Goal: Task Accomplishment & Management: Use online tool/utility

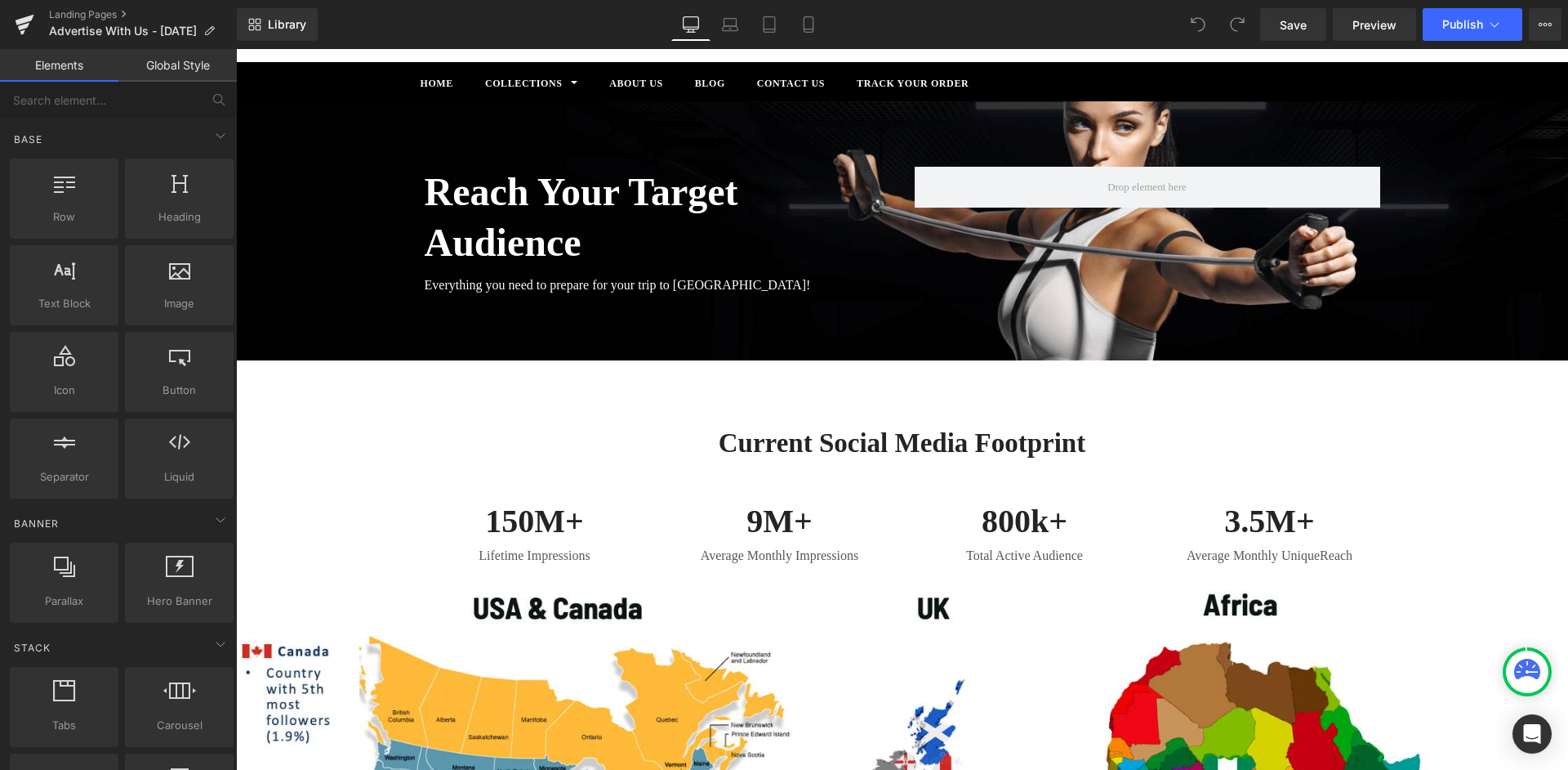
scroll to position [141, 0]
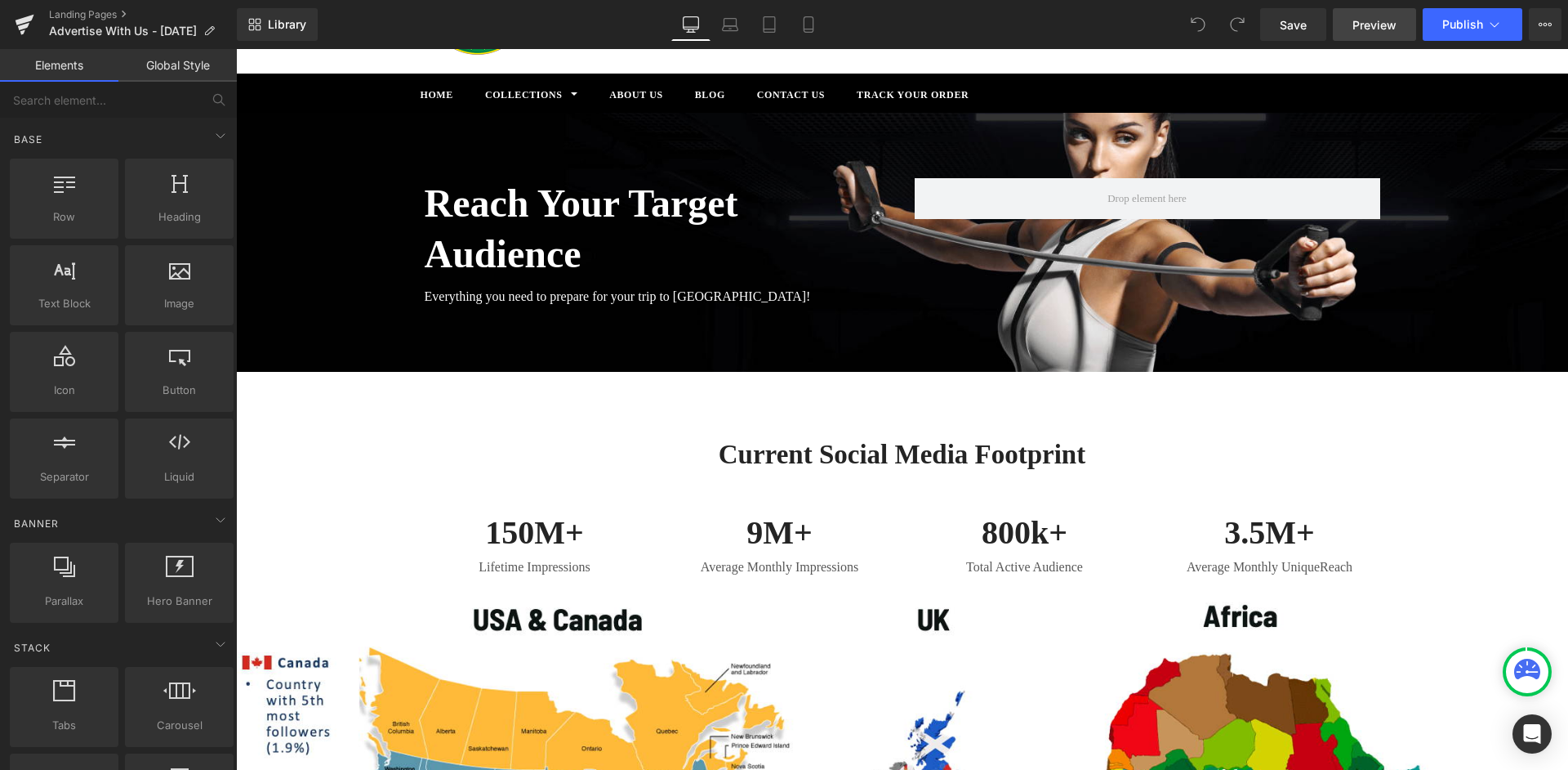
click at [1375, 29] on span "Preview" at bounding box center [1374, 24] width 44 height 17
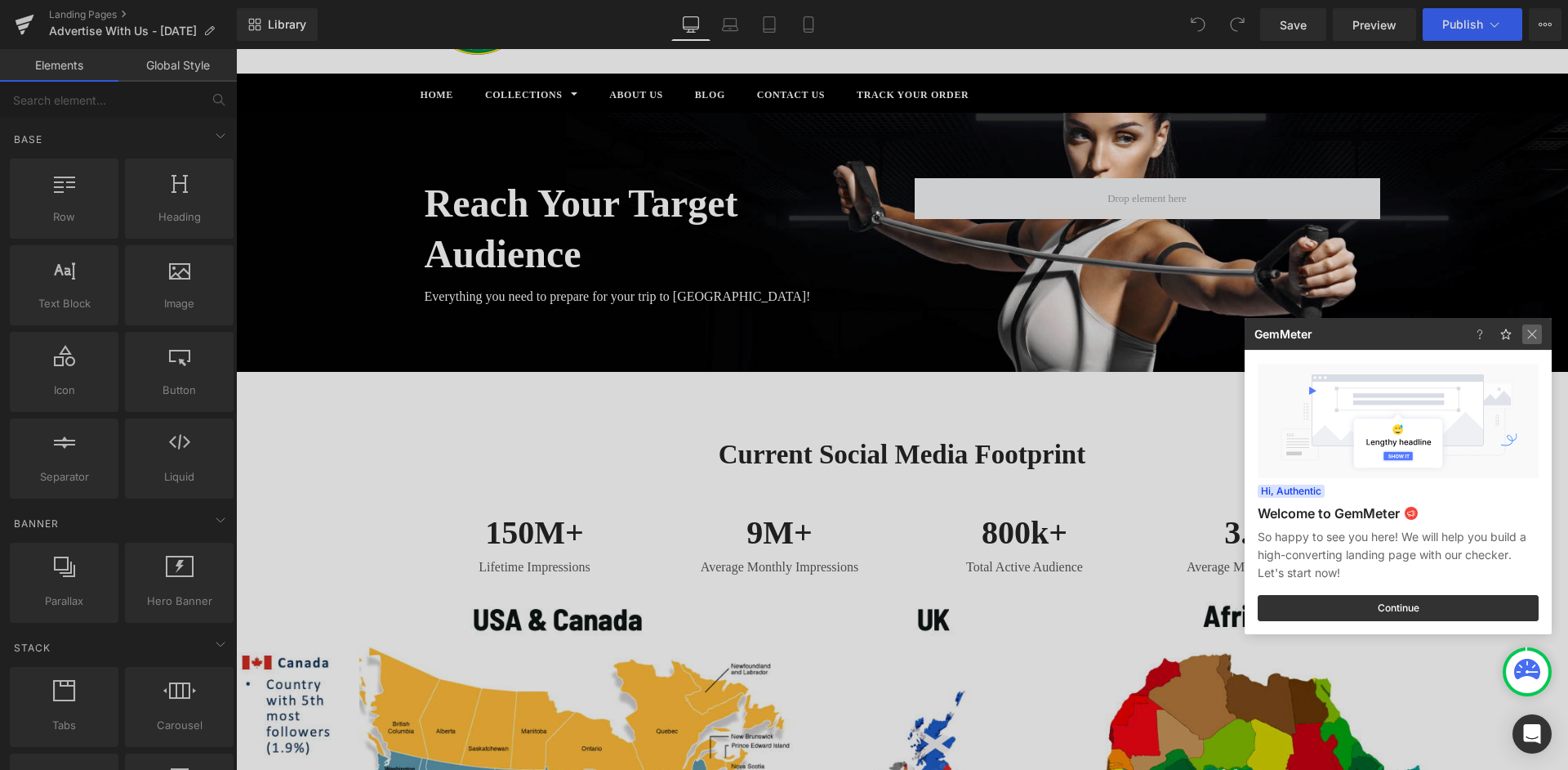
click at [1533, 336] on img at bounding box center [1532, 334] width 20 height 20
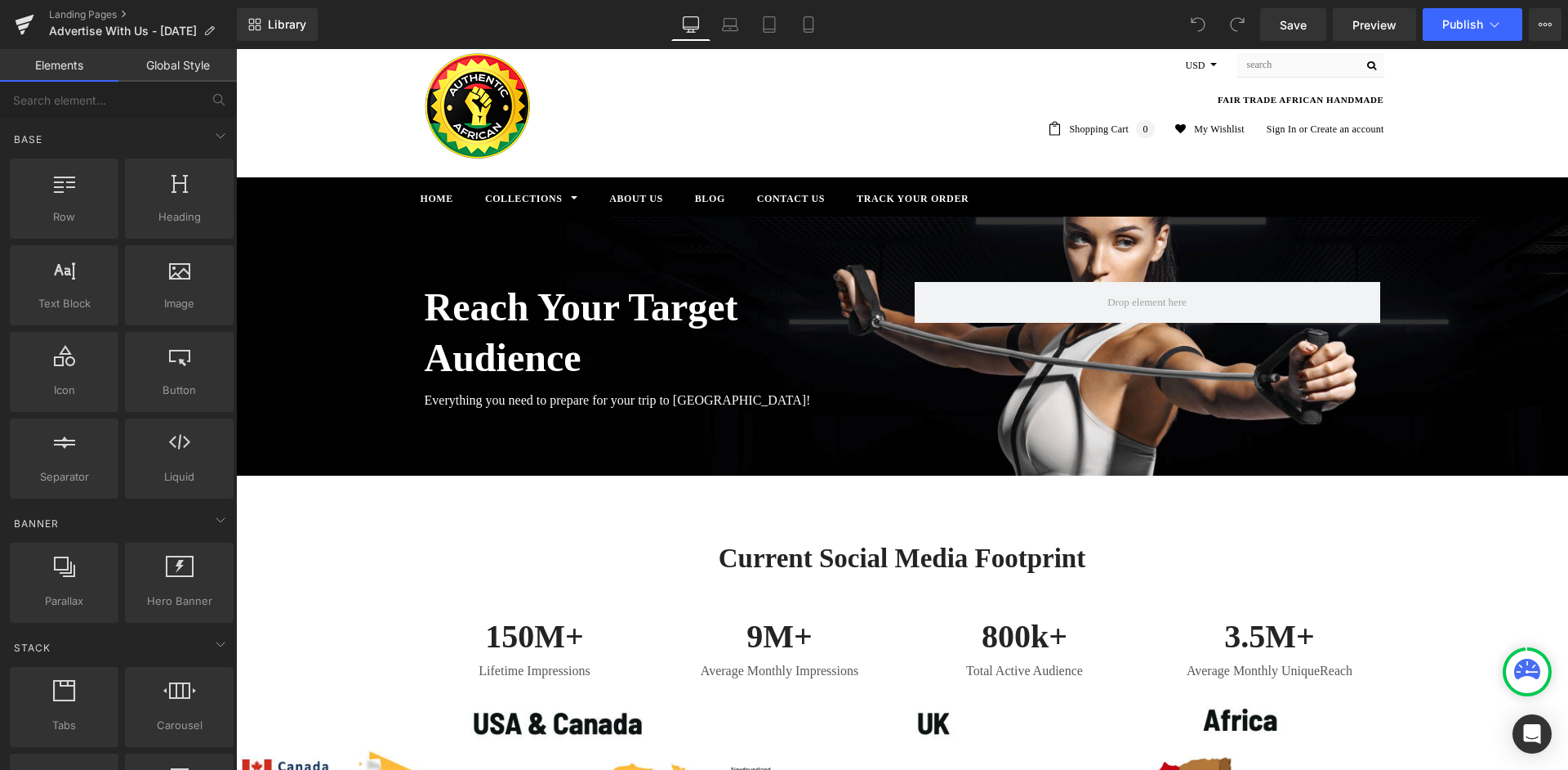
scroll to position [0, 0]
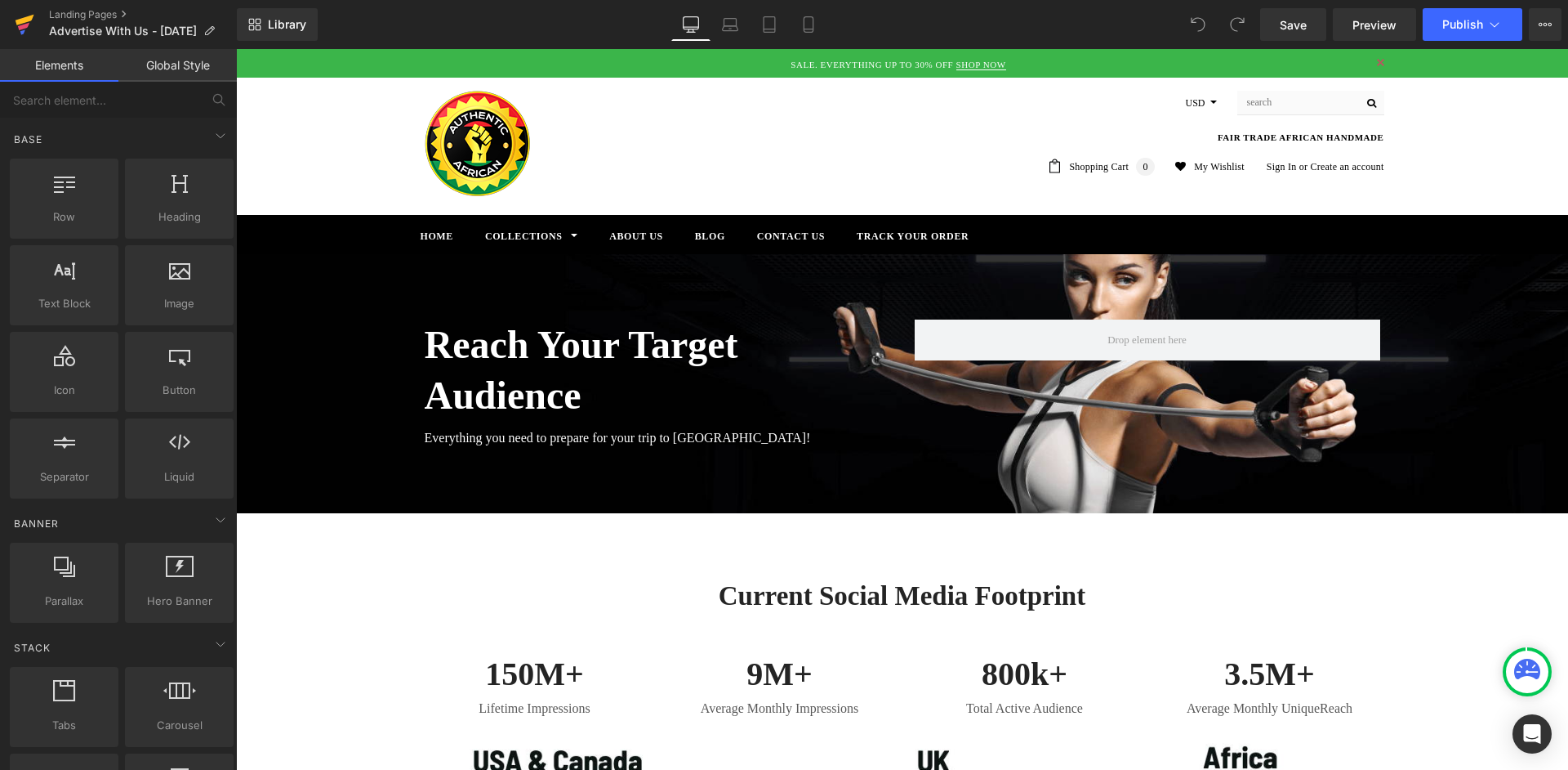
click at [32, 23] on icon at bounding box center [24, 24] width 20 height 41
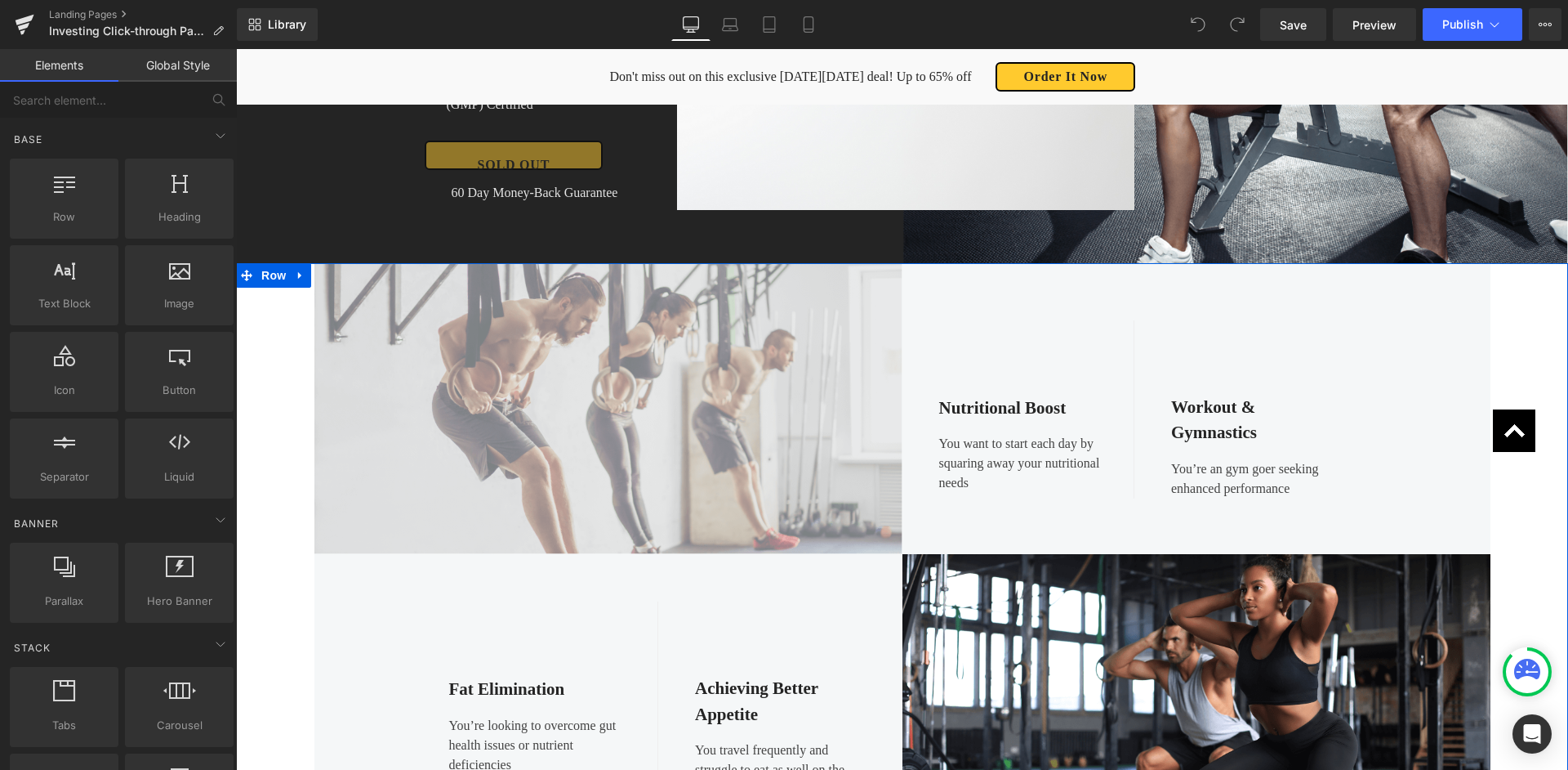
scroll to position [603, 0]
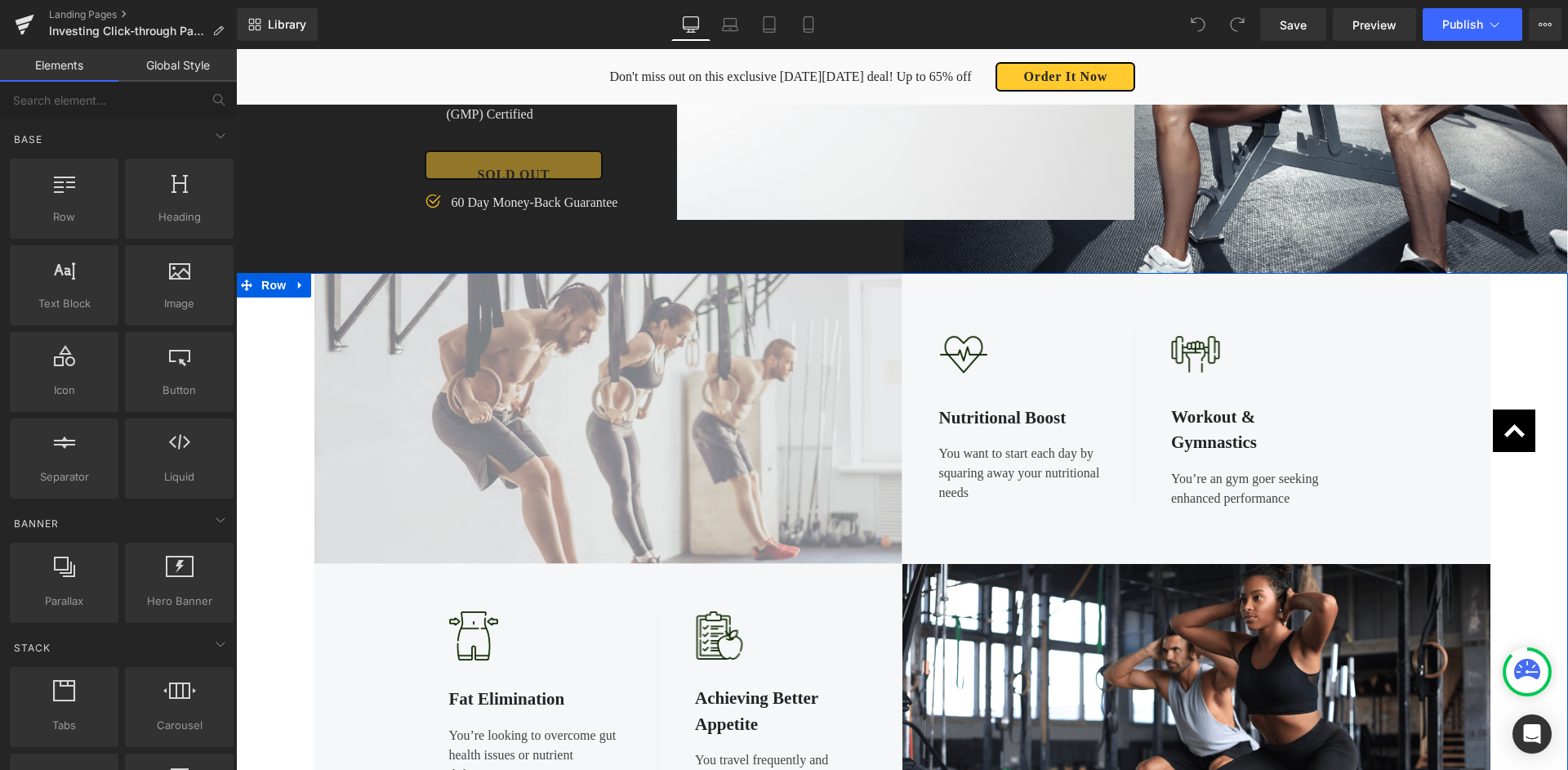
click at [725, 398] on img at bounding box center [608, 419] width 588 height 290
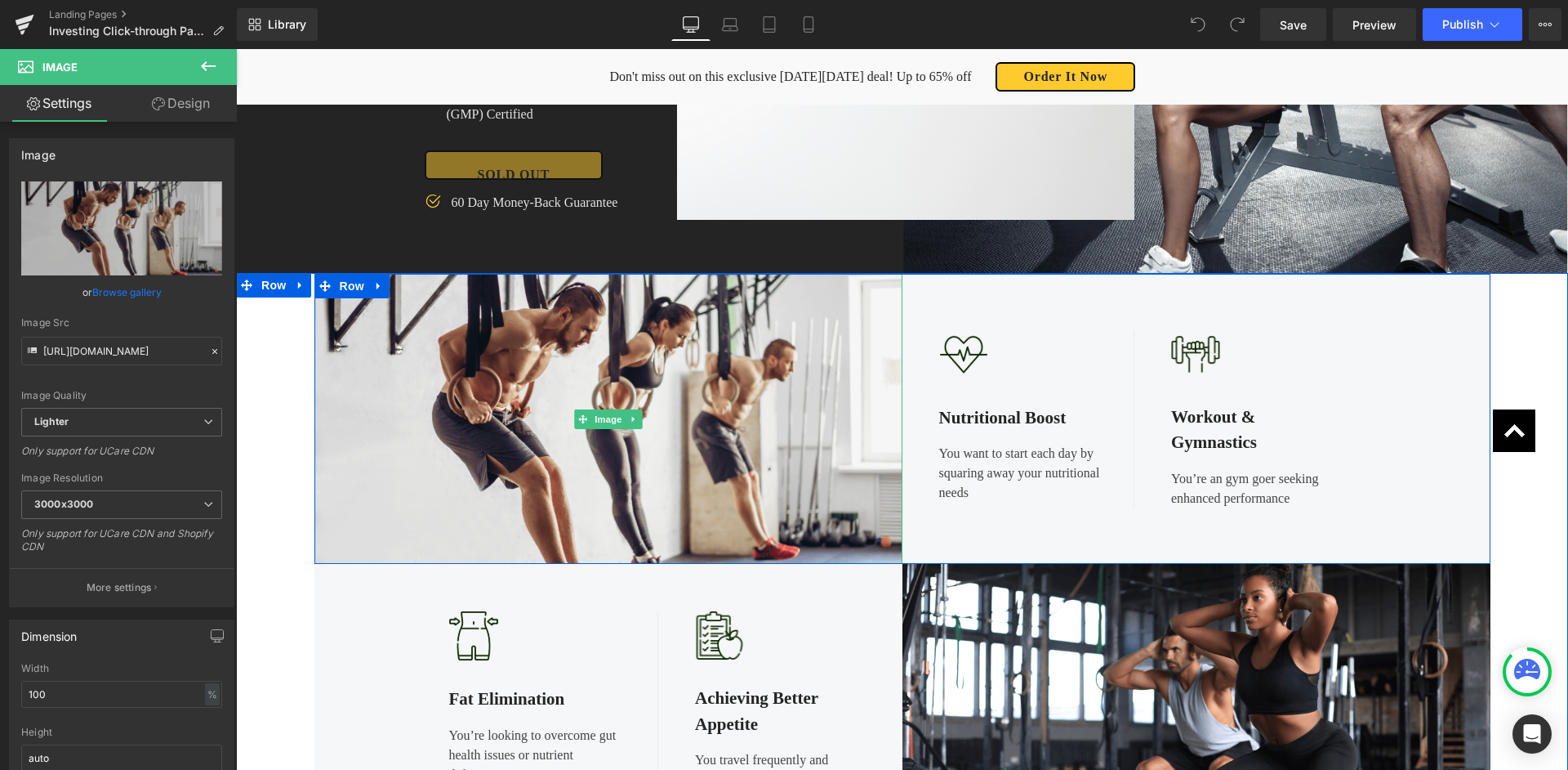
click at [632, 421] on icon at bounding box center [632, 419] width 3 height 5
click at [647, 421] on link at bounding box center [642, 420] width 17 height 20
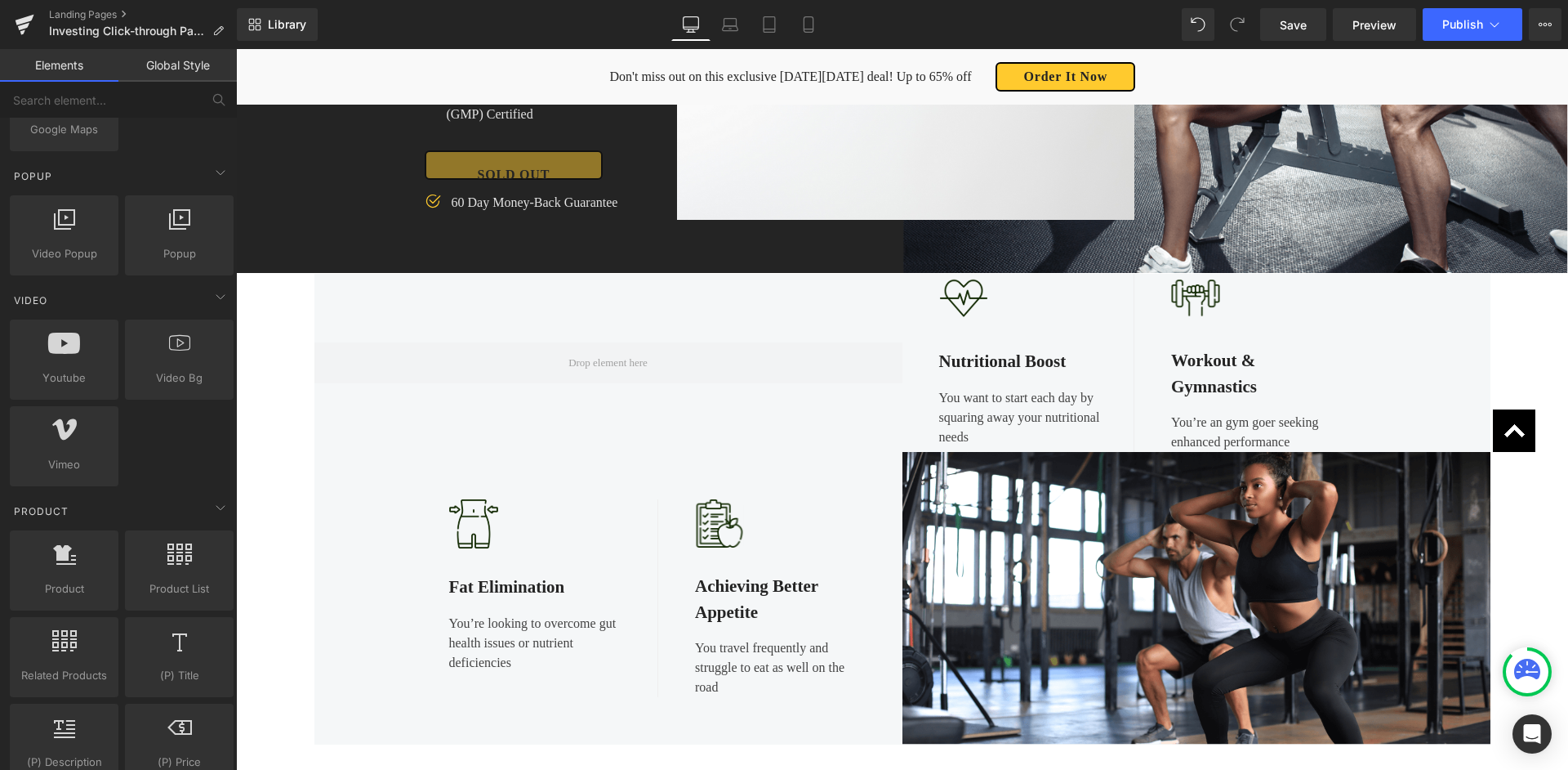
scroll to position [929, 0]
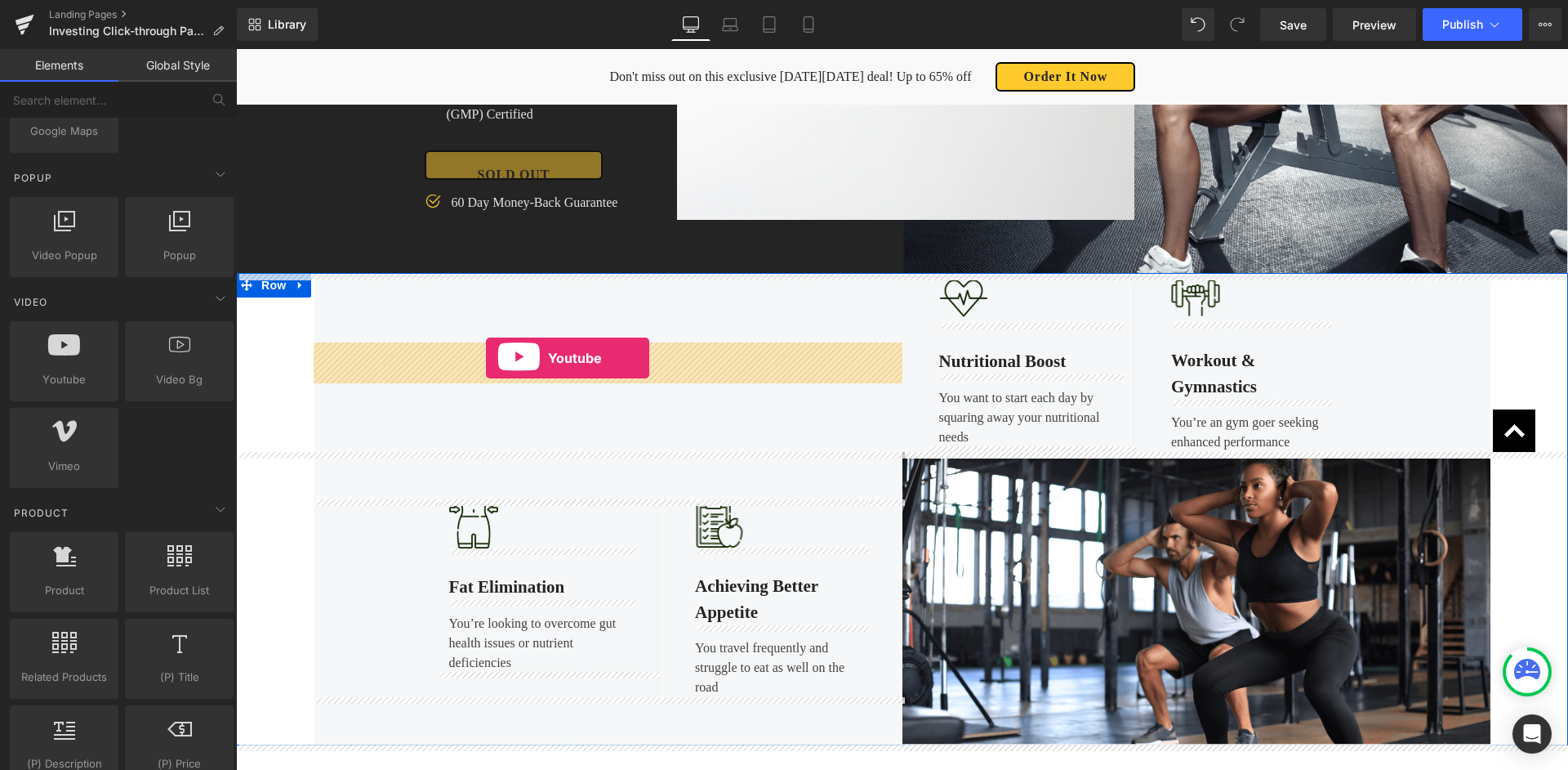
drag, startPoint x: 291, startPoint y: 412, endPoint x: 485, endPoint y: 358, distance: 201.4
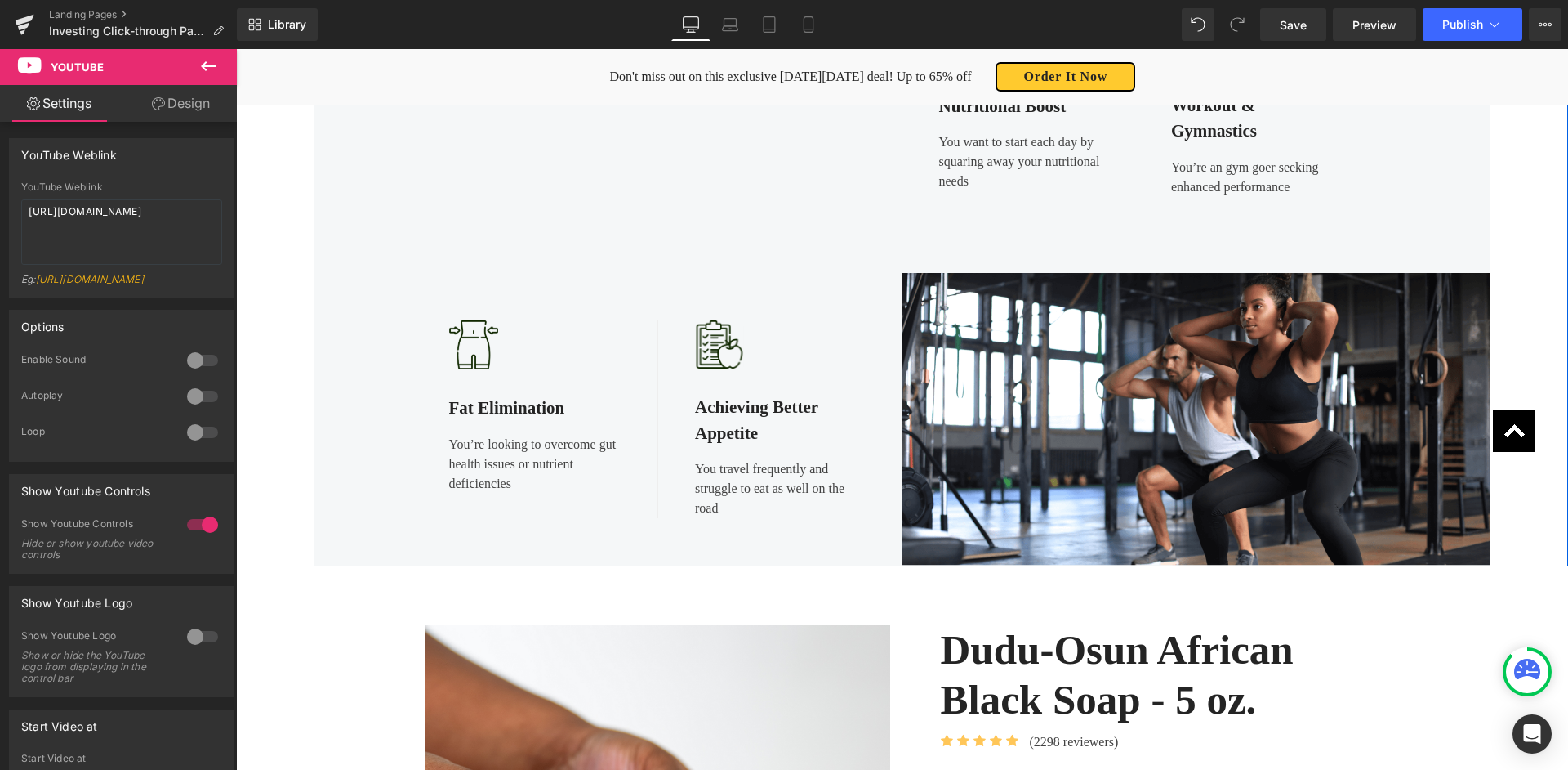
scroll to position [939, 0]
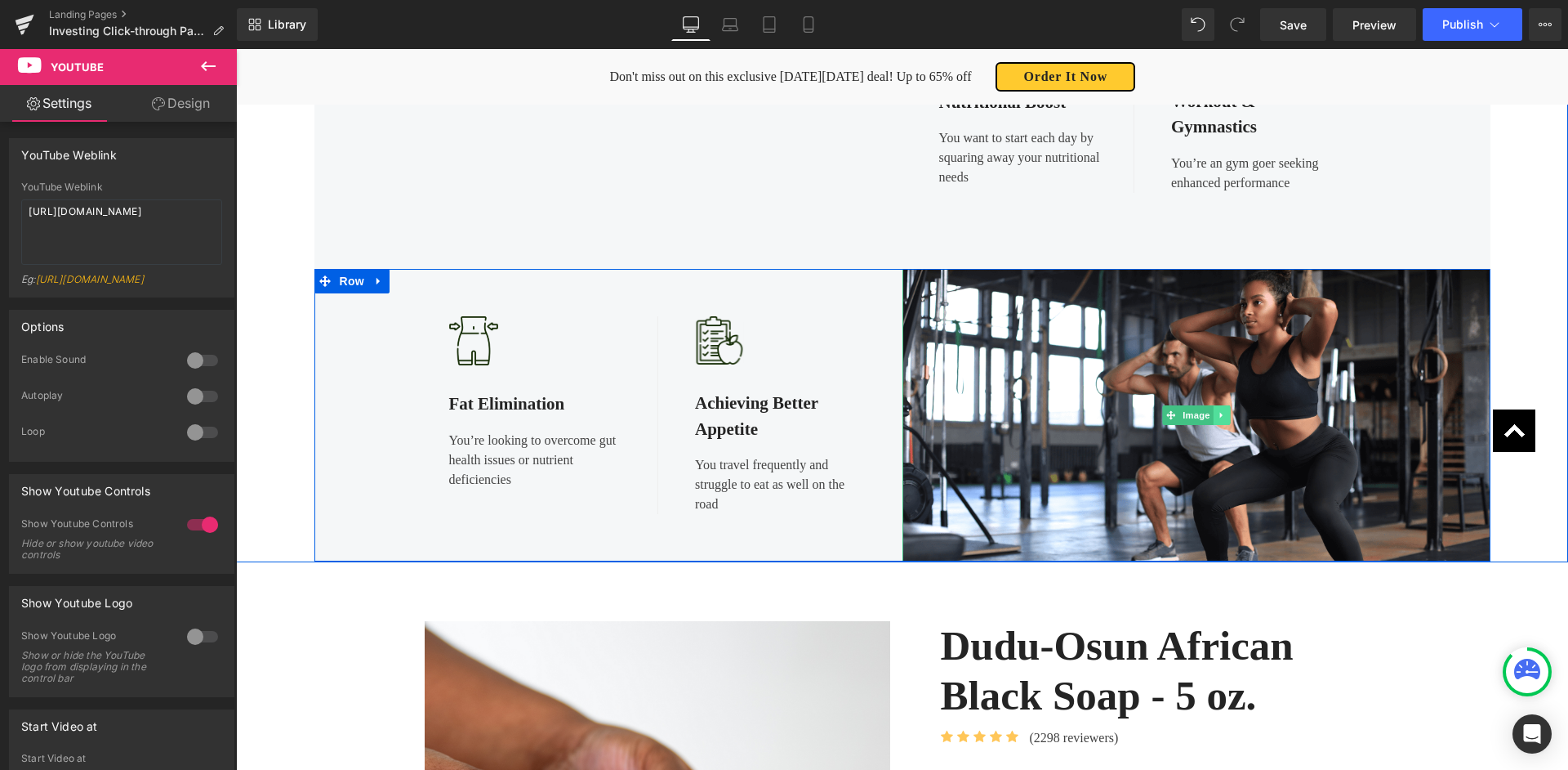
click at [1222, 420] on link at bounding box center [1221, 415] width 17 height 20
click at [1235, 416] on link at bounding box center [1230, 415] width 17 height 20
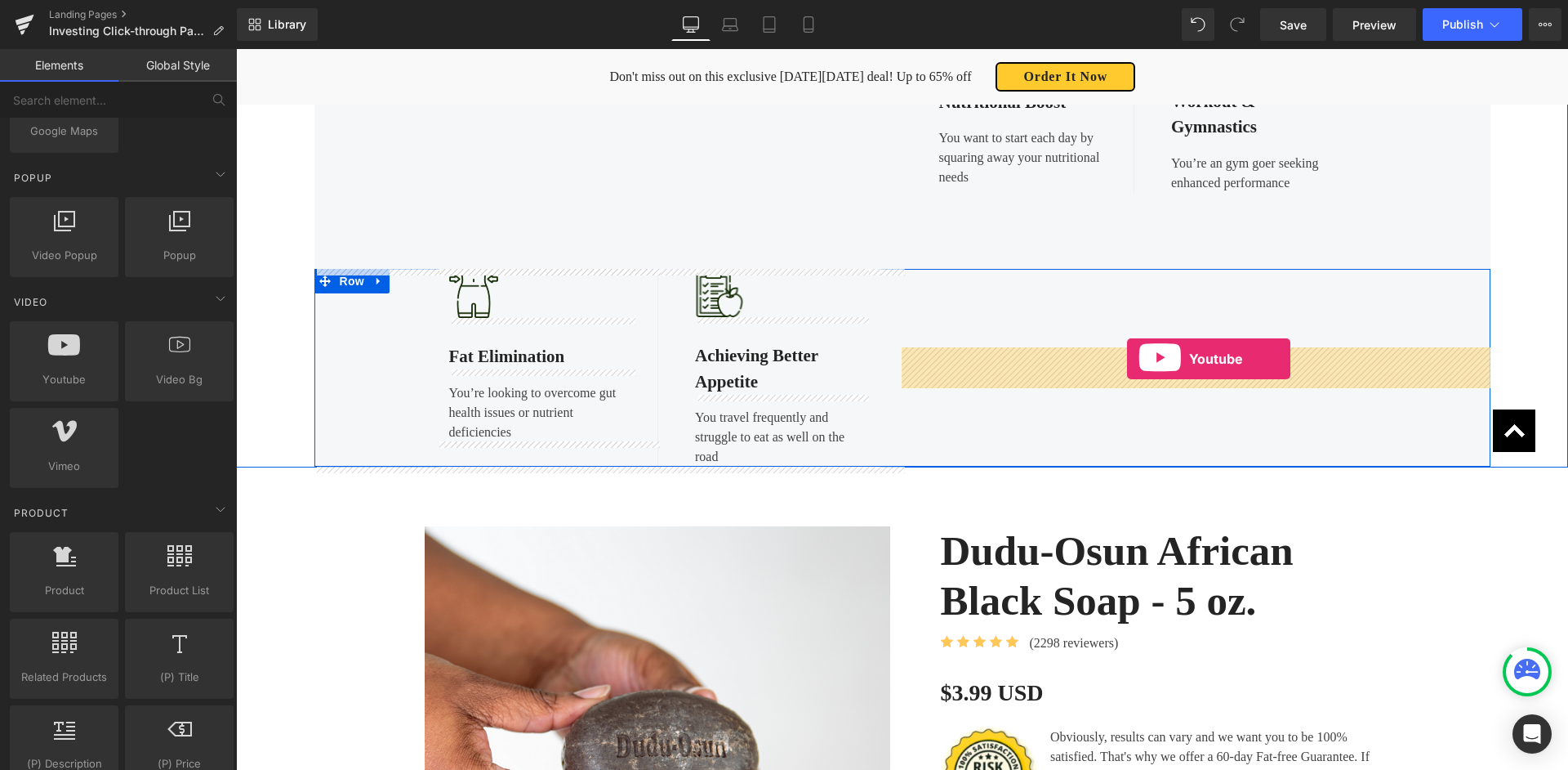
drag, startPoint x: 429, startPoint y: 407, endPoint x: 1127, endPoint y: 358, distance: 699.7
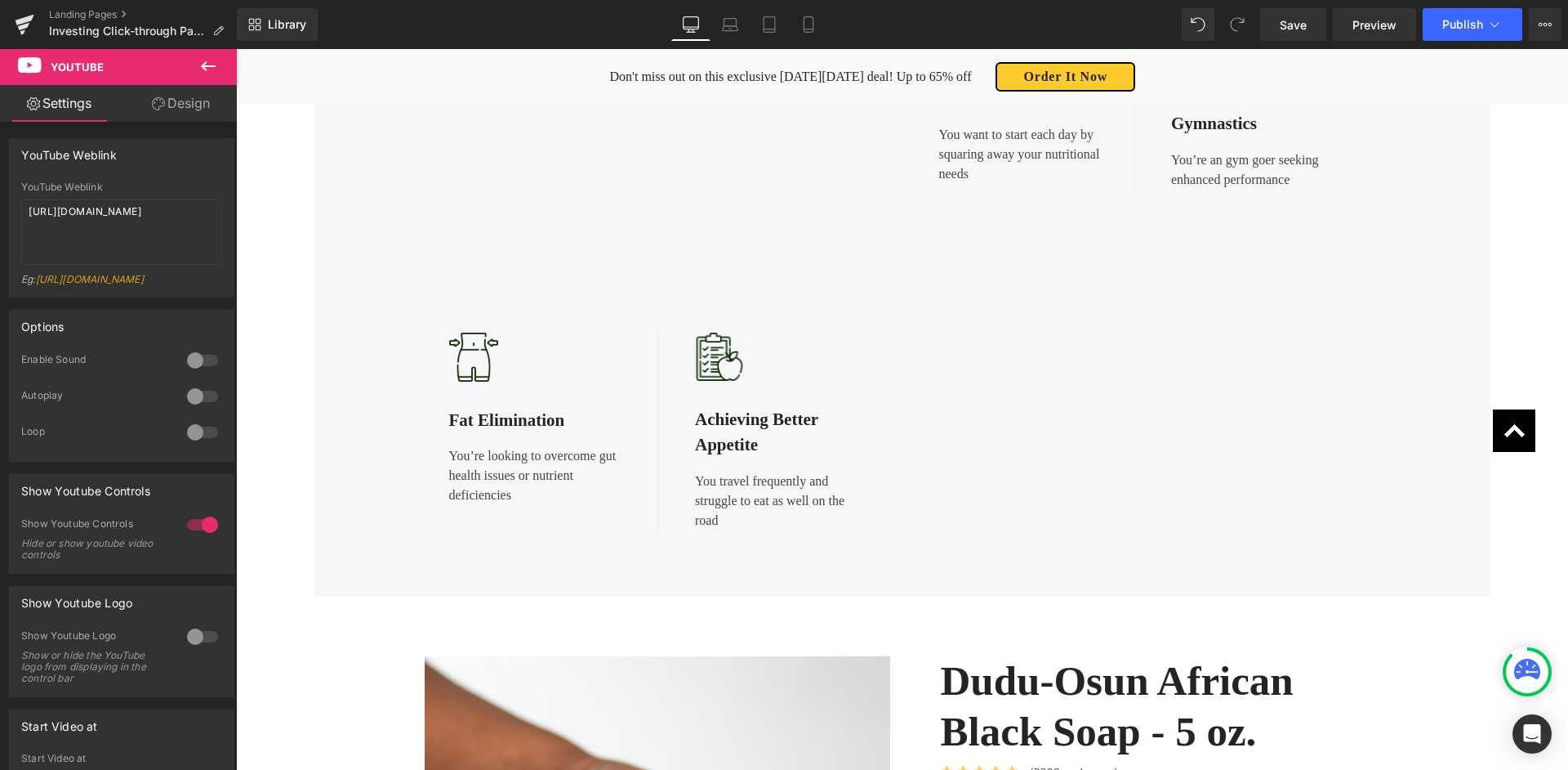
scroll to position [948, 0]
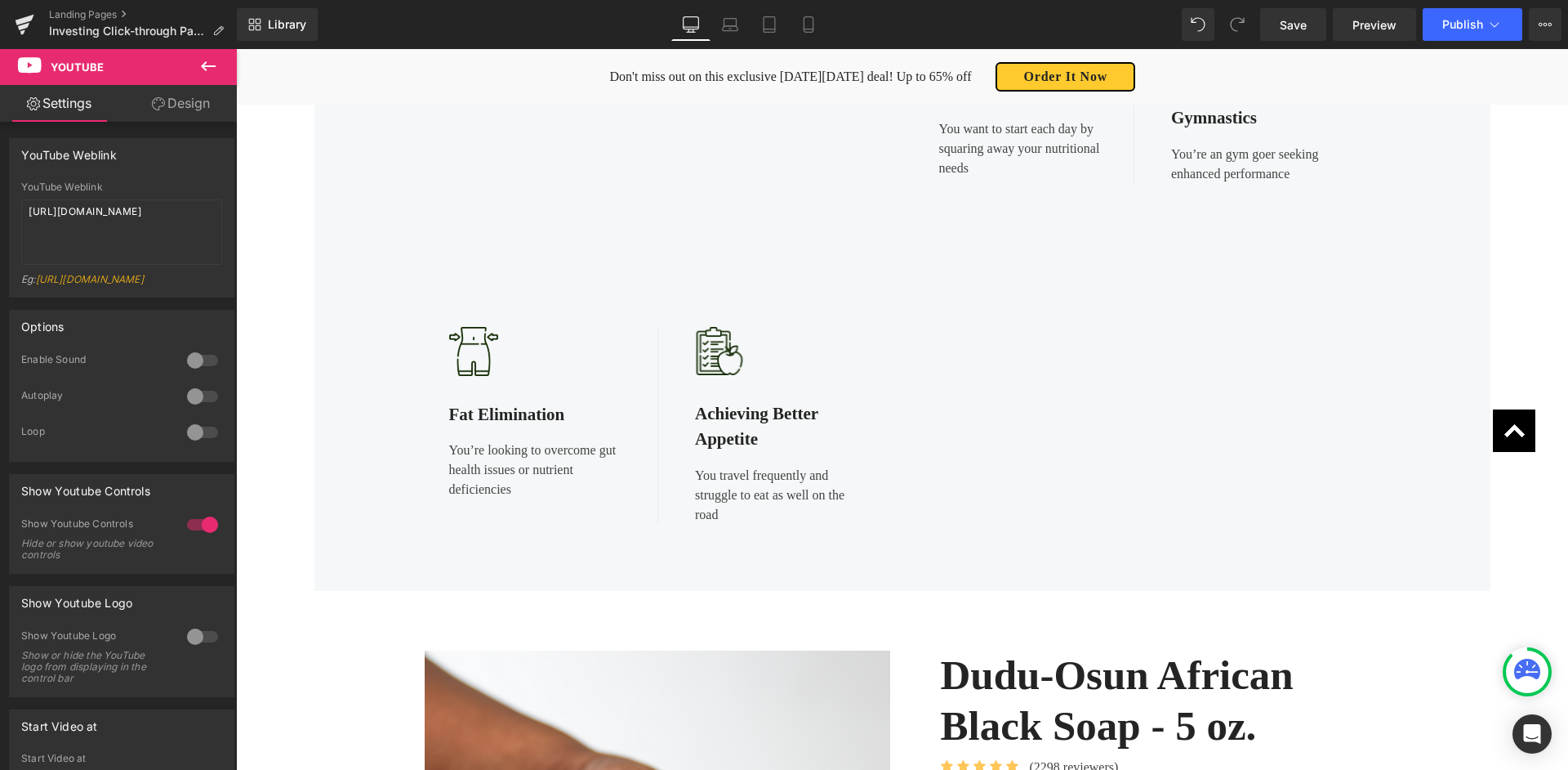
click at [771, 384] on div "Achieving Better Appetite" at bounding box center [780, 414] width 172 height 77
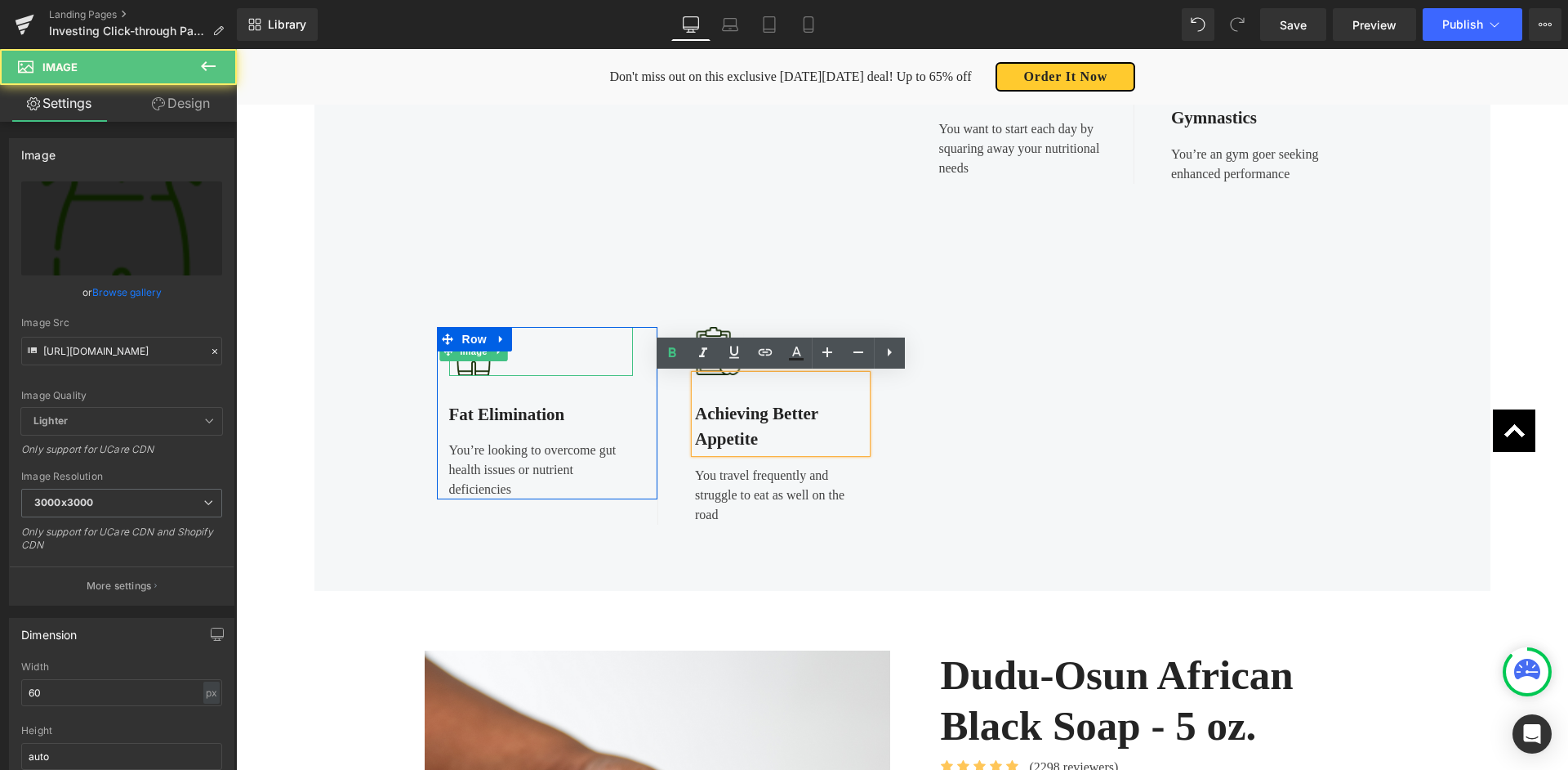
click at [520, 345] on div at bounding box center [541, 351] width 185 height 49
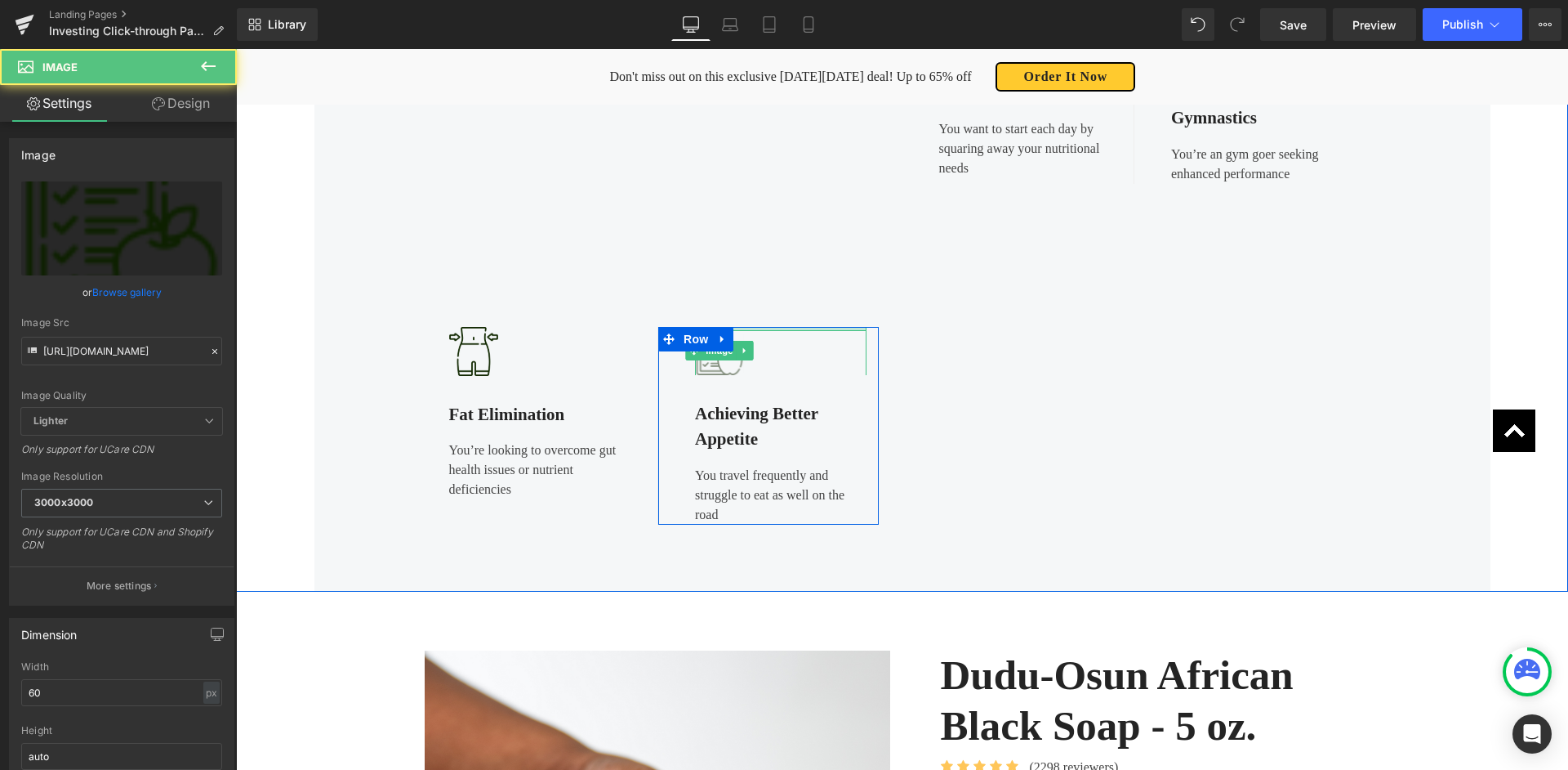
click at [739, 371] on div "Image" at bounding box center [780, 351] width 172 height 49
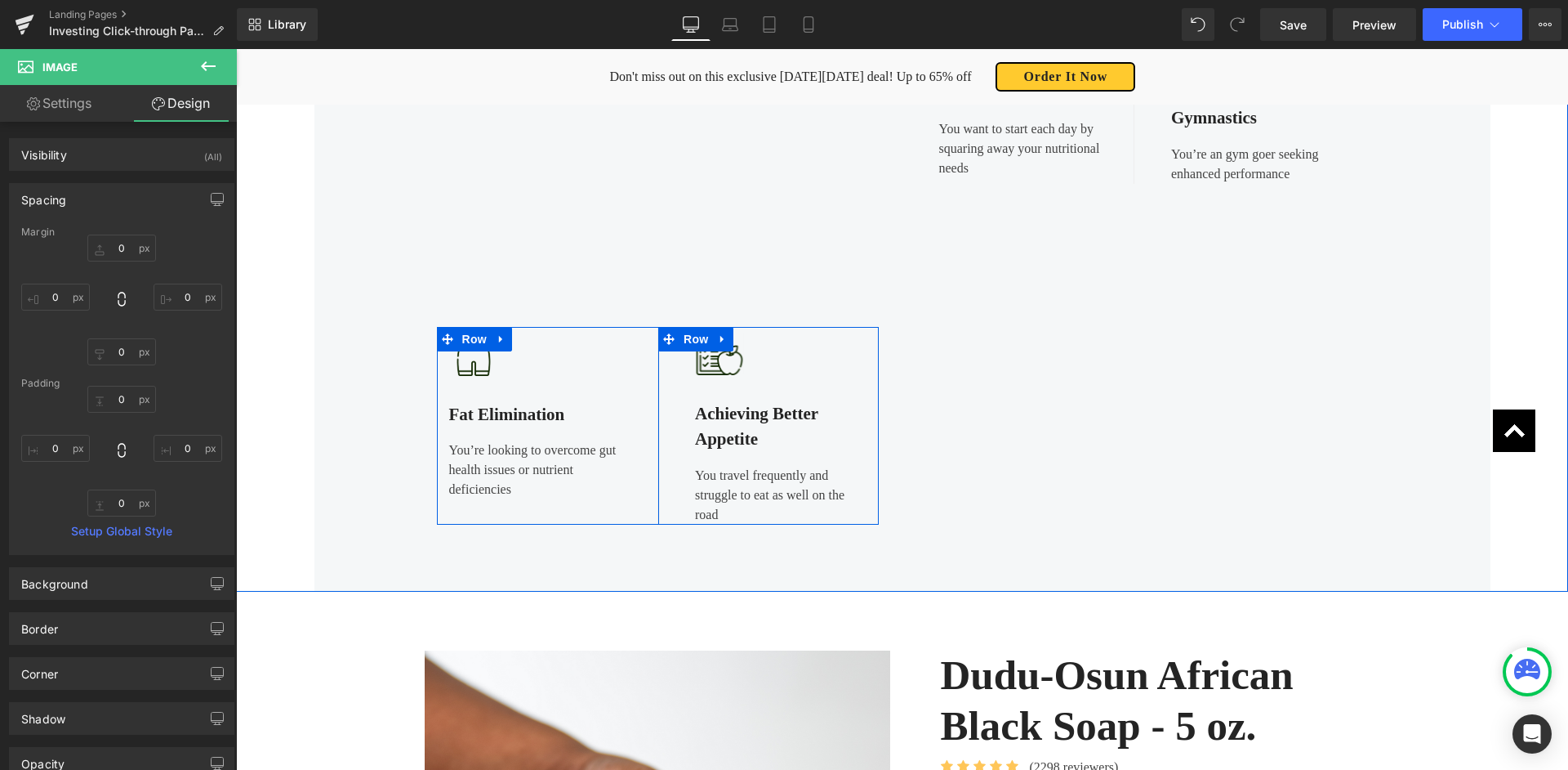
click at [724, 337] on icon at bounding box center [723, 339] width 12 height 13
click at [763, 339] on icon at bounding box center [765, 339] width 12 height 12
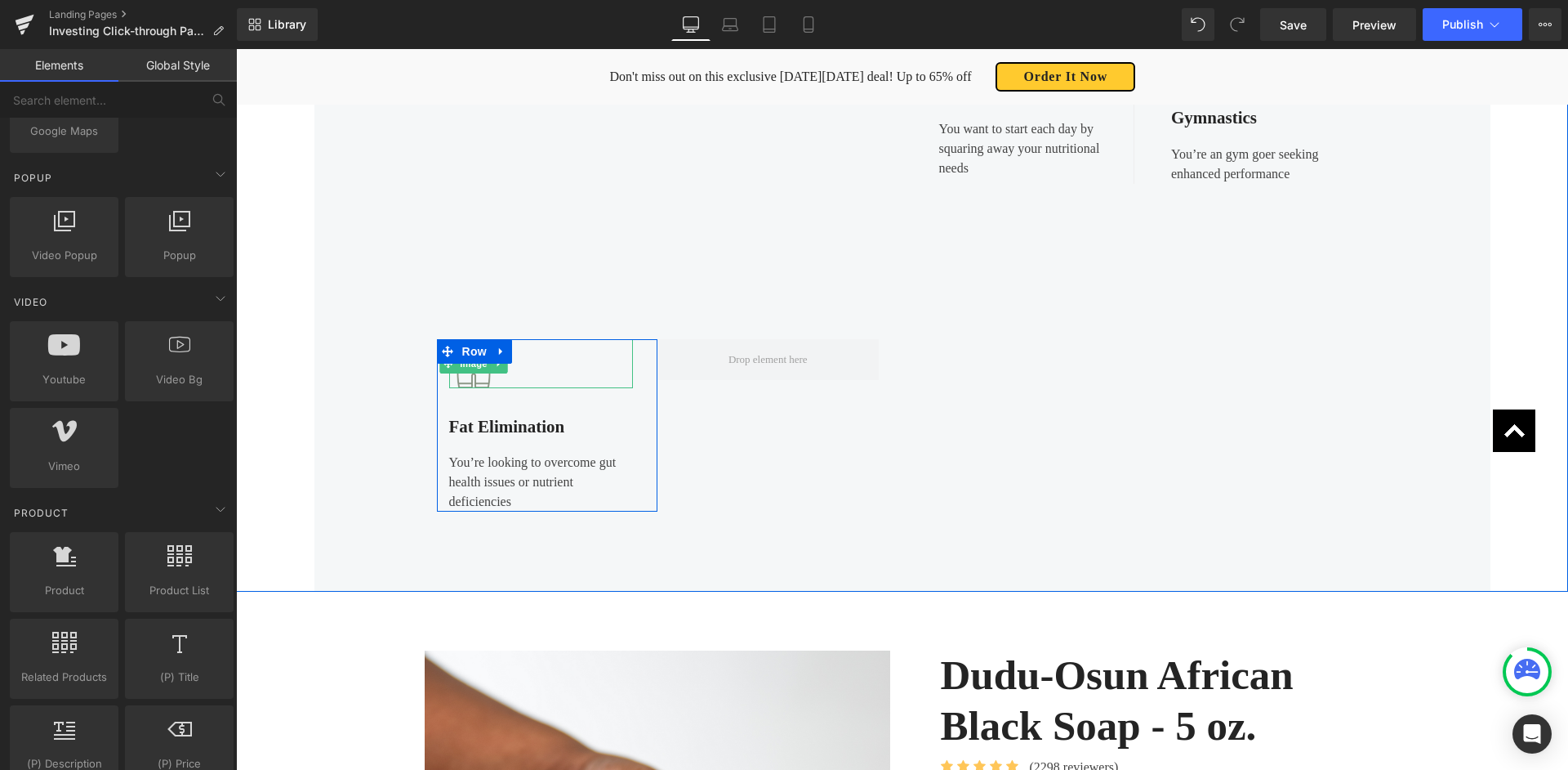
click at [497, 381] on img at bounding box center [473, 364] width 49 height 49
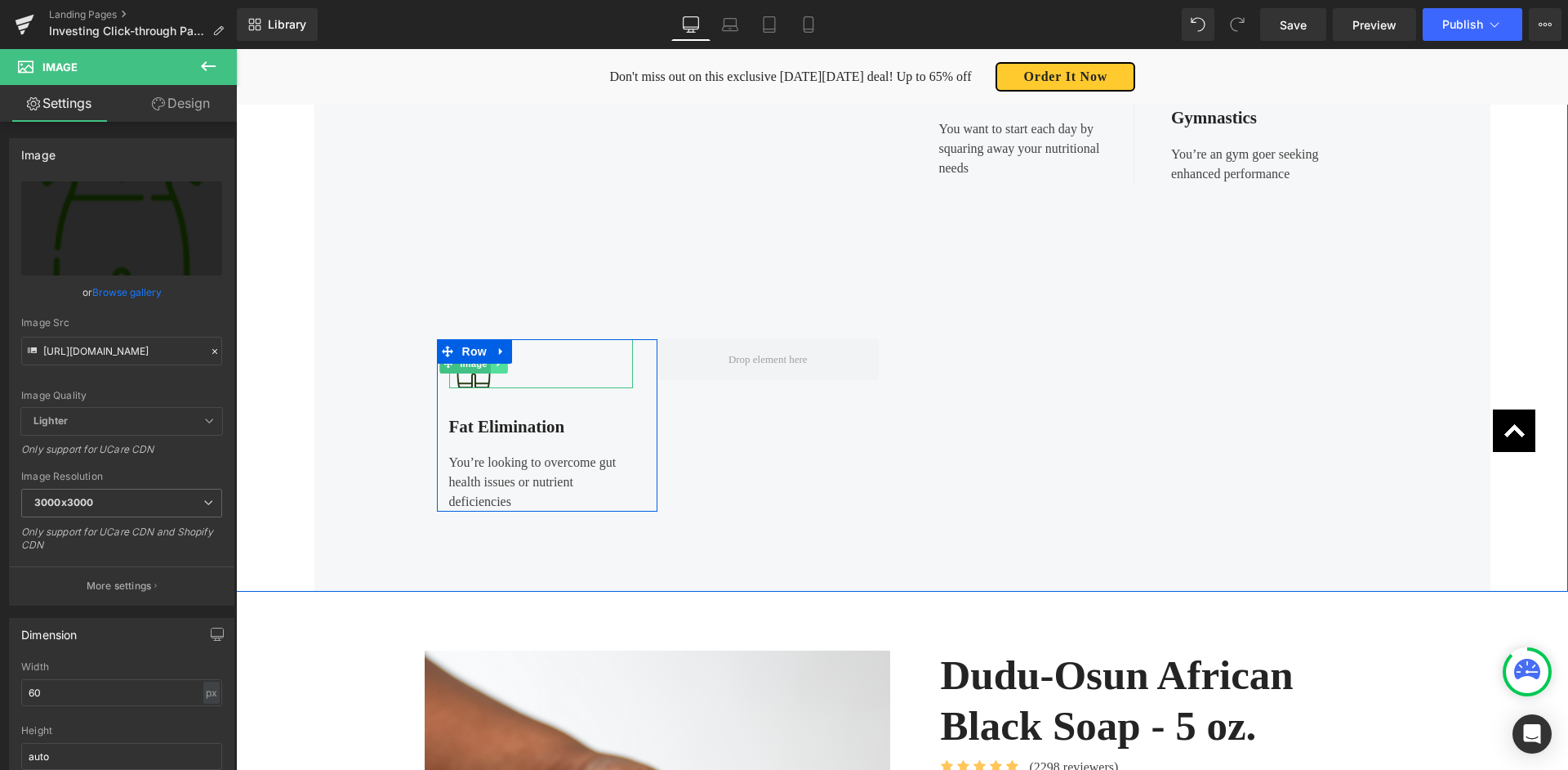
click at [499, 367] on icon at bounding box center [499, 363] width 9 height 10
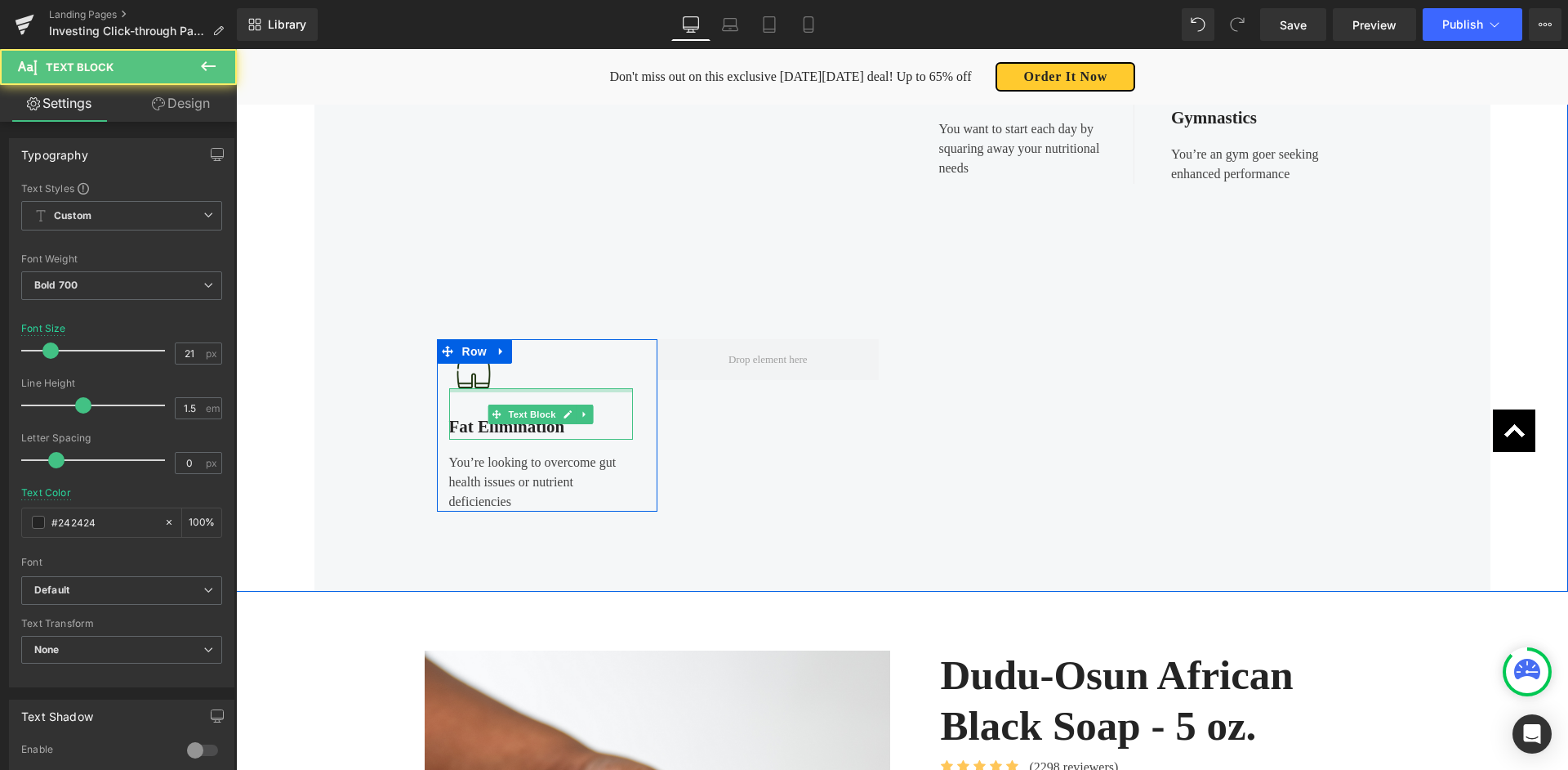
click at [518, 388] on div at bounding box center [541, 390] width 185 height 5
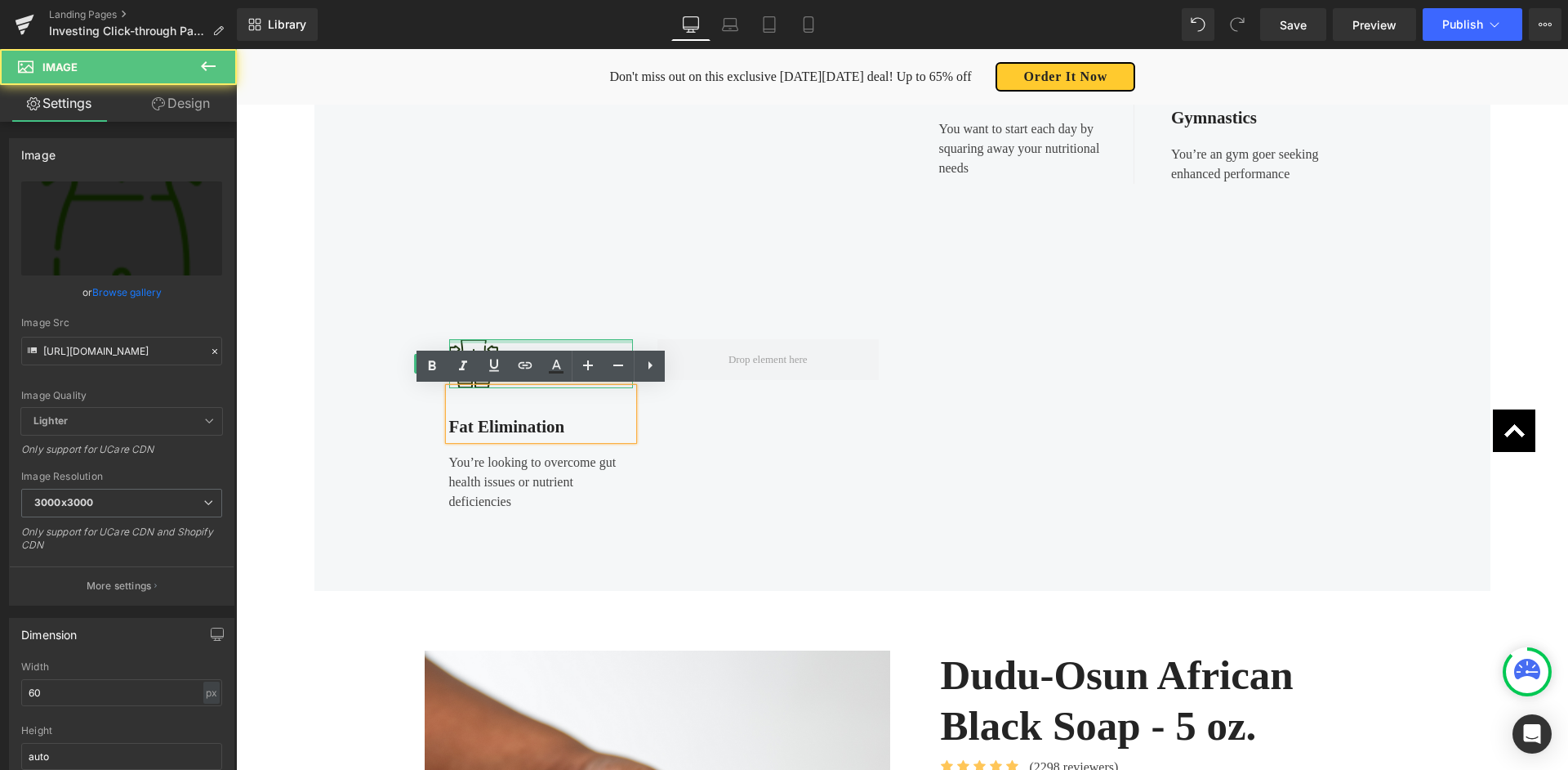
click at [476, 341] on div at bounding box center [541, 341] width 185 height 5
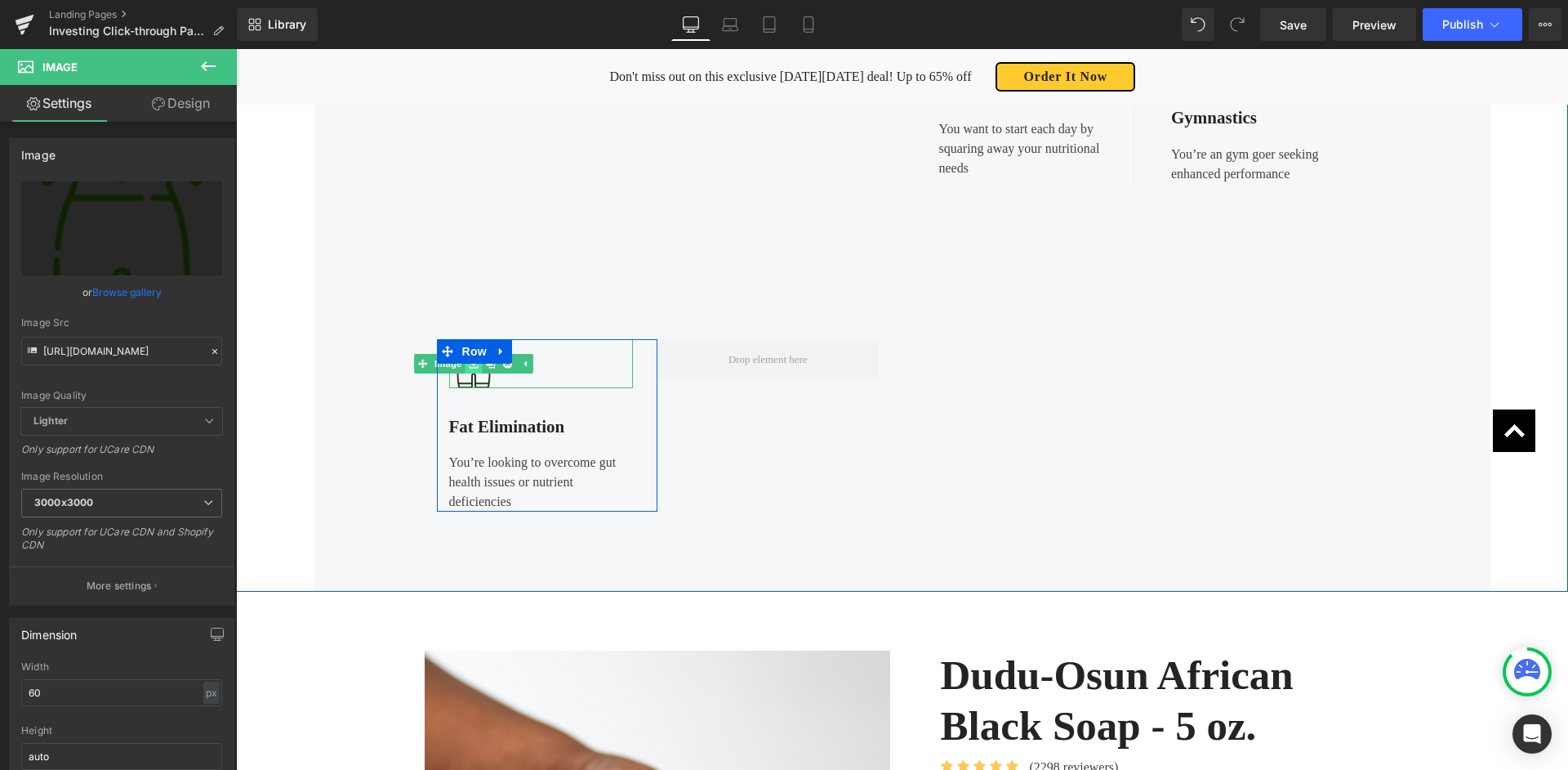
click at [481, 370] on link at bounding box center [473, 364] width 17 height 20
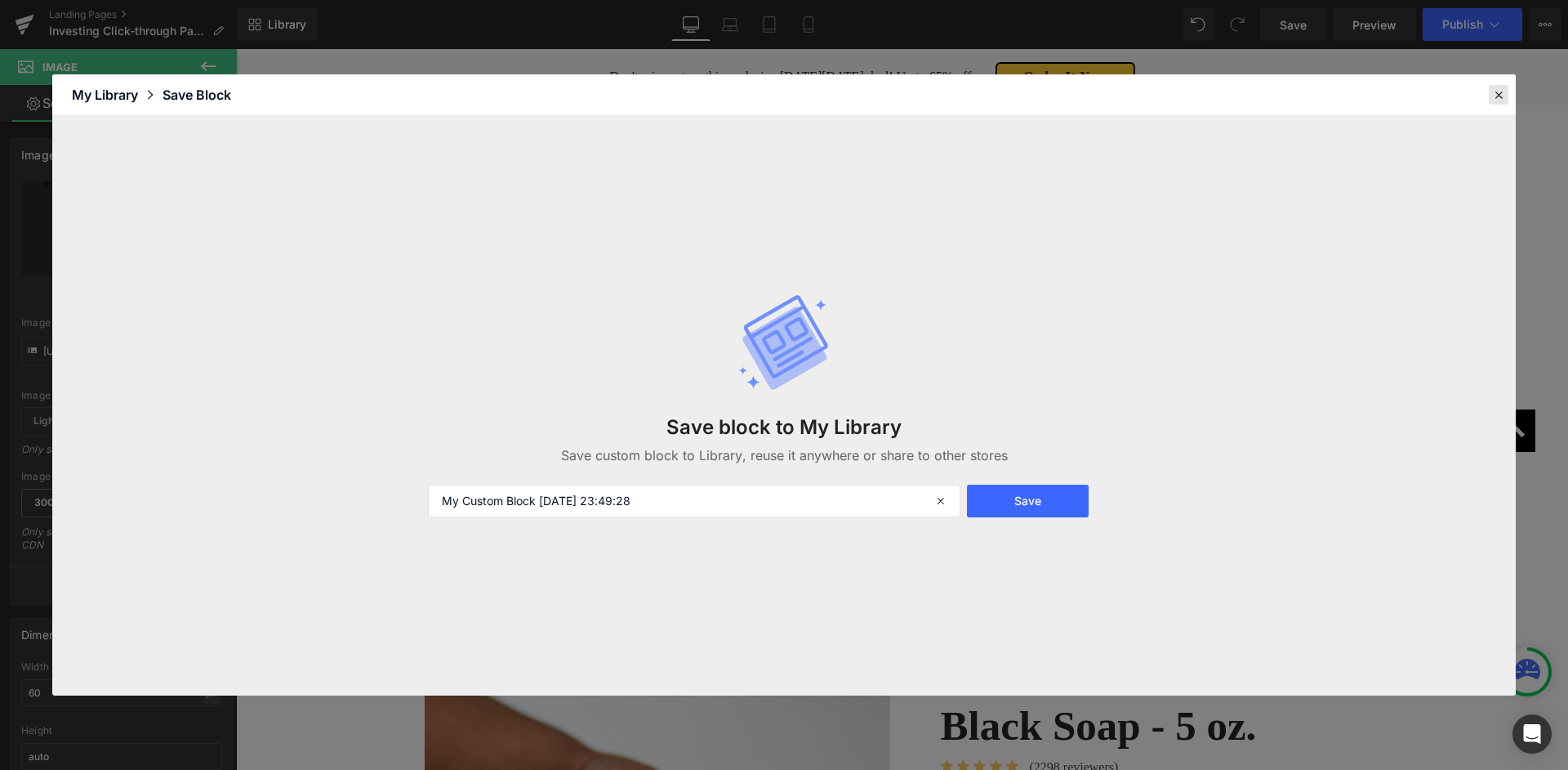
click at [1498, 96] on icon at bounding box center [1499, 95] width 14 height 14
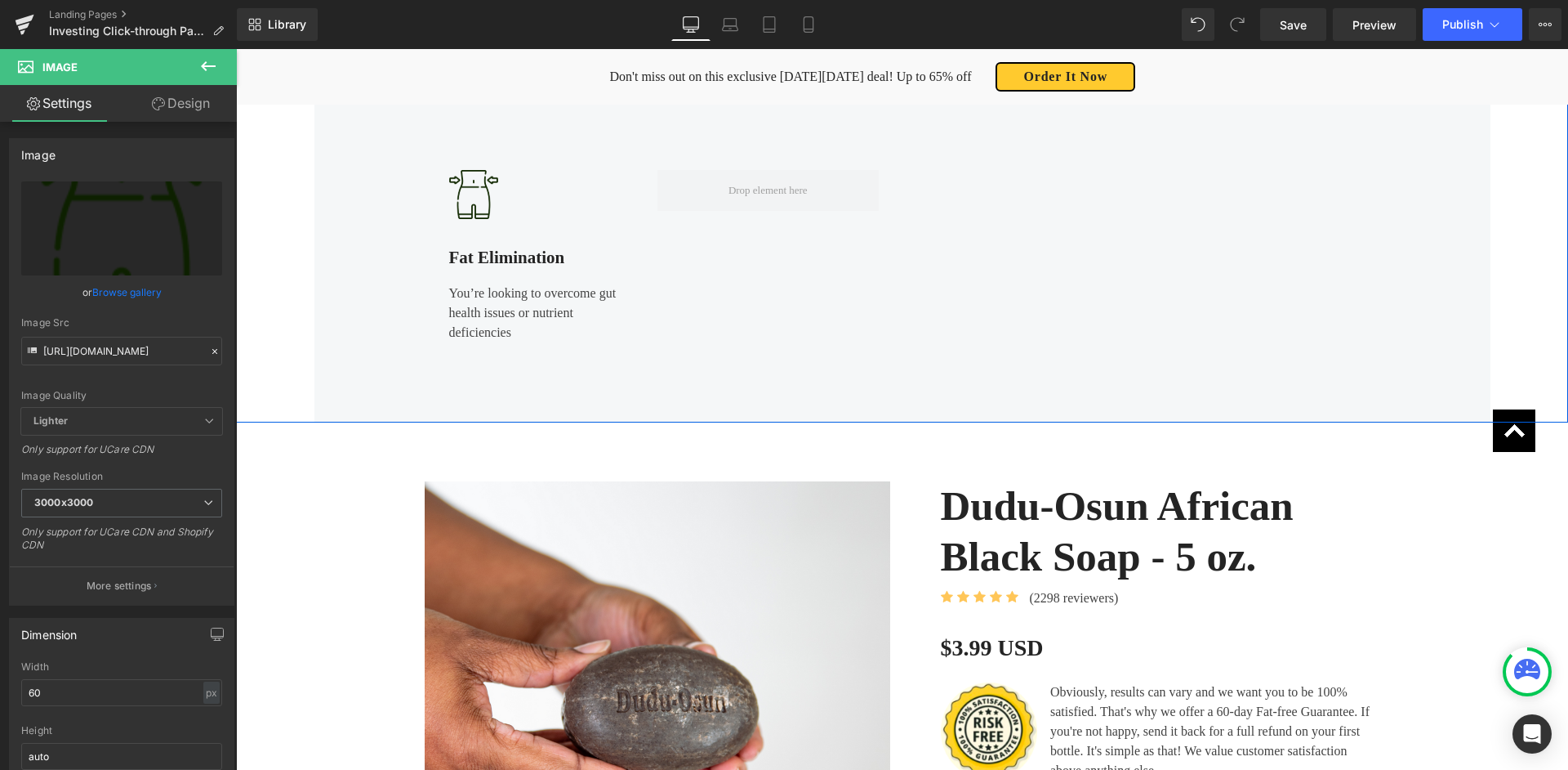
scroll to position [922, 0]
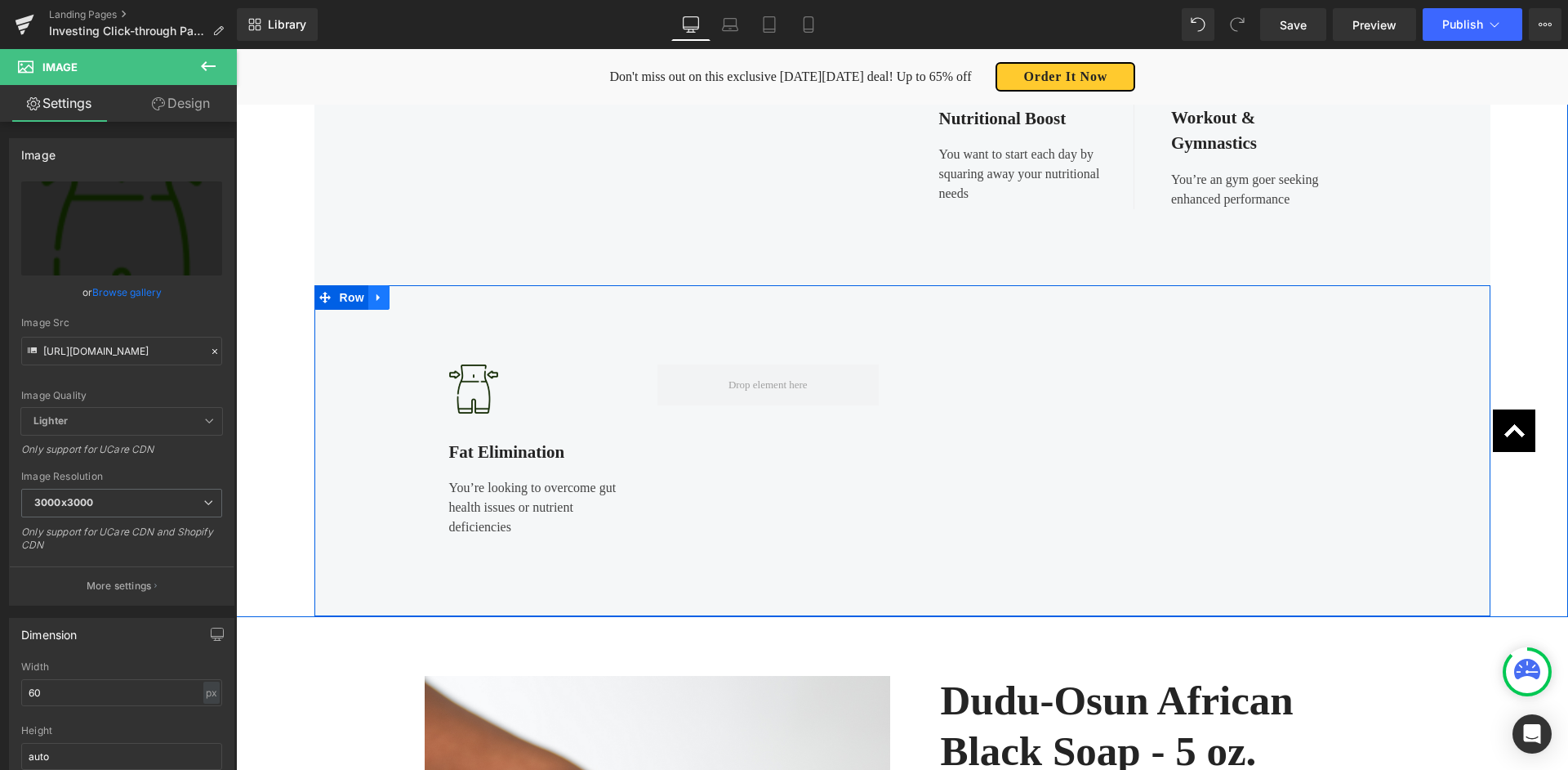
click at [381, 297] on icon at bounding box center [379, 298] width 12 height 13
click at [401, 298] on icon at bounding box center [400, 297] width 12 height 12
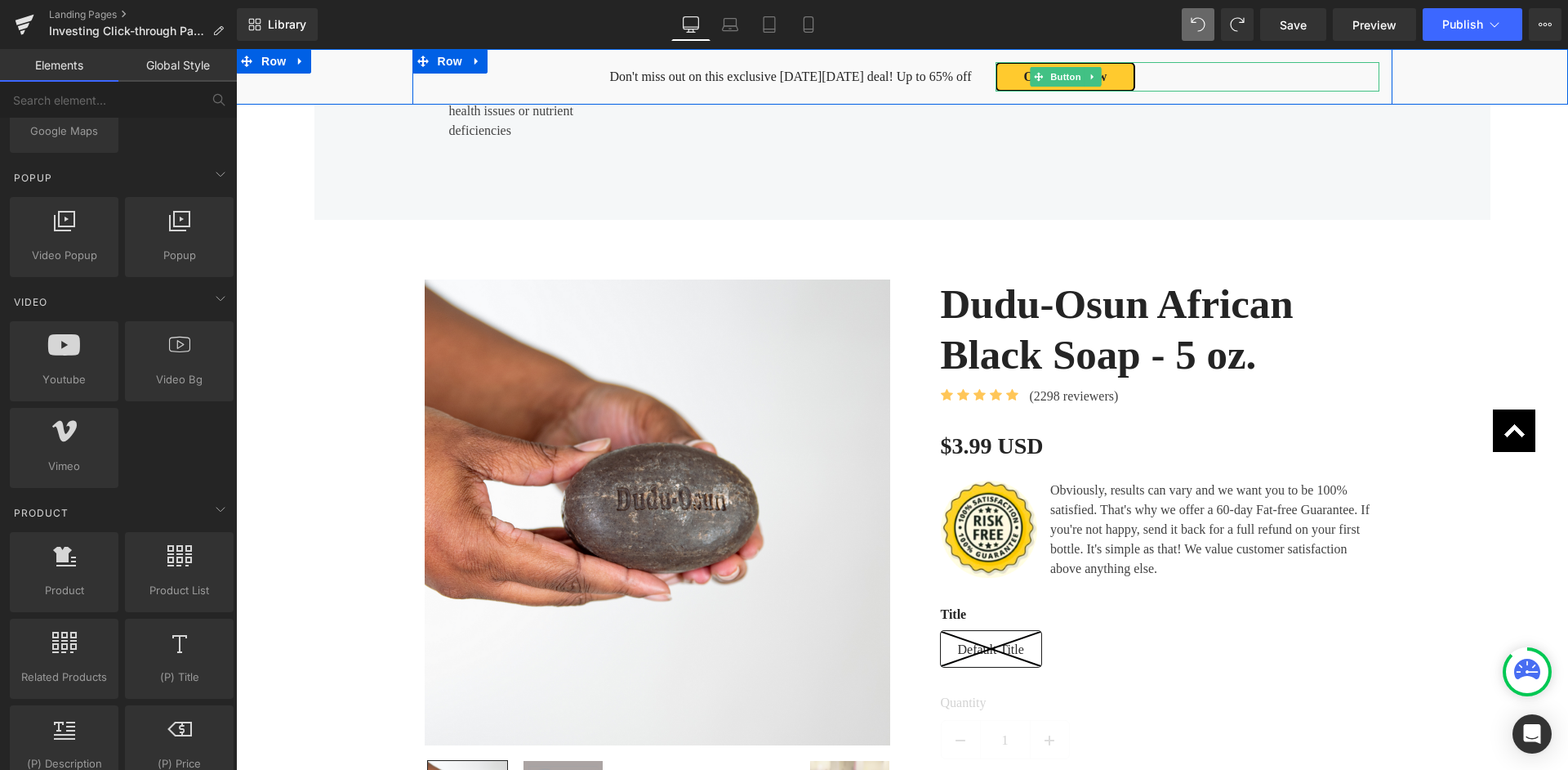
scroll to position [1320, 0]
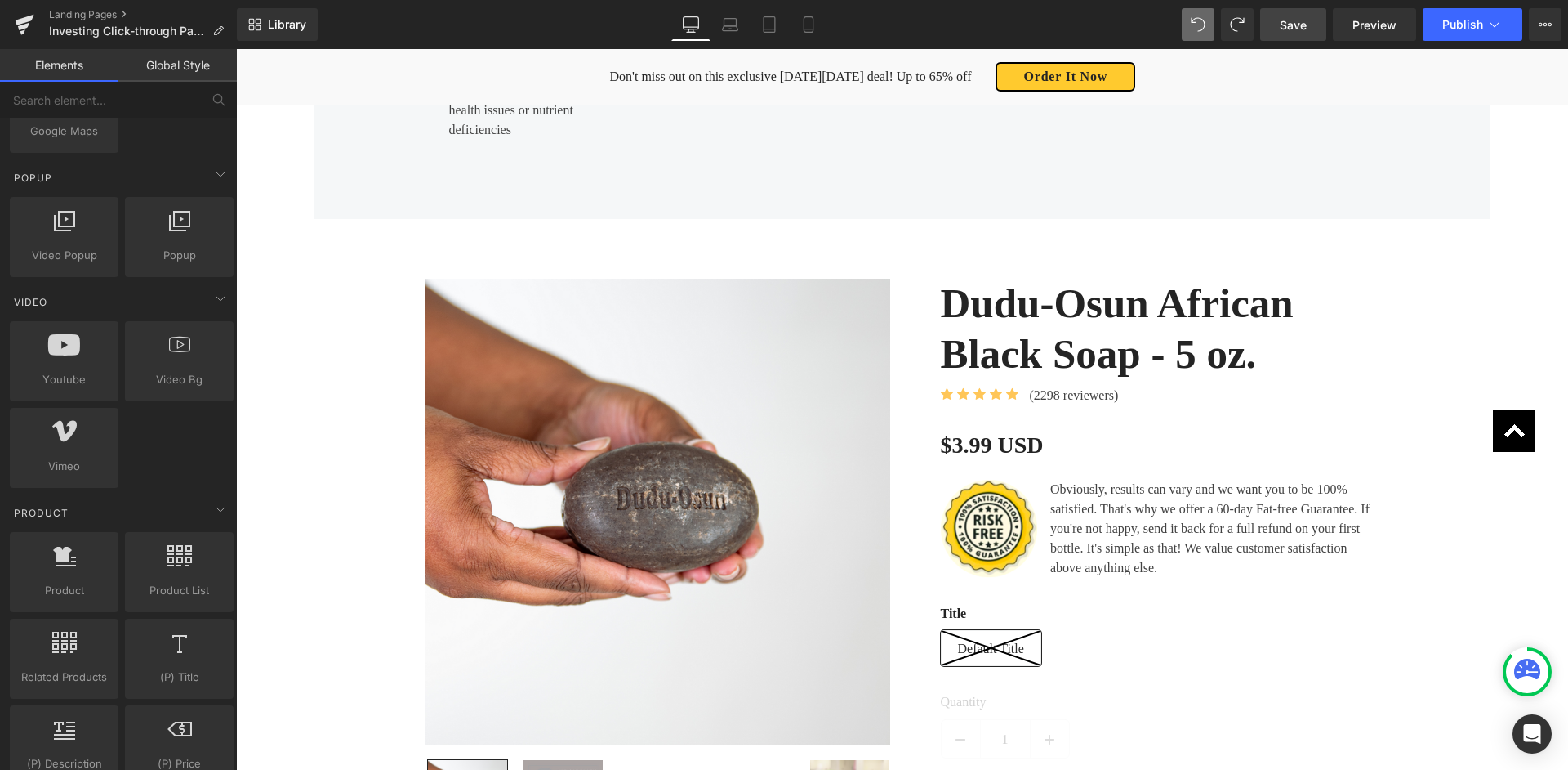
click at [1298, 20] on span "Save" at bounding box center [1293, 24] width 27 height 17
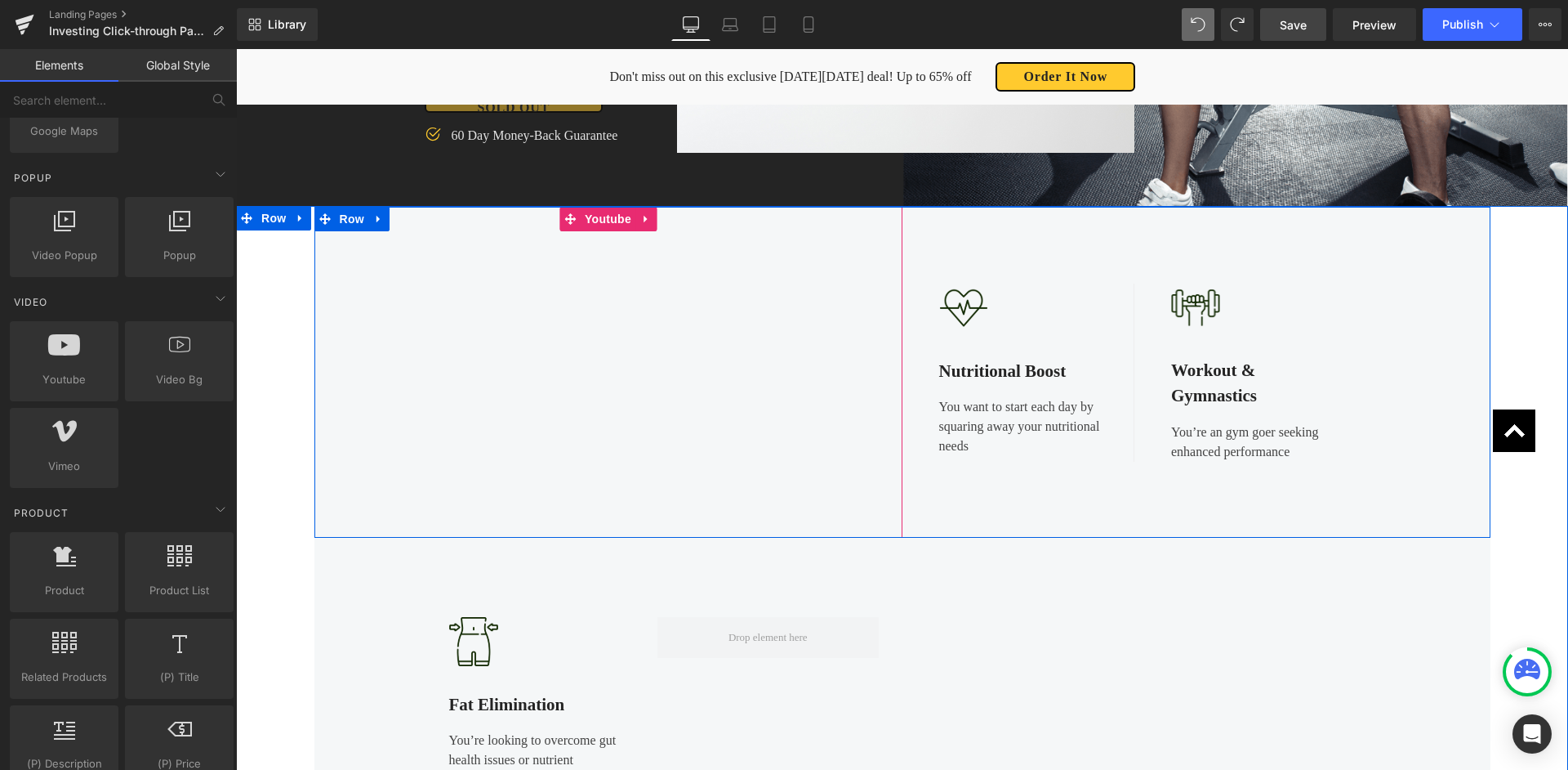
scroll to position [669, 0]
click at [905, 242] on div "Image Nutritional Boost Text Block You want to start each day by squaring away …" at bounding box center [1196, 373] width 588 height 331
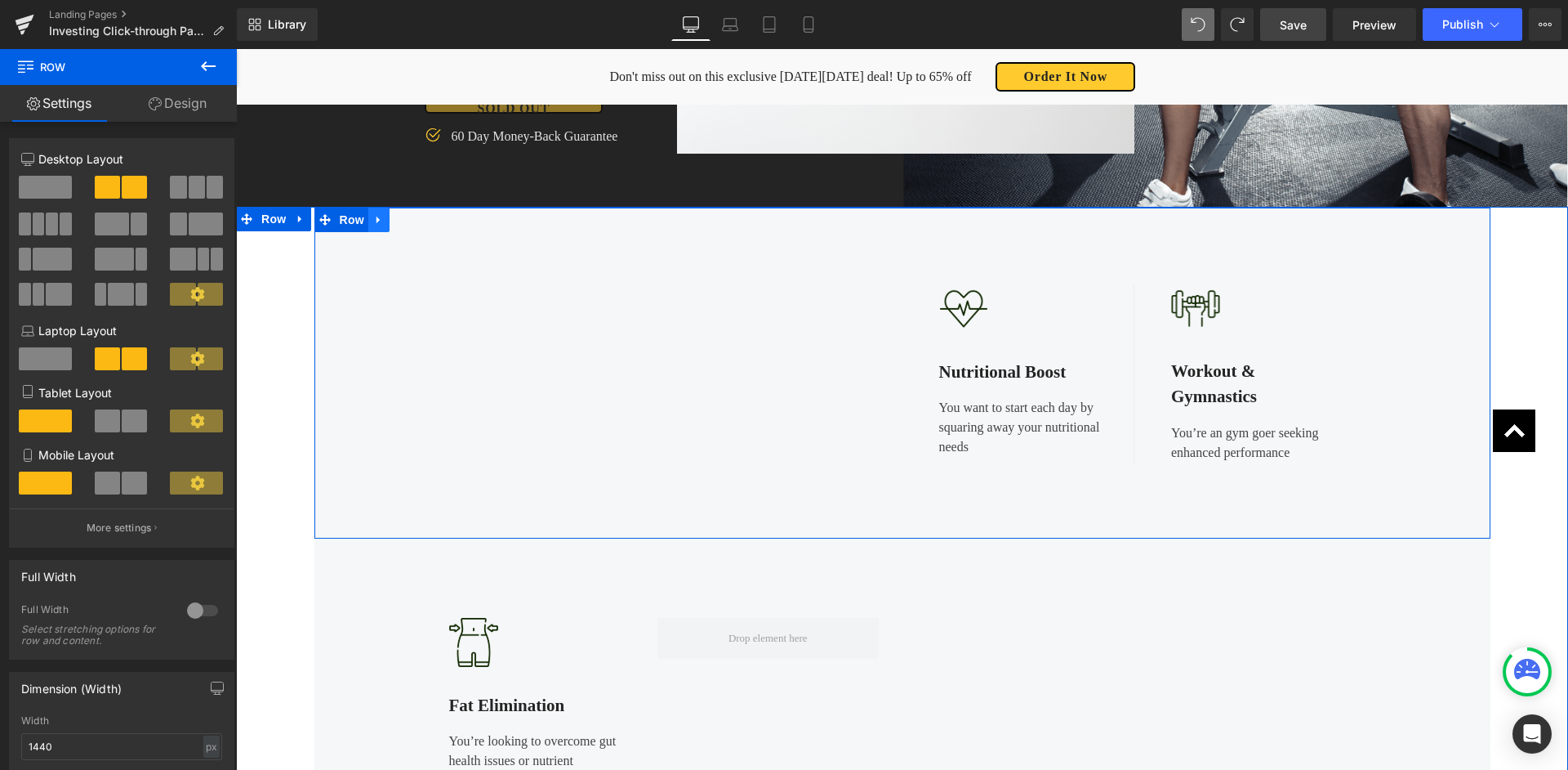
click at [381, 216] on icon at bounding box center [379, 221] width 12 height 13
click at [401, 217] on icon at bounding box center [400, 220] width 12 height 12
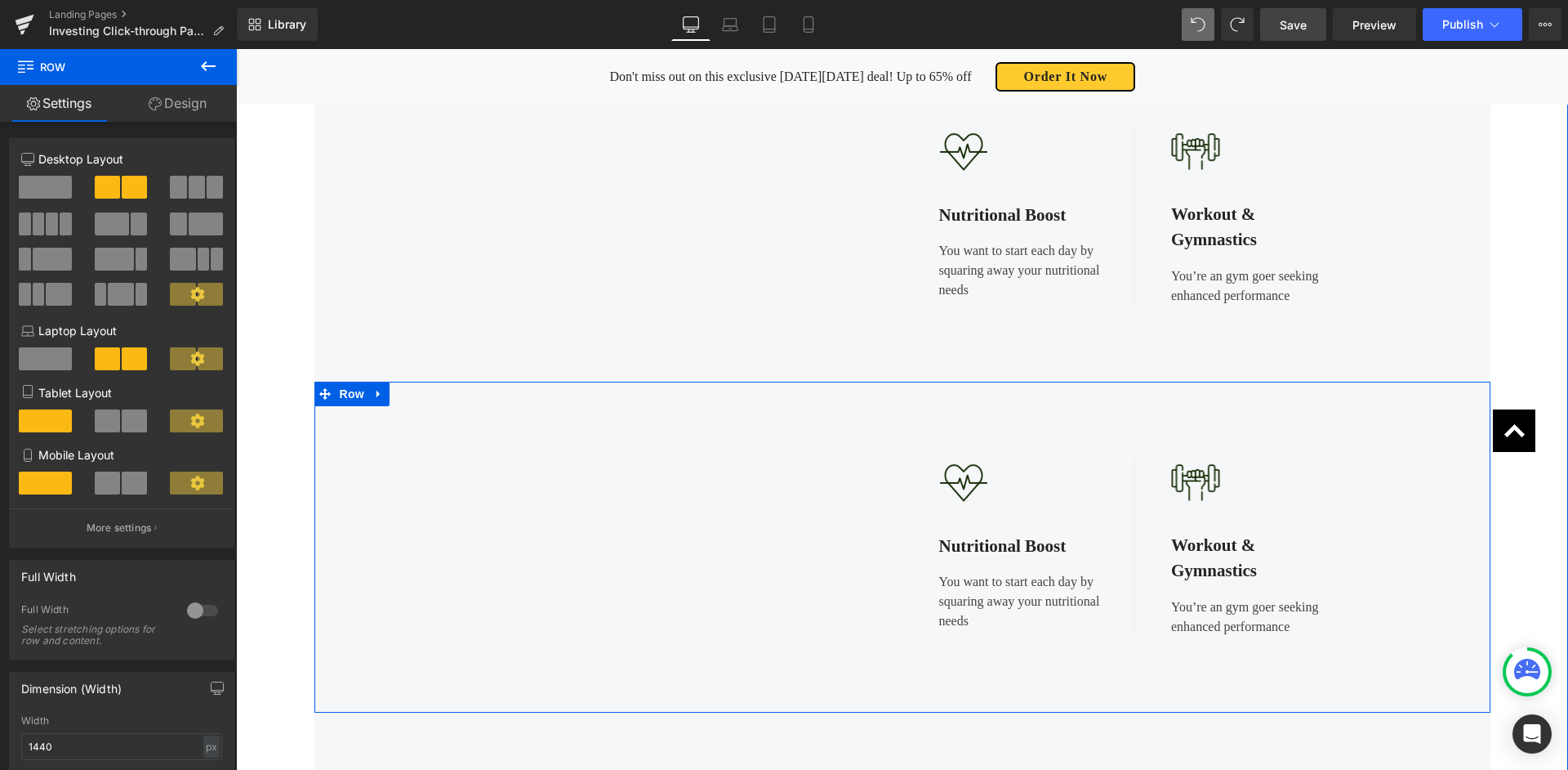
scroll to position [832, 0]
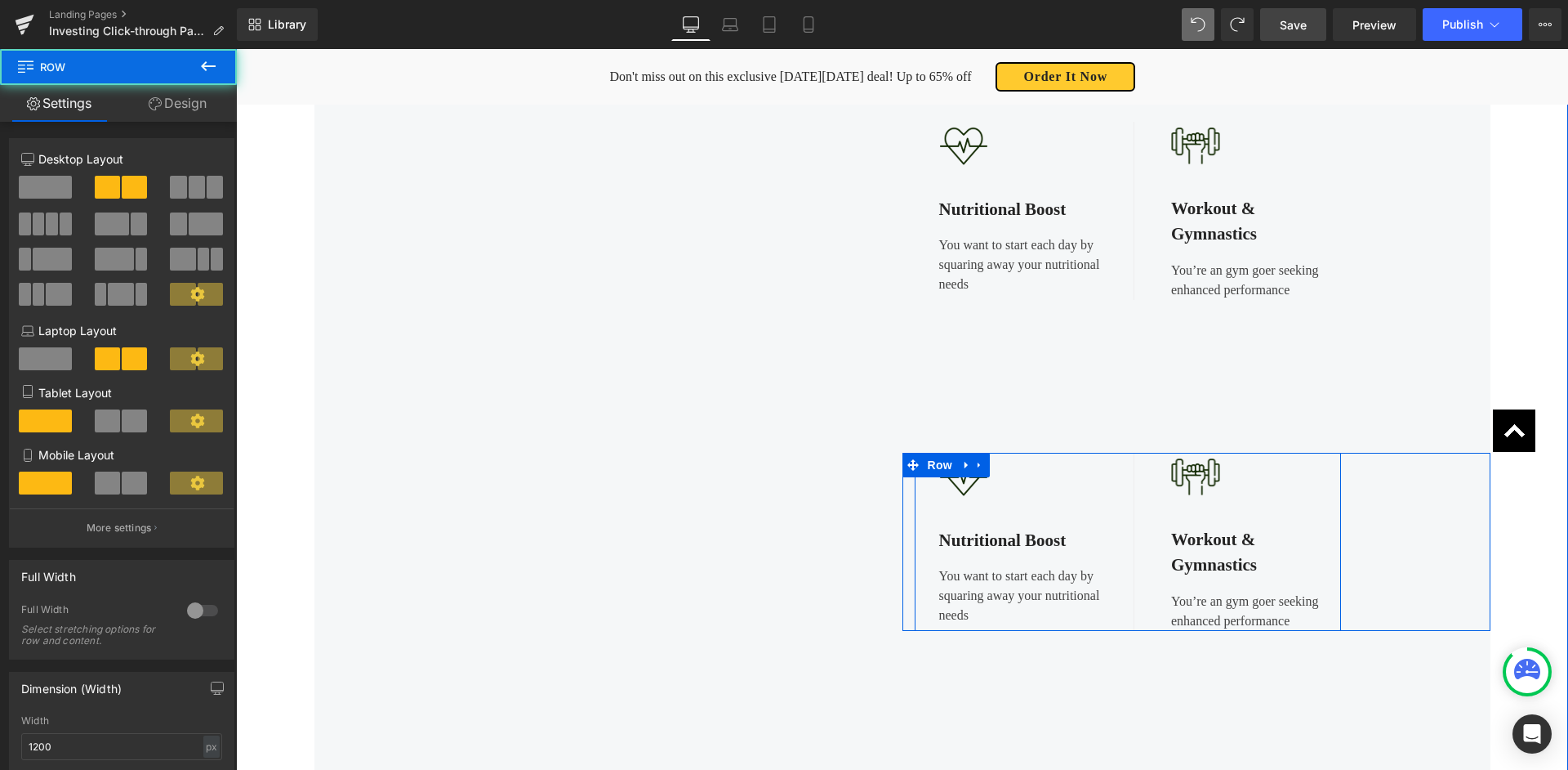
click at [922, 530] on div "Image Nutritional Boost Text Block You want to start each day by squaring away …" at bounding box center [1128, 542] width 427 height 178
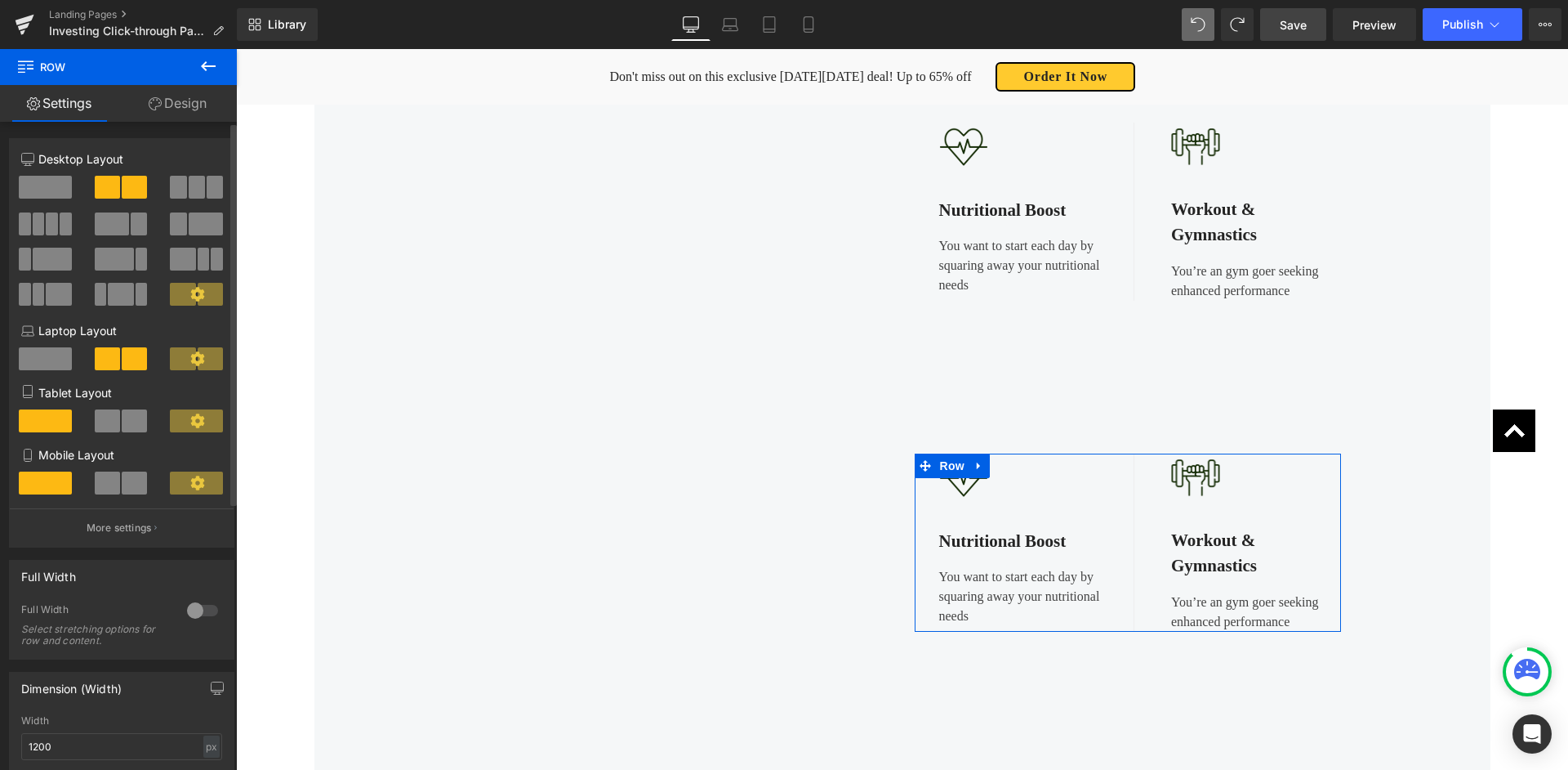
scroll to position [7, 0]
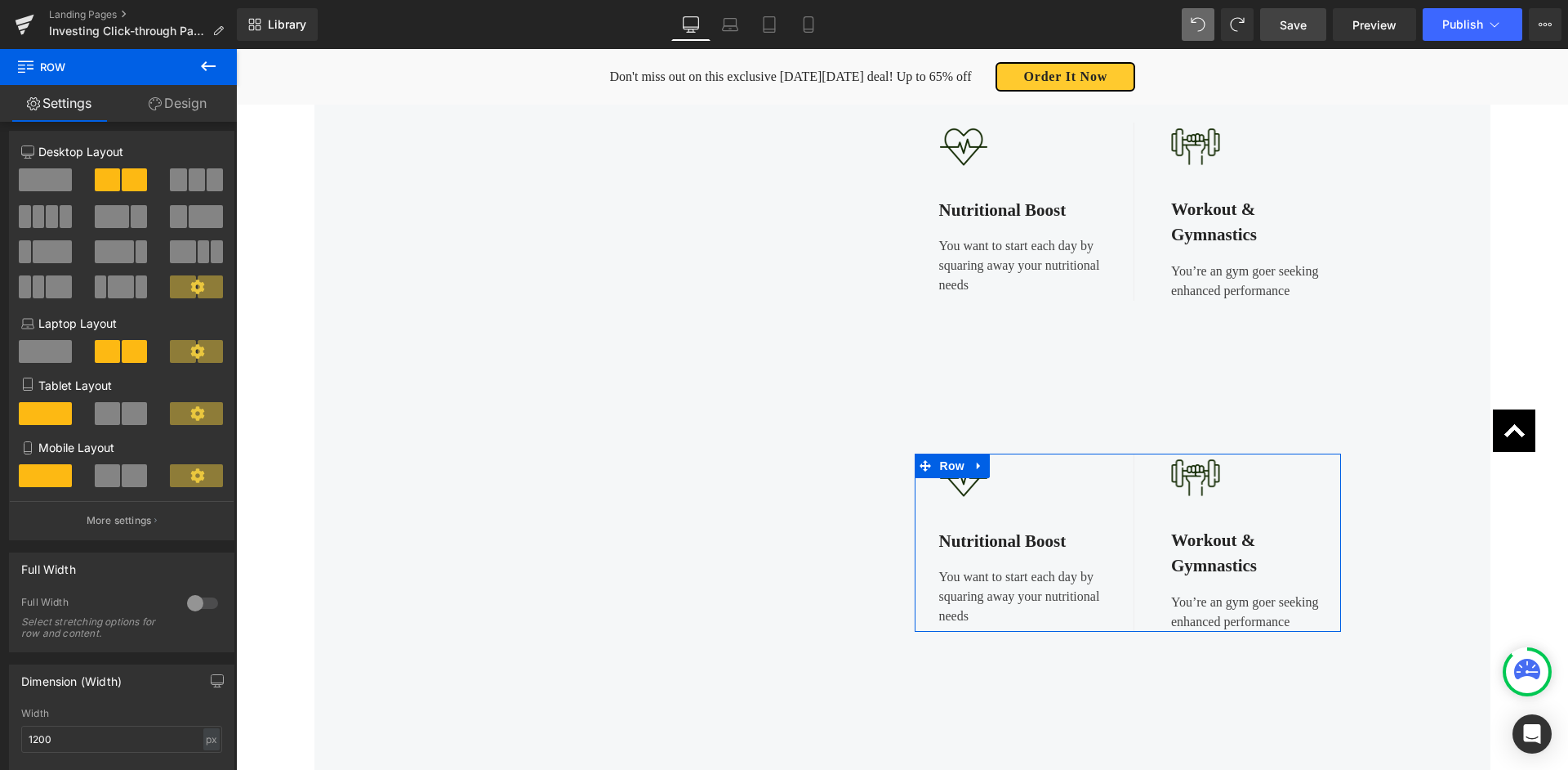
click at [181, 104] on link "Design" at bounding box center [178, 103] width 119 height 37
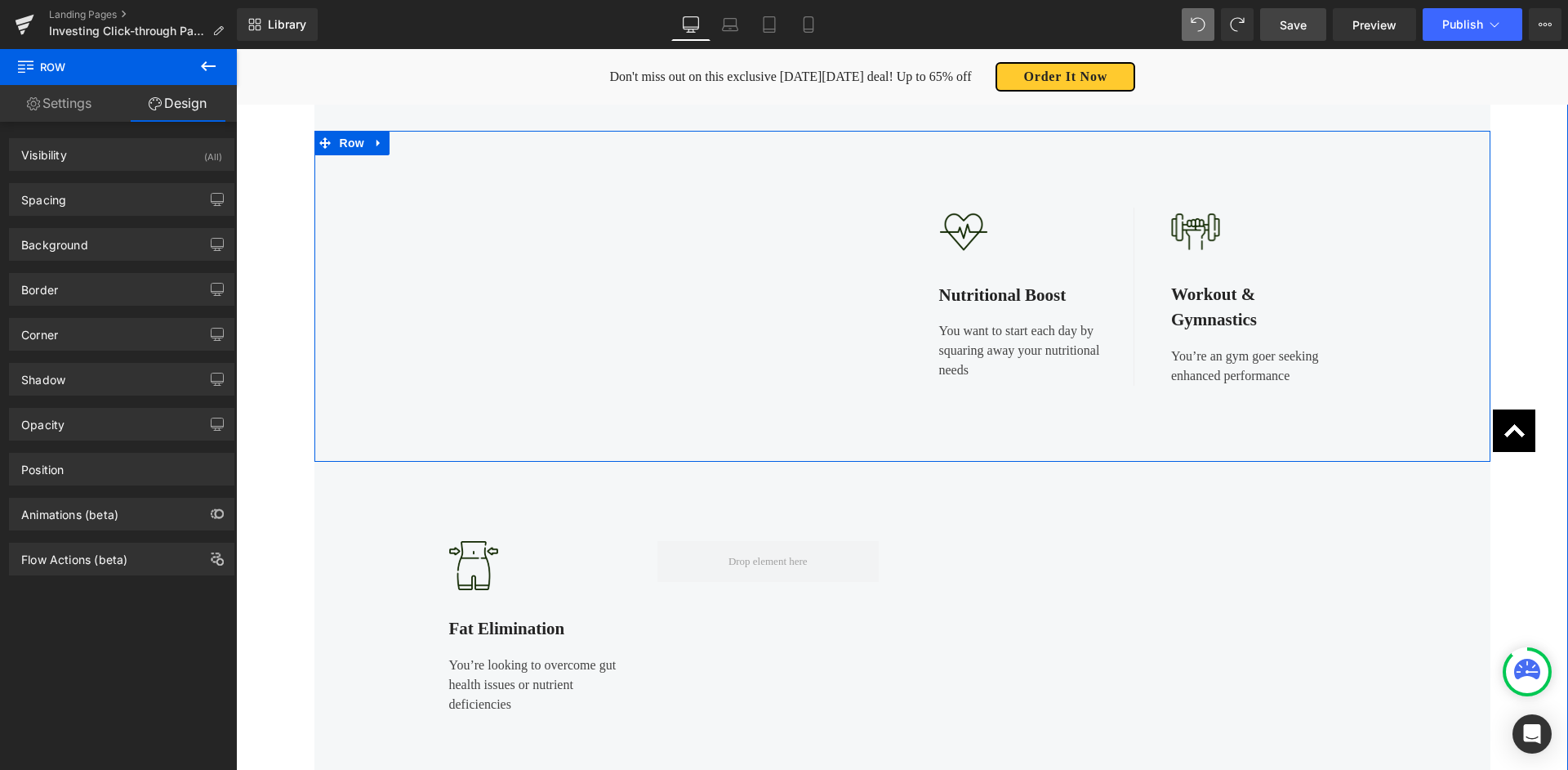
scroll to position [1101, 0]
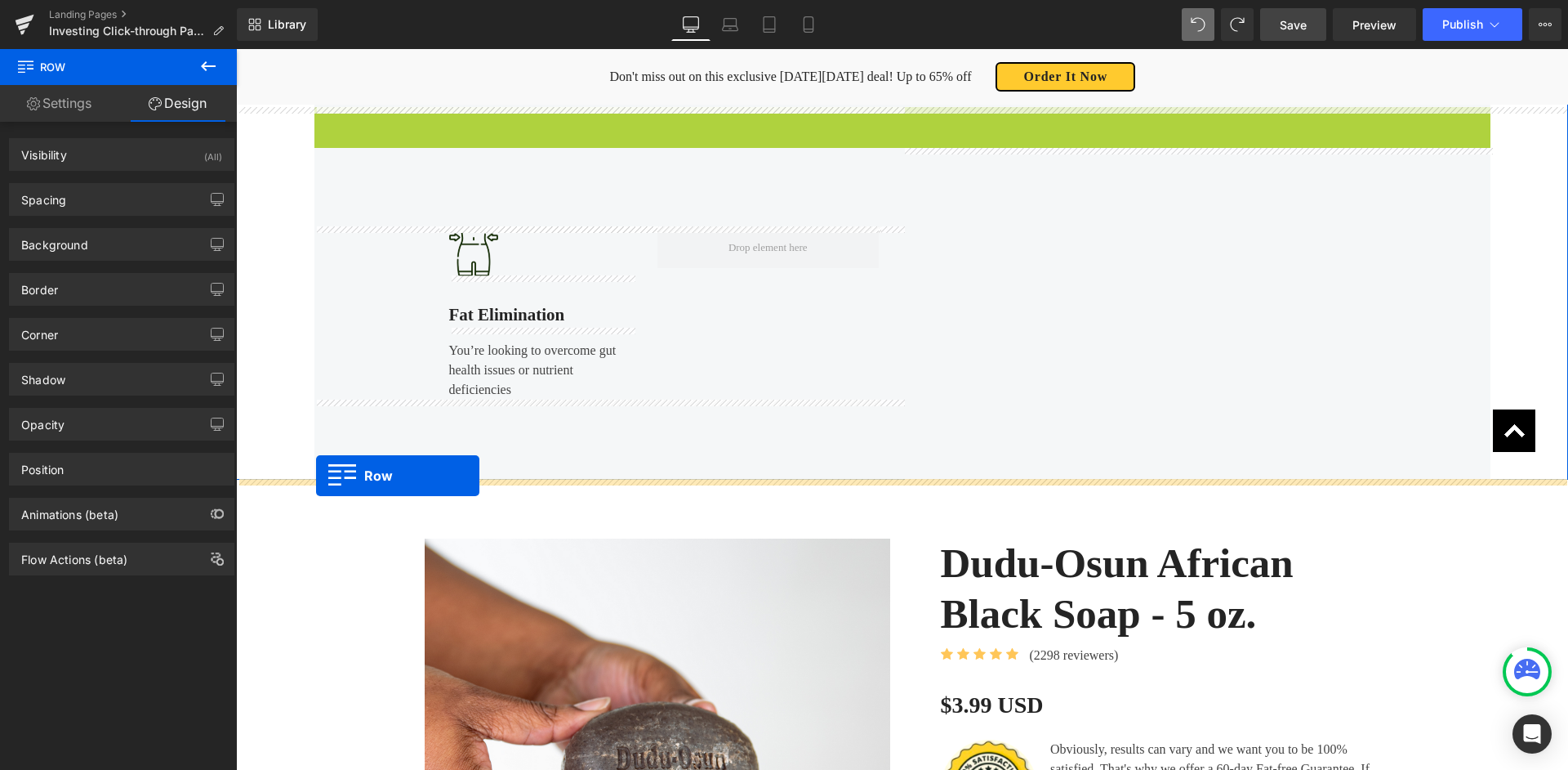
drag, startPoint x: 323, startPoint y: 121, endPoint x: 317, endPoint y: 475, distance: 354.1
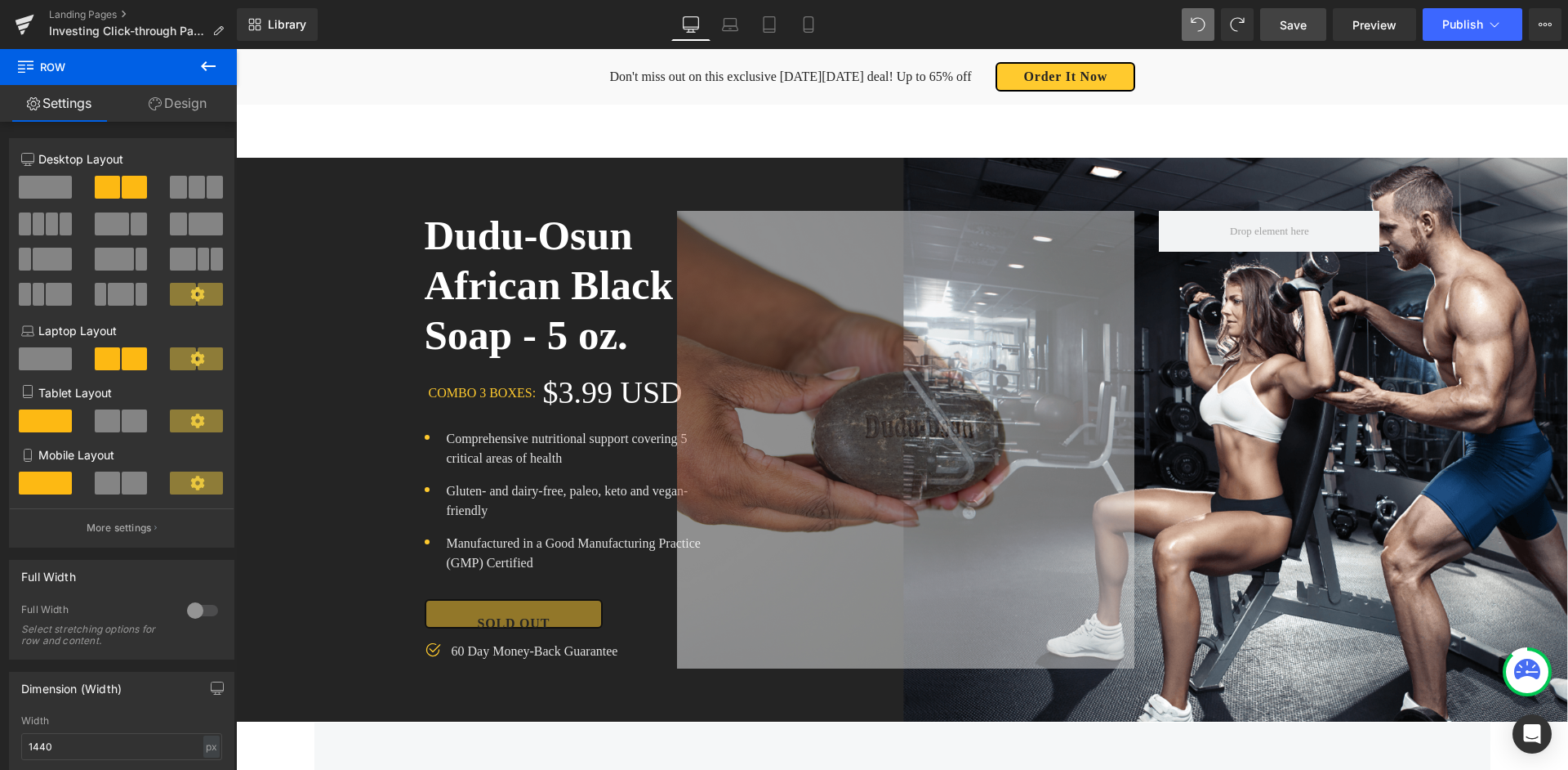
scroll to position [154, 0]
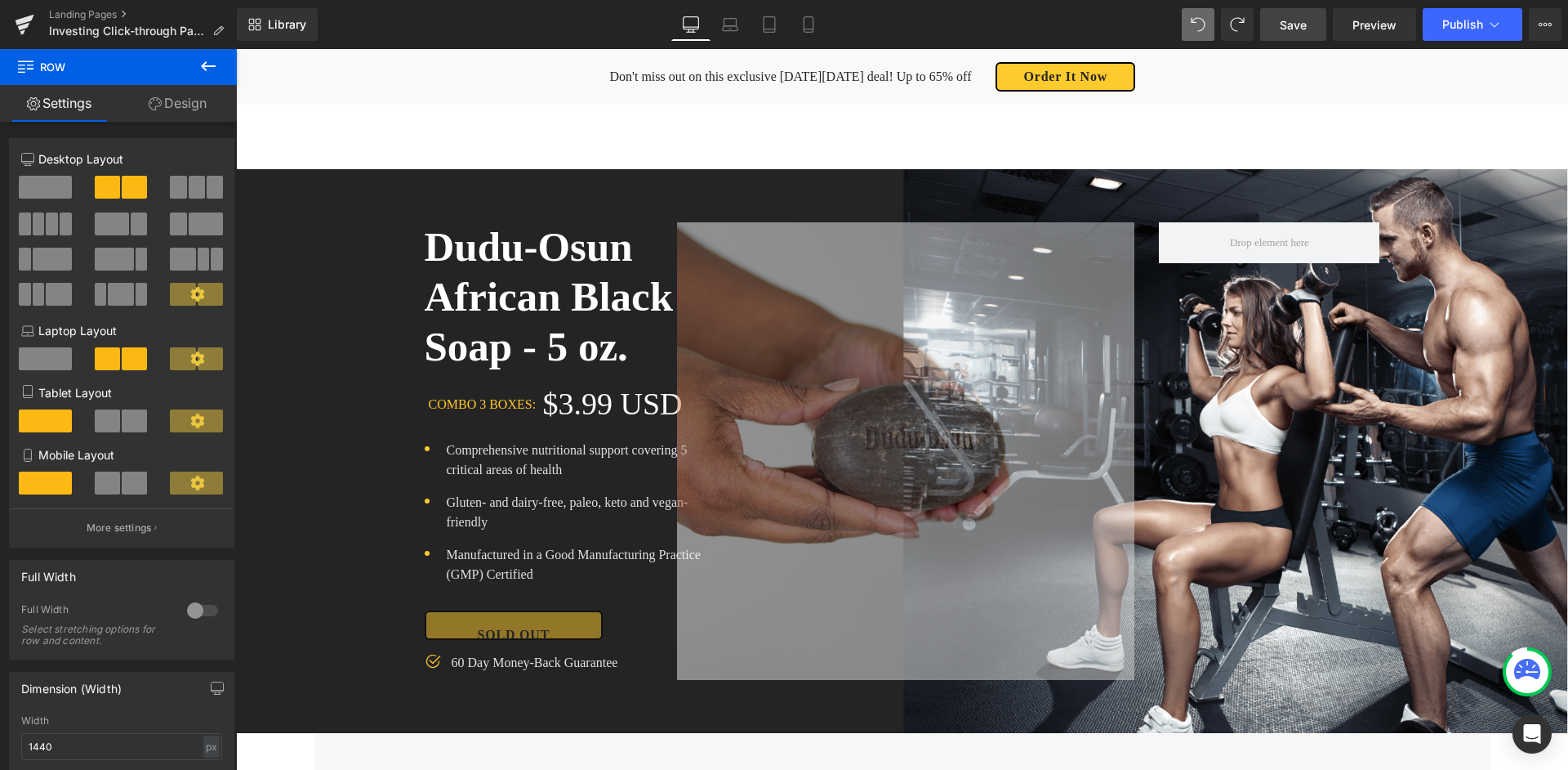
click at [1020, 323] on img at bounding box center [906, 451] width 457 height 457
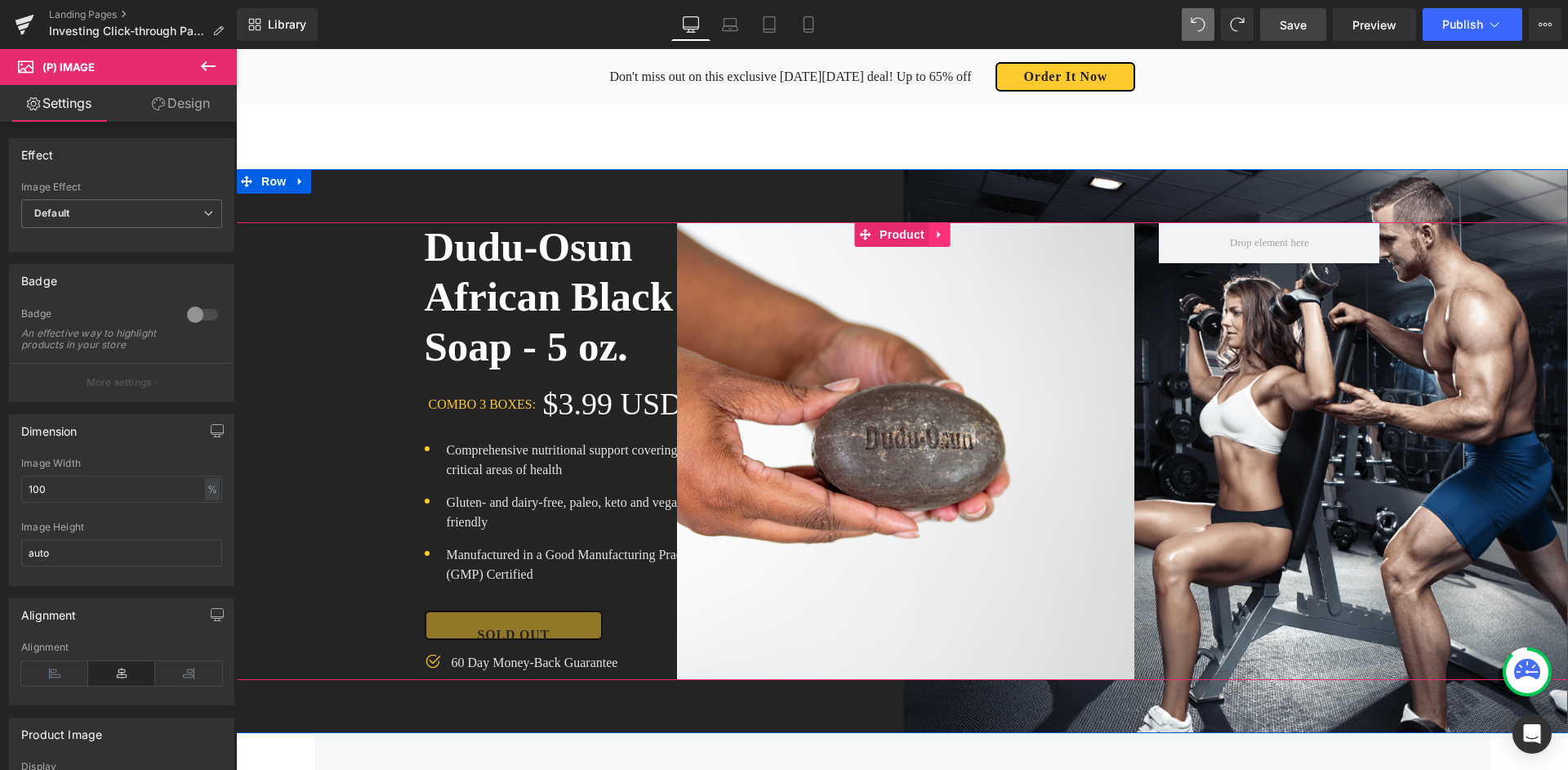
click at [939, 232] on icon at bounding box center [939, 235] width 12 height 13
click at [972, 232] on icon at bounding box center [971, 235] width 12 height 13
click at [940, 235] on icon at bounding box center [939, 235] width 12 height 13
click at [947, 235] on icon at bounding box center [950, 234] width 12 height 12
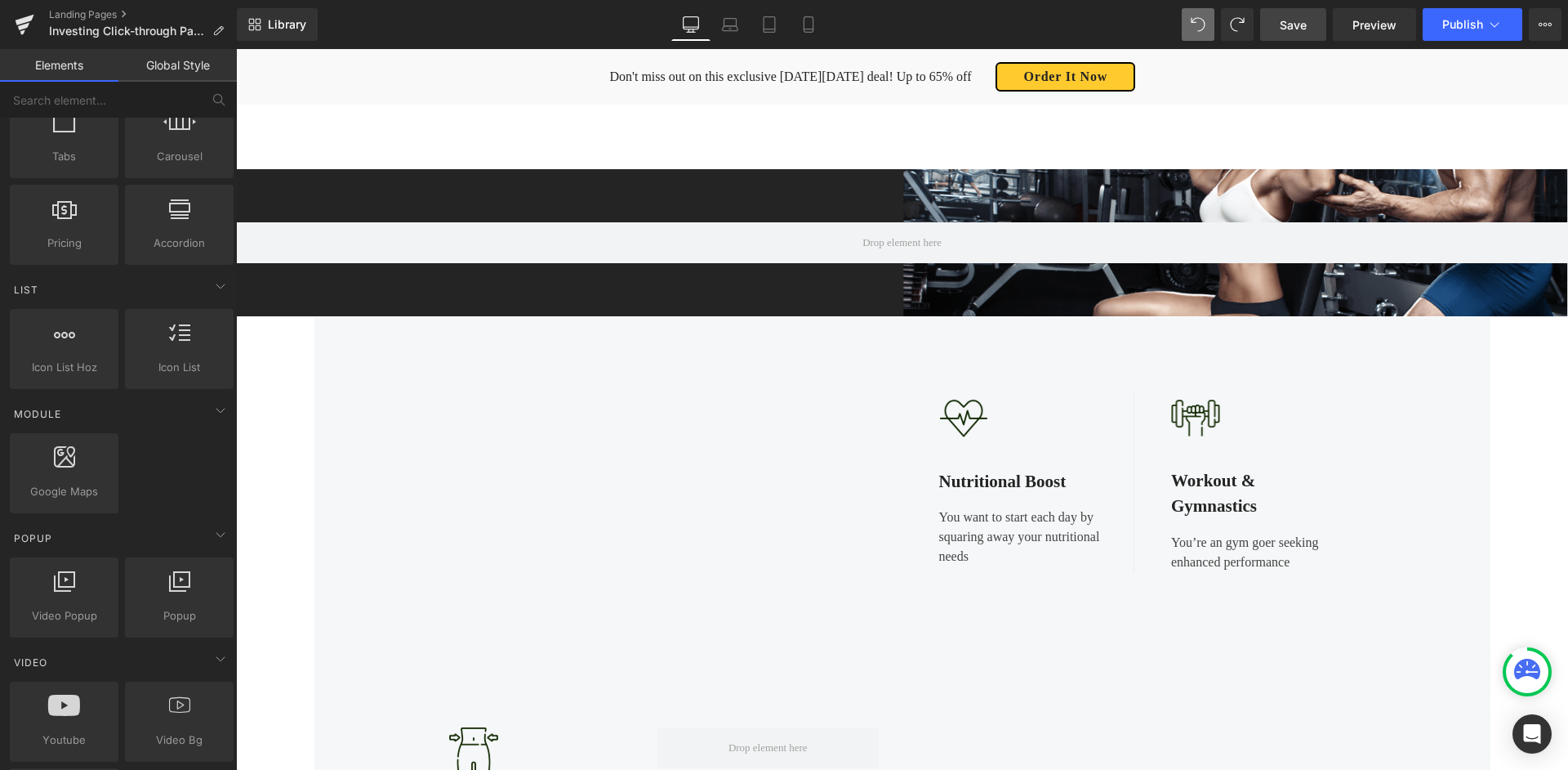
scroll to position [0, 0]
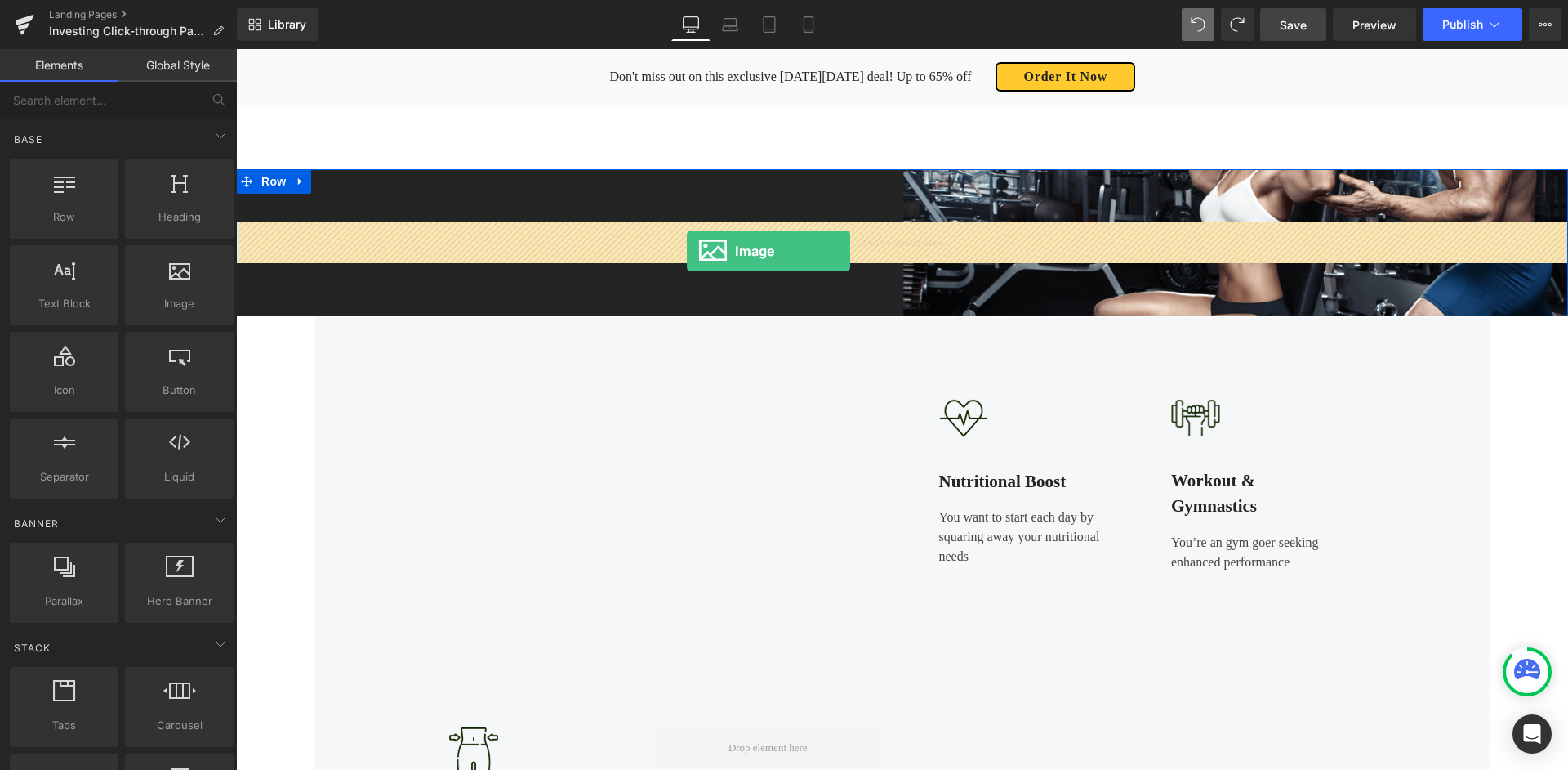
drag, startPoint x: 383, startPoint y: 338, endPoint x: 687, endPoint y: 251, distance: 316.2
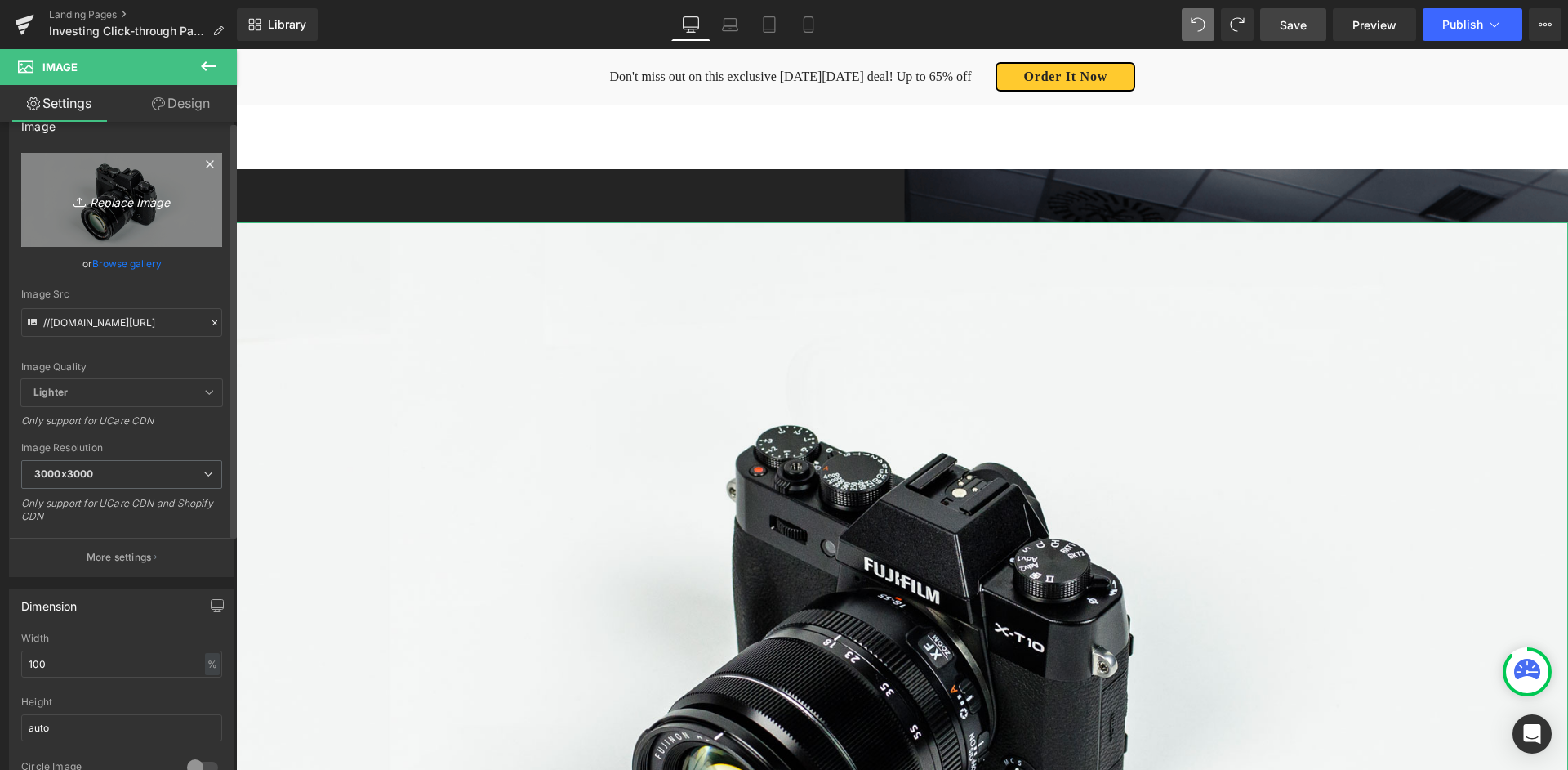
scroll to position [41, 0]
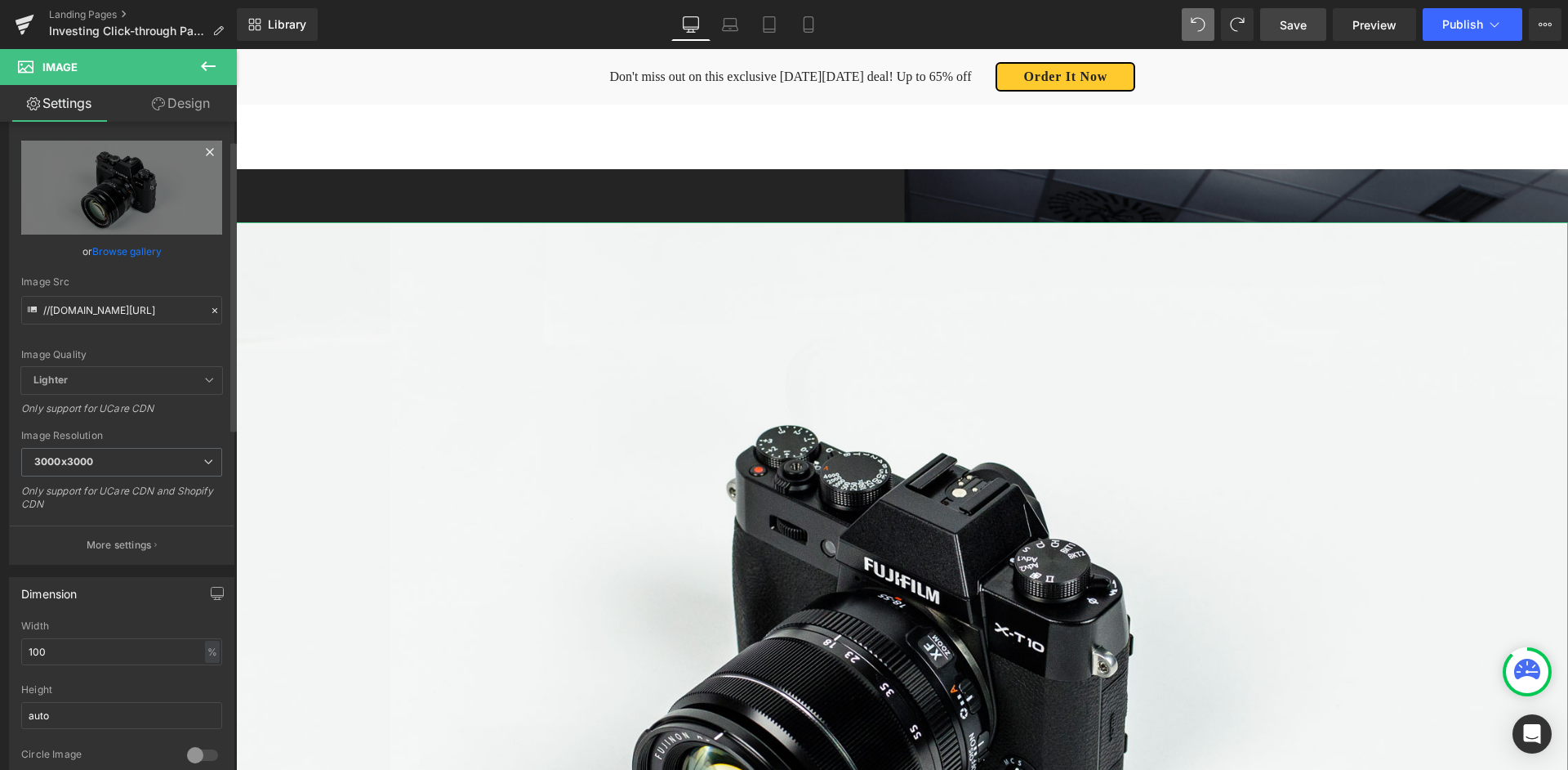
click at [205, 152] on icon at bounding box center [210, 152] width 20 height 20
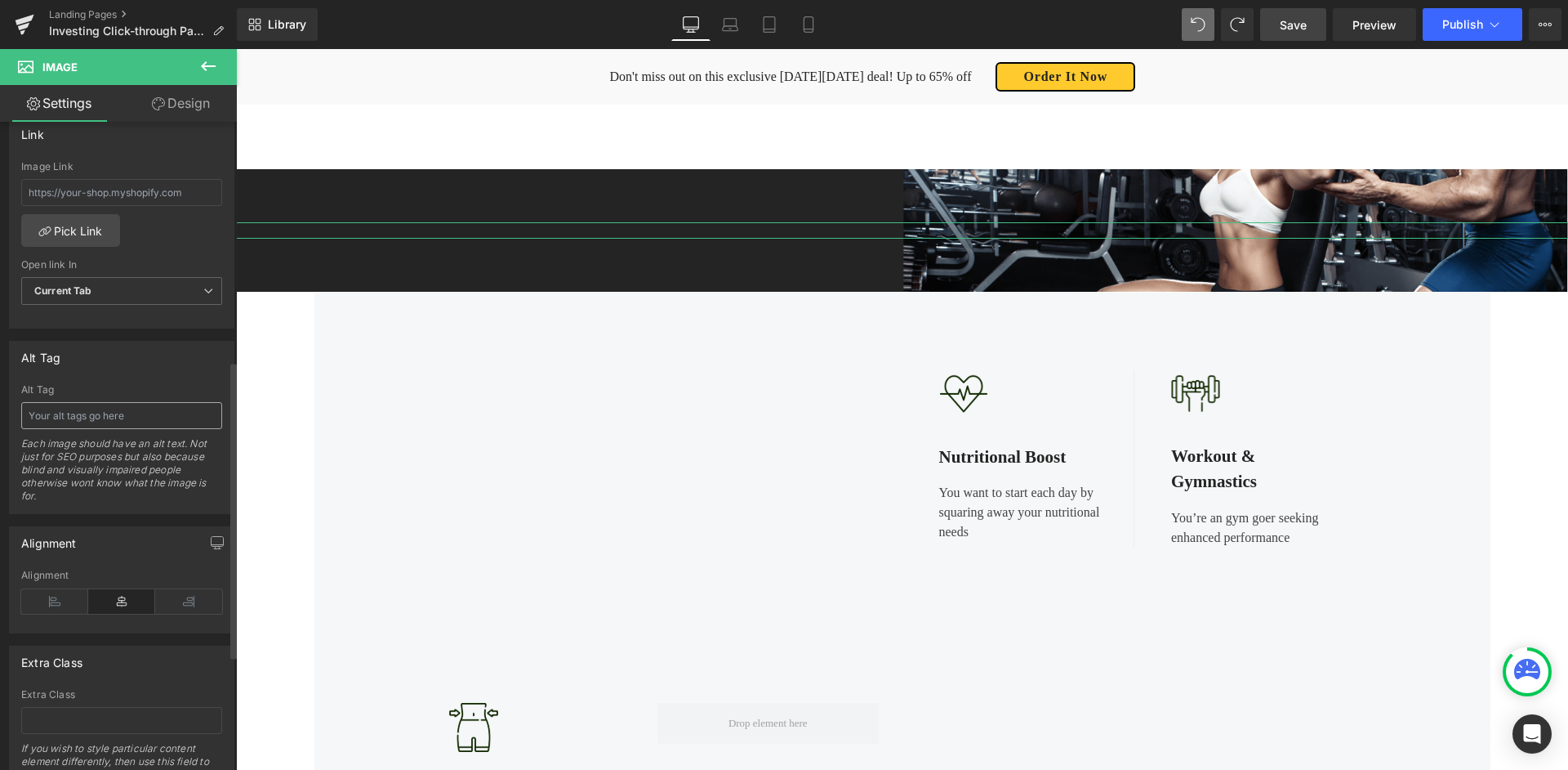
scroll to position [771, 0]
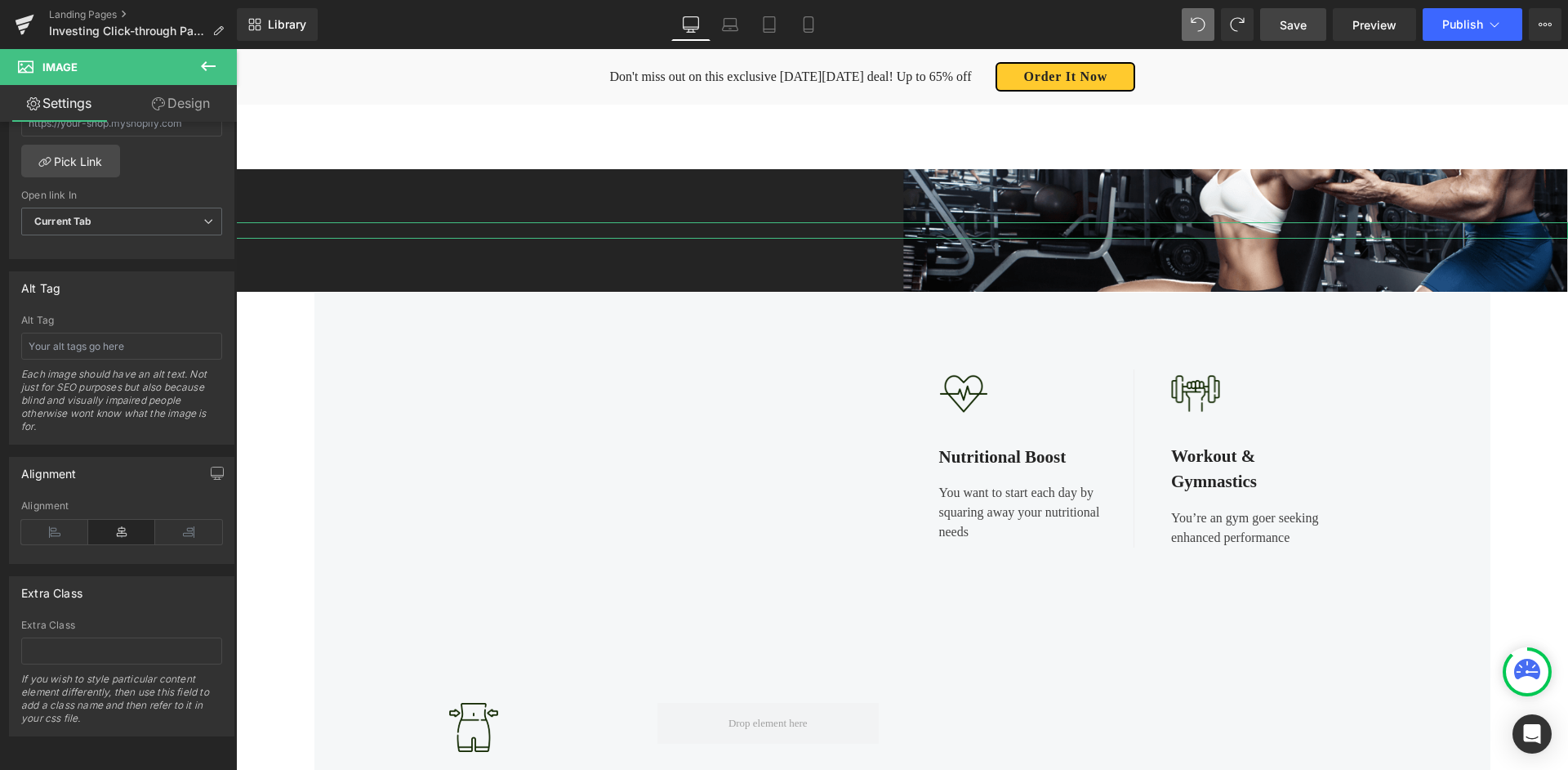
click at [183, 109] on link "Design" at bounding box center [181, 103] width 119 height 37
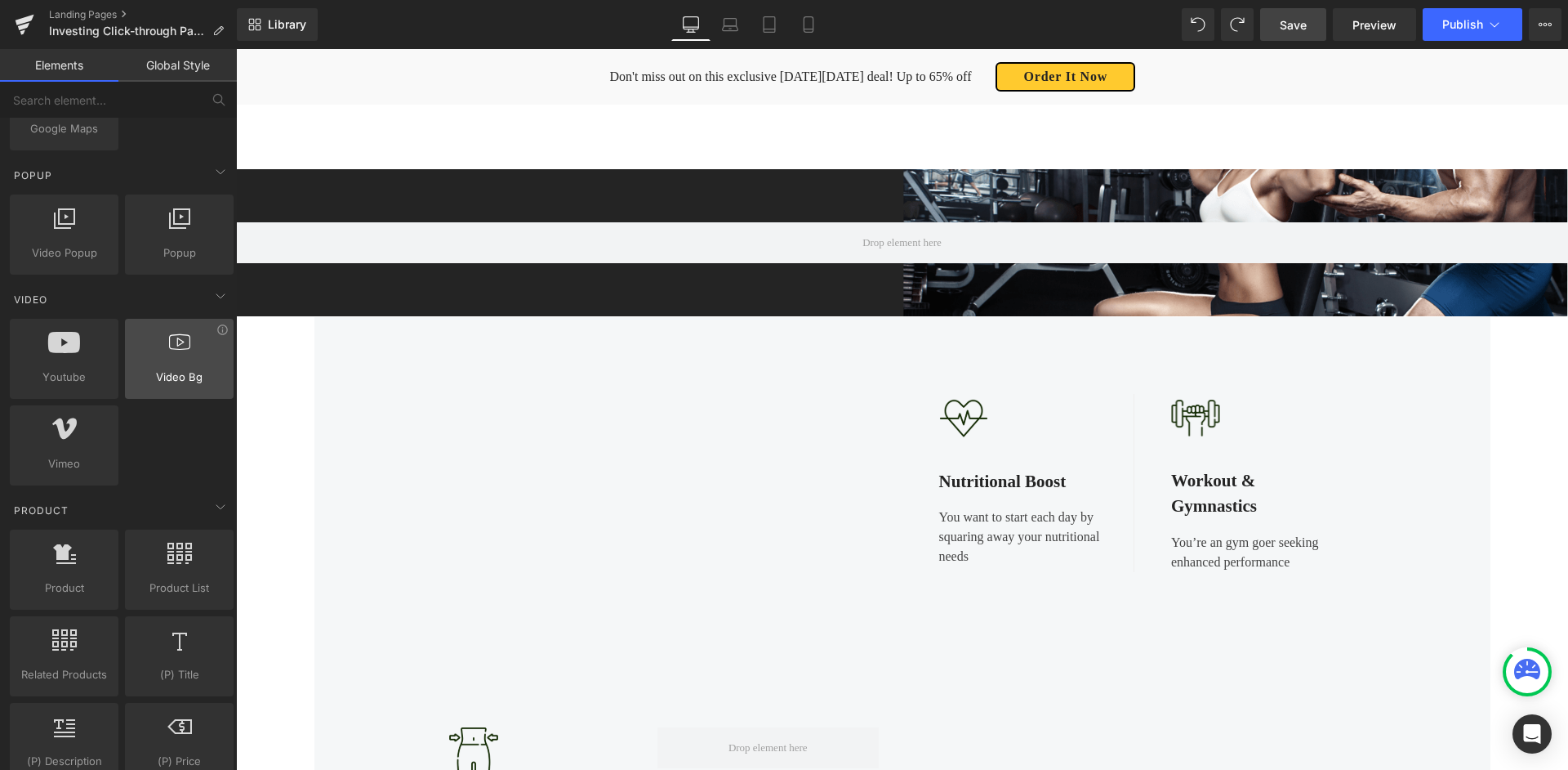
scroll to position [936, 0]
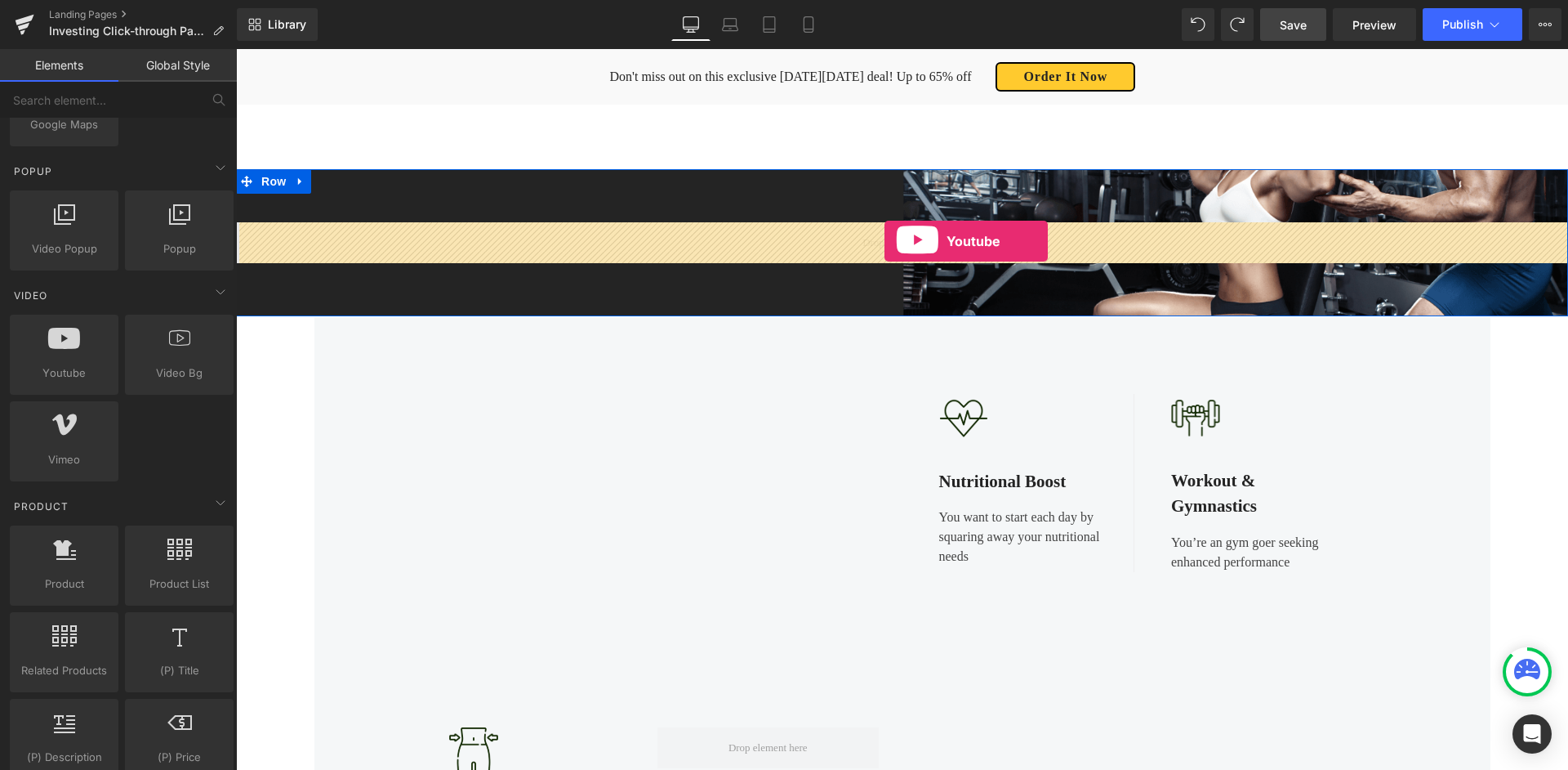
drag, startPoint x: 389, startPoint y: 367, endPoint x: 885, endPoint y: 241, distance: 511.8
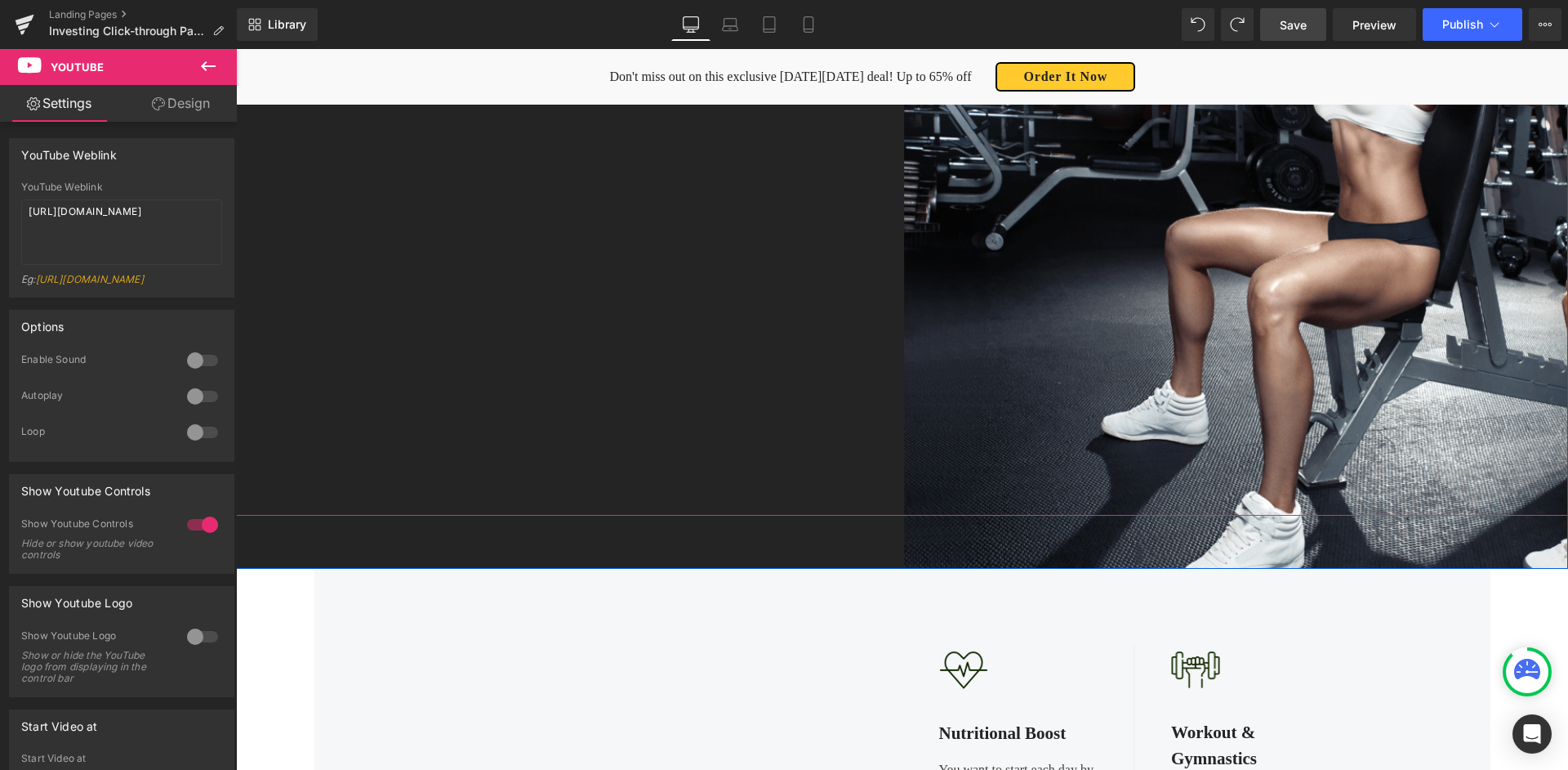
scroll to position [603, 0]
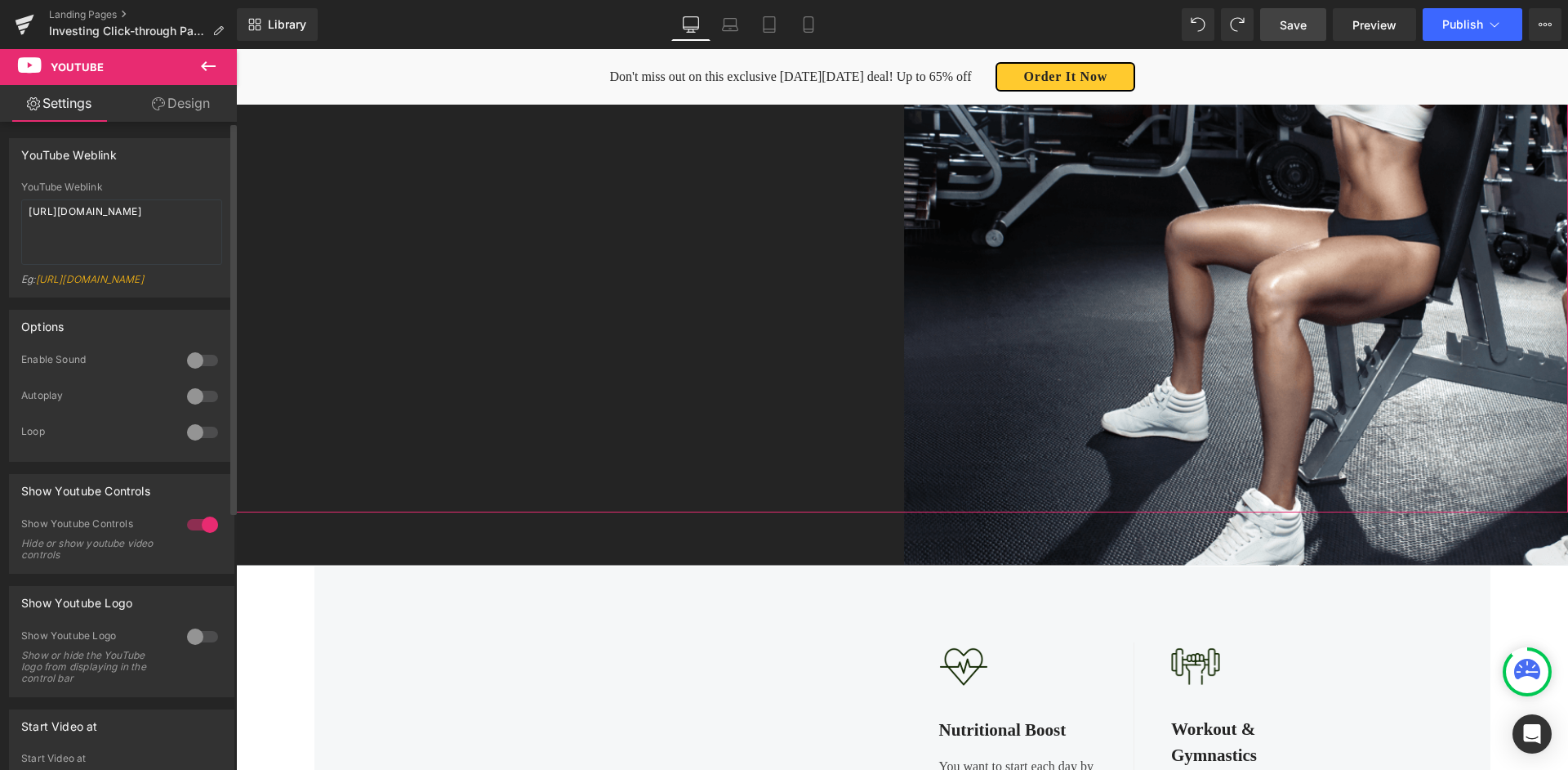
click at [188, 410] on div at bounding box center [203, 396] width 40 height 26
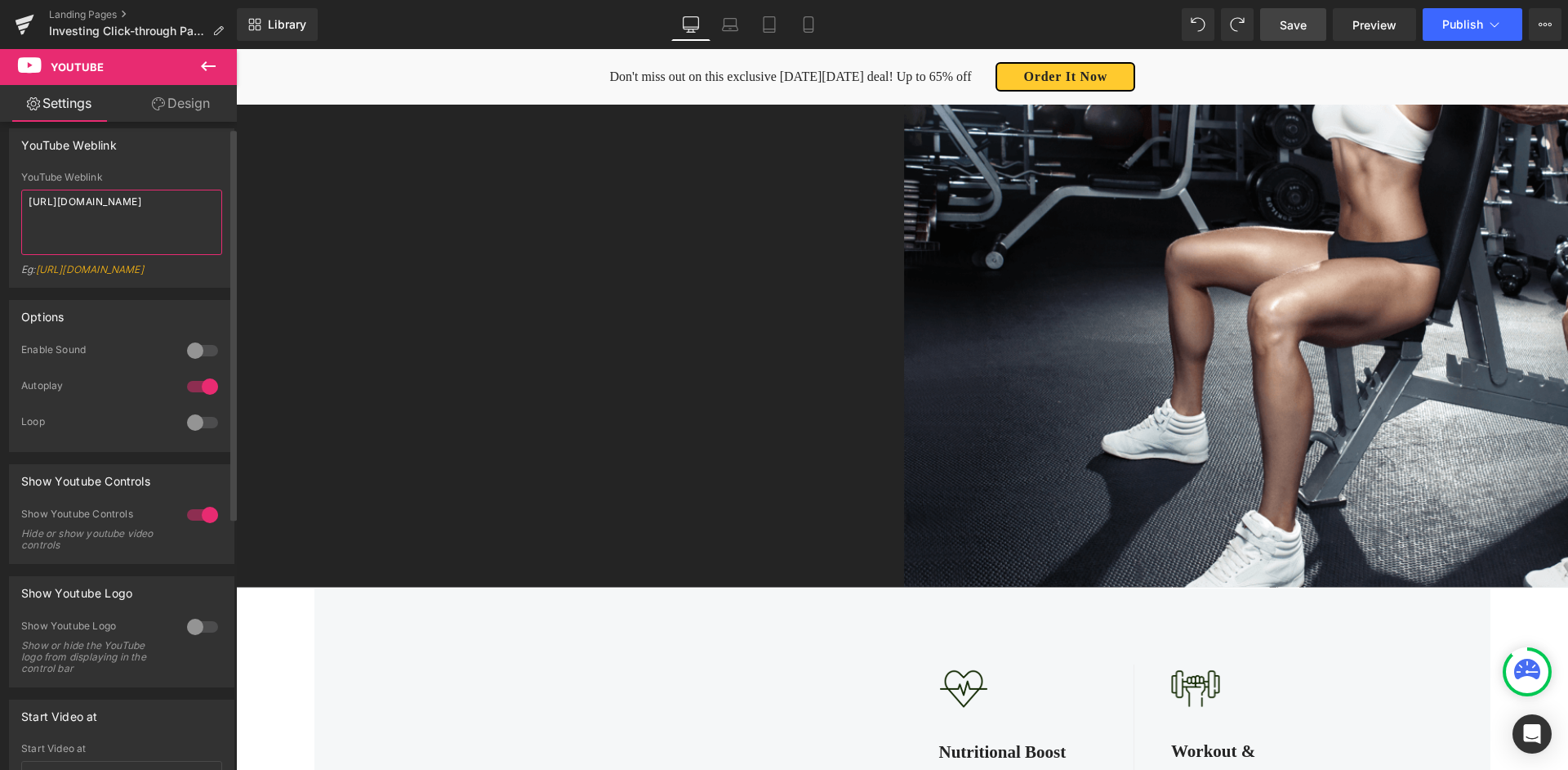
click at [102, 207] on textarea "[URL][DOMAIN_NAME]" at bounding box center [122, 222] width 201 height 66
click at [102, 207] on textarea "[URL][DOMAIN_NAME]" at bounding box center [122, 225] width 201 height 66
click at [102, 206] on textarea "[URL][DOMAIN_NAME]" at bounding box center [122, 225] width 201 height 66
paste textarea "qK5pSUA2NOA&list=PL65huzMNIRvbRKMuv5Xk01lGemHHCYtn8"
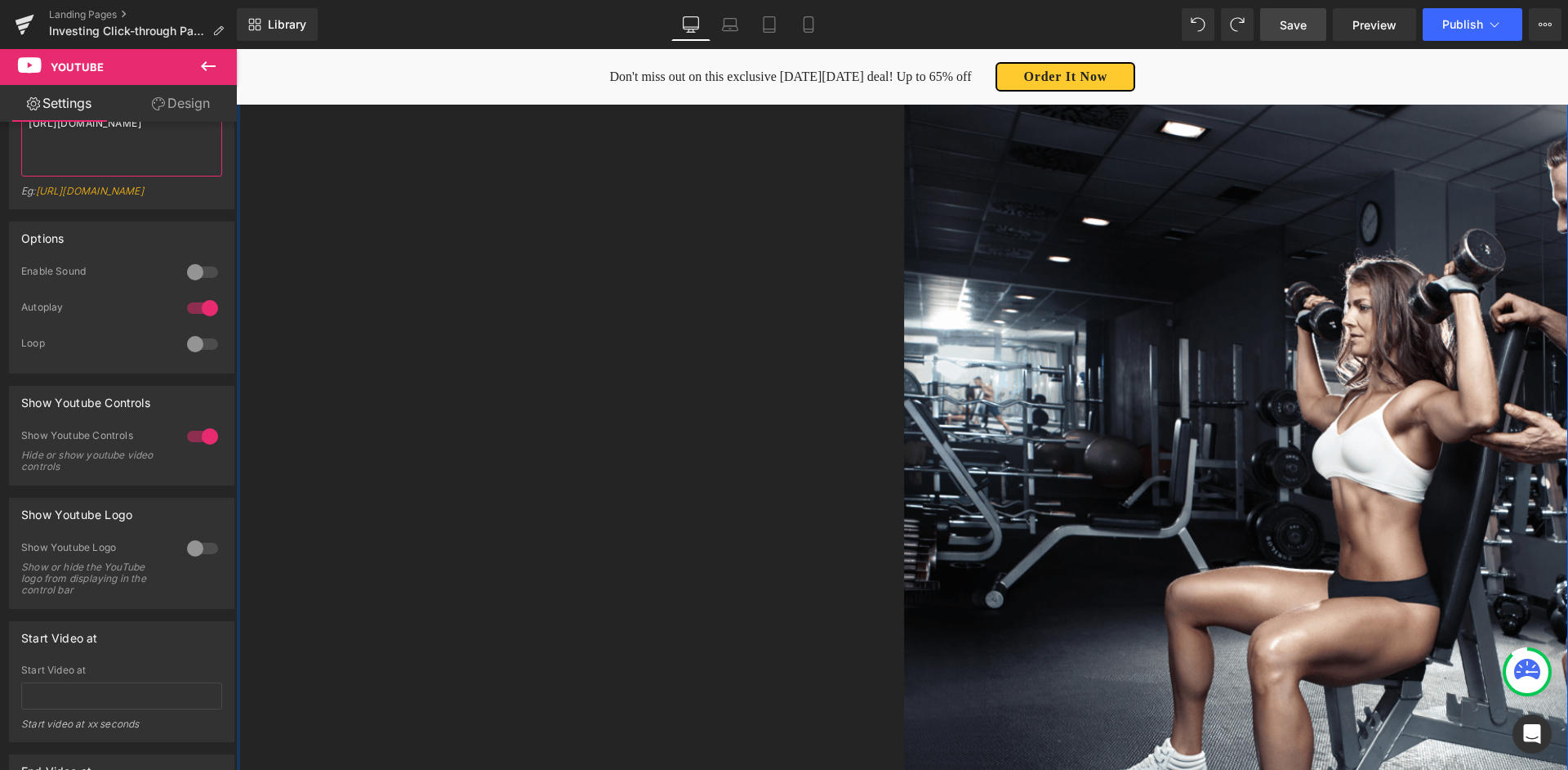
scroll to position [241, 0]
type textarea "[URL][DOMAIN_NAME]"
click at [797, 23] on link "Mobile" at bounding box center [809, 24] width 40 height 32
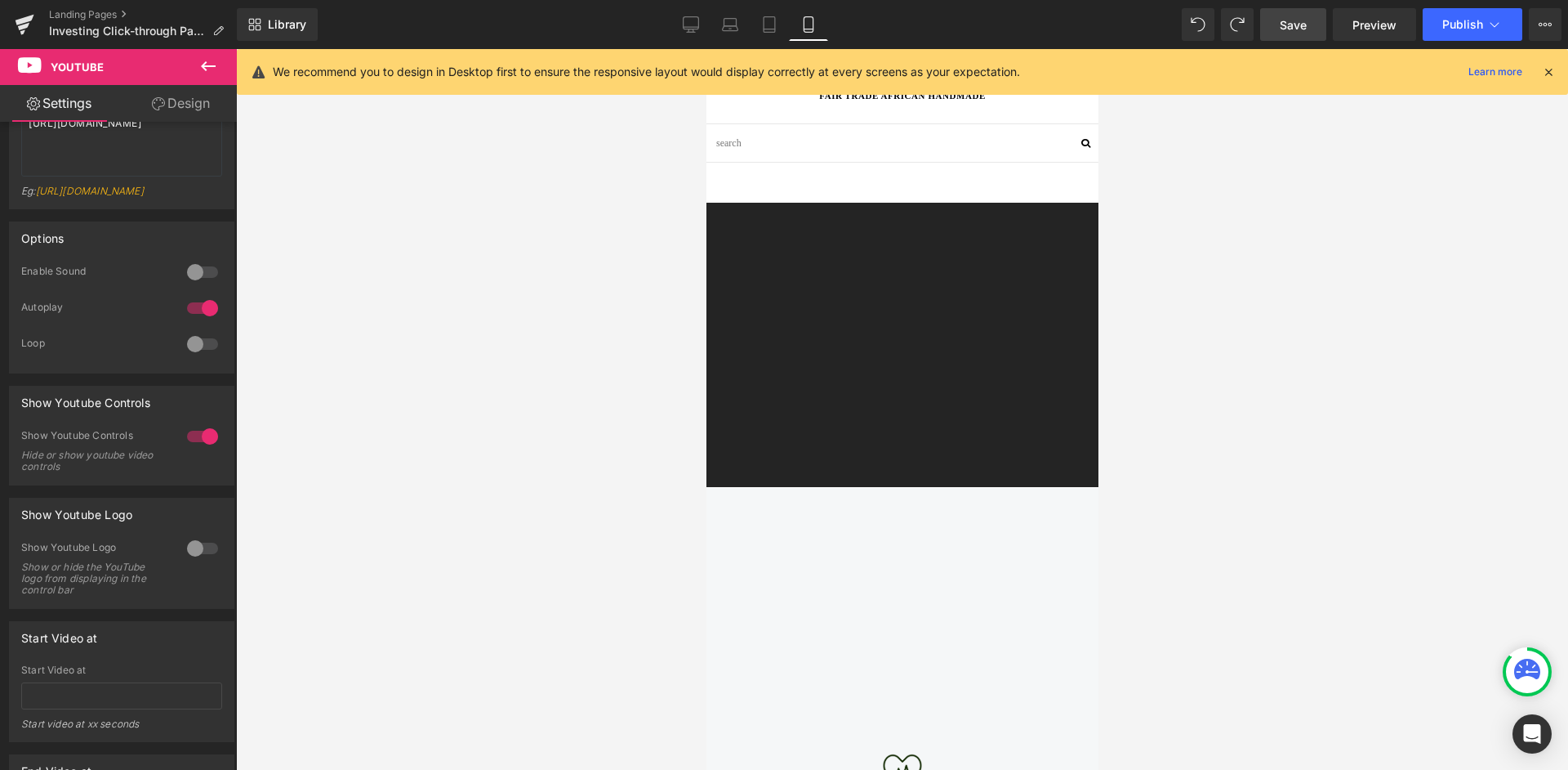
scroll to position [0, 0]
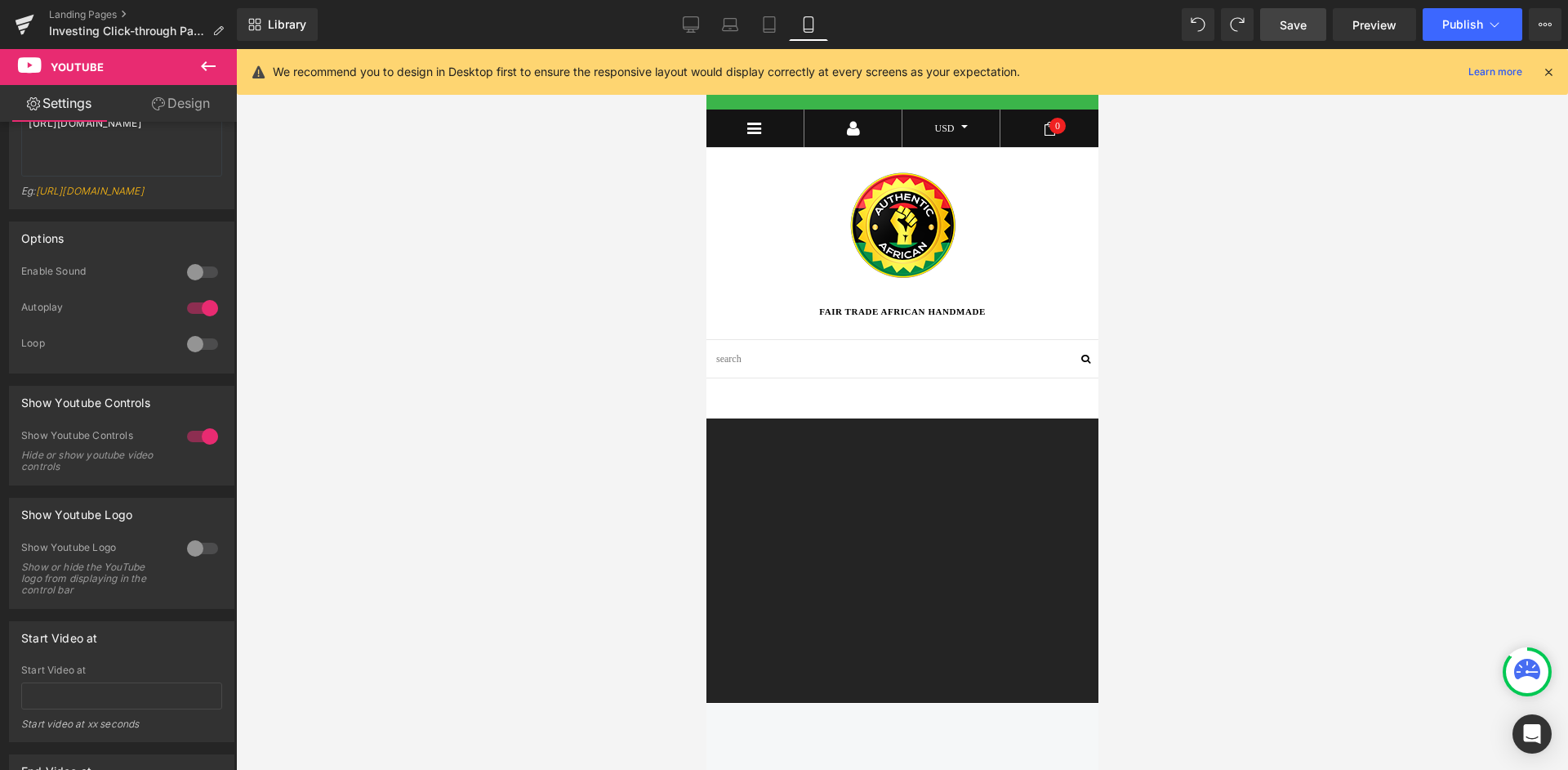
click at [1307, 31] on span "Save" at bounding box center [1293, 24] width 27 height 17
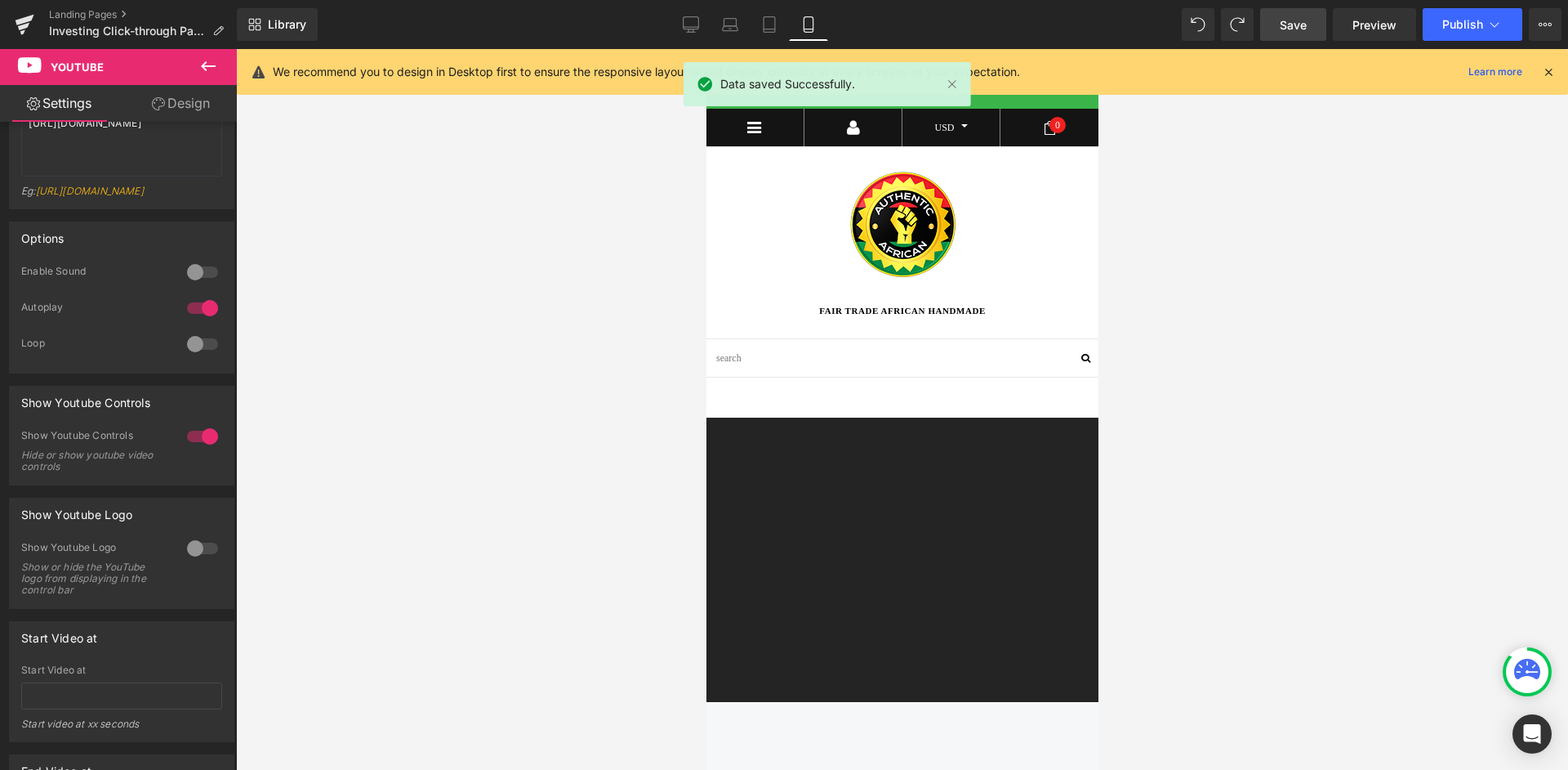
scroll to position [3, 0]
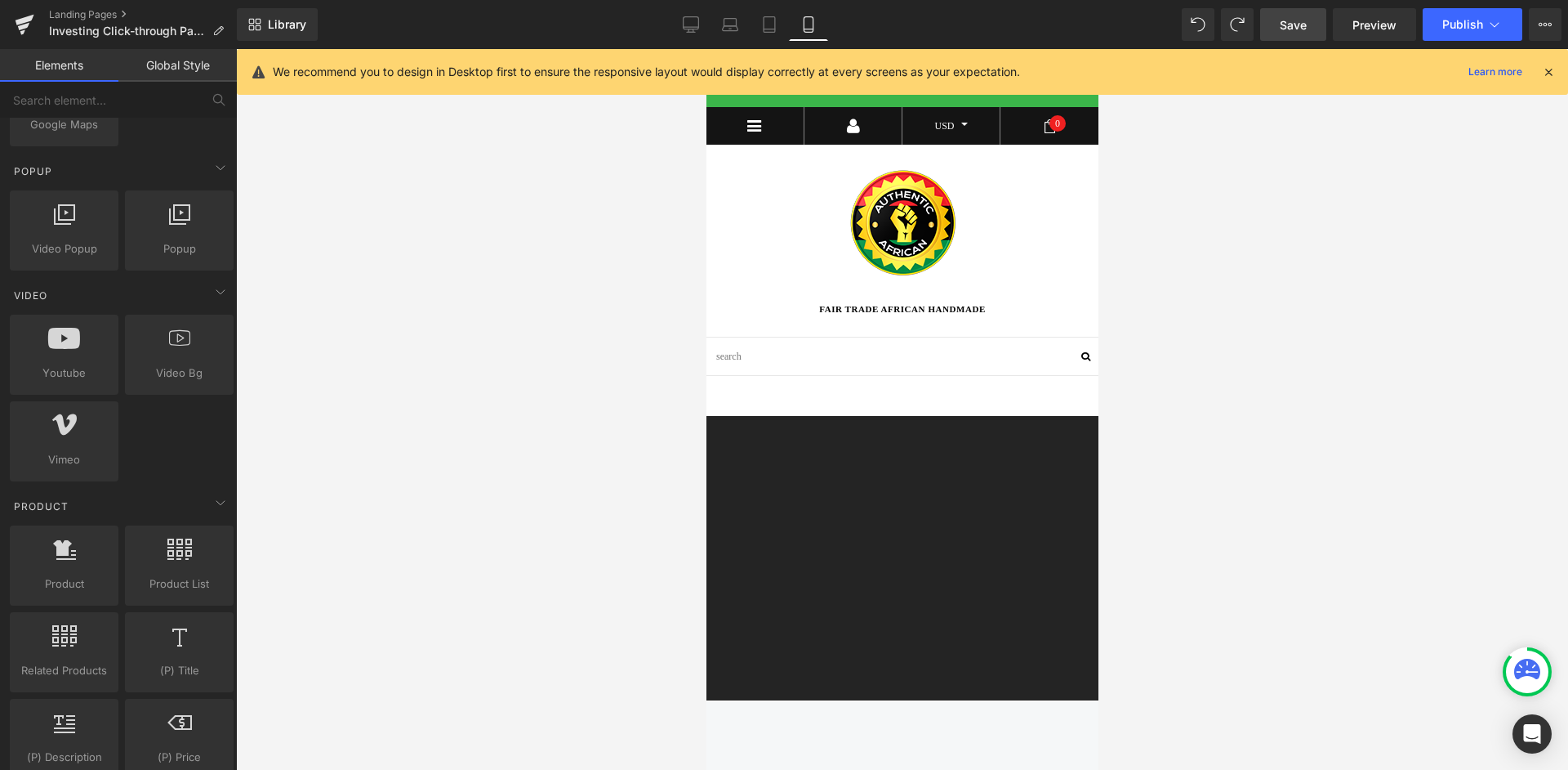
click at [392, 350] on div at bounding box center [902, 409] width 1332 height 720
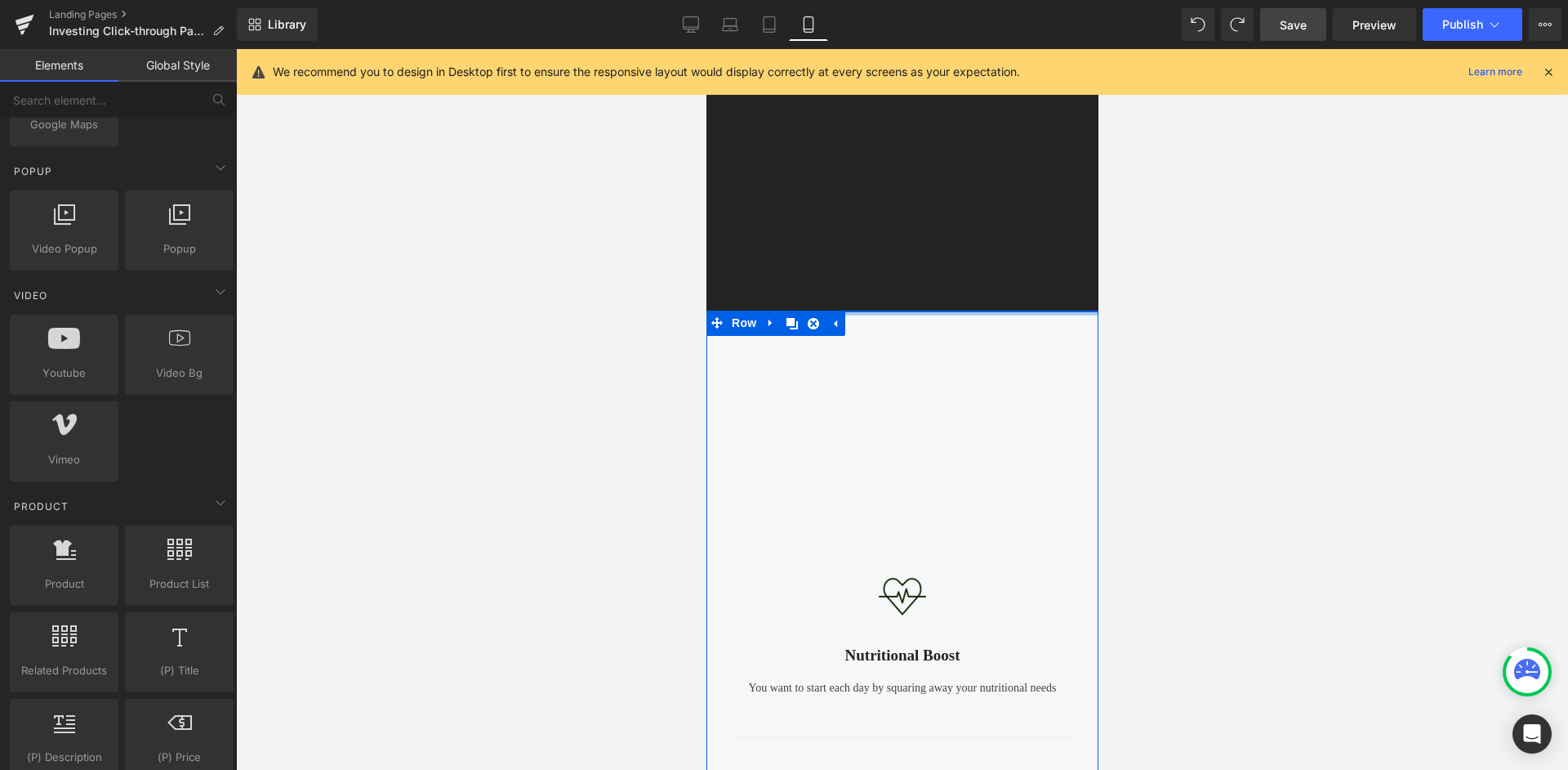
scroll to position [387, 0]
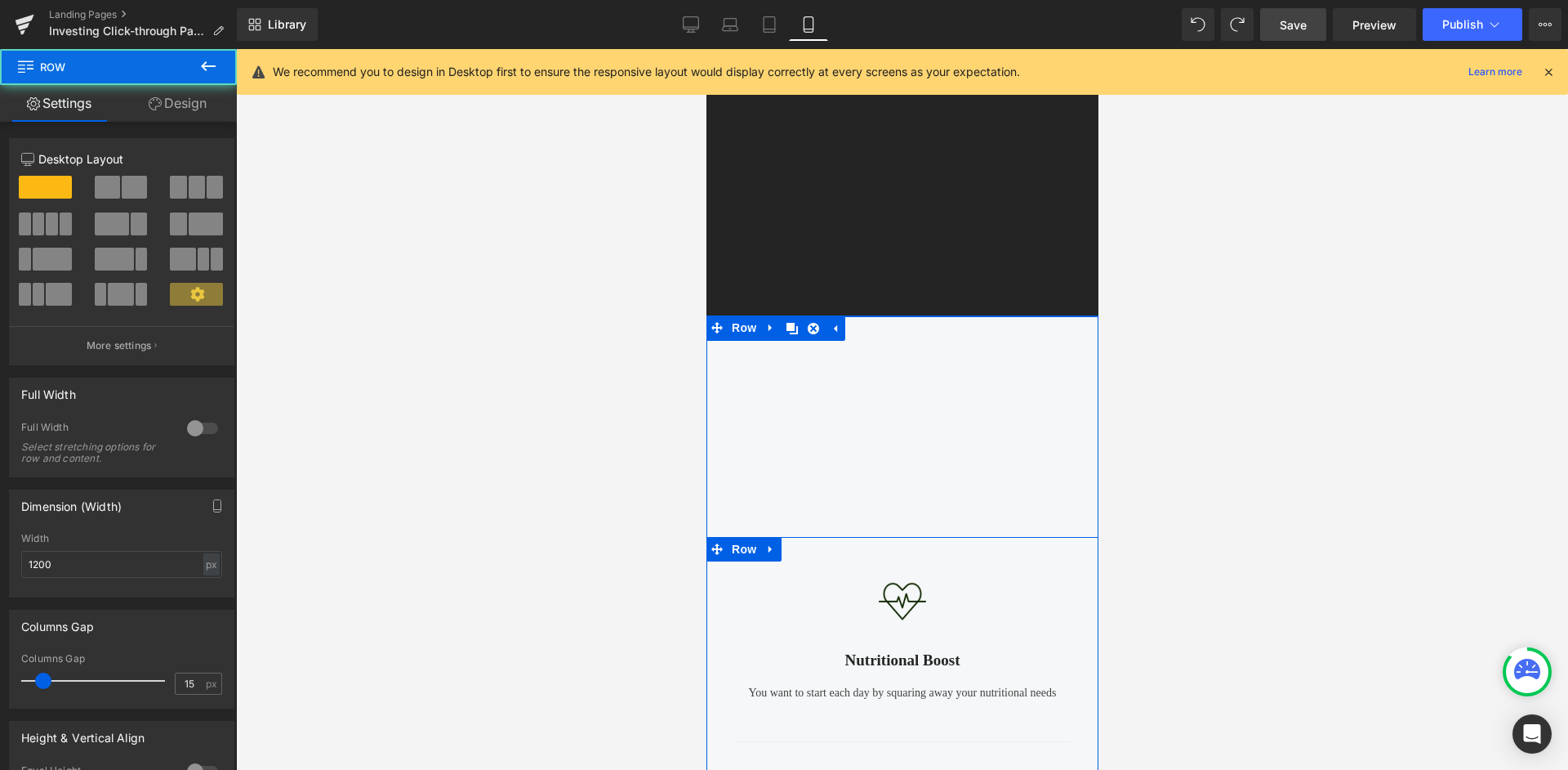
click at [963, 555] on div "Image Nutritional Boost Text Block You want to start each day by squaring away …" at bounding box center [902, 740] width 392 height 408
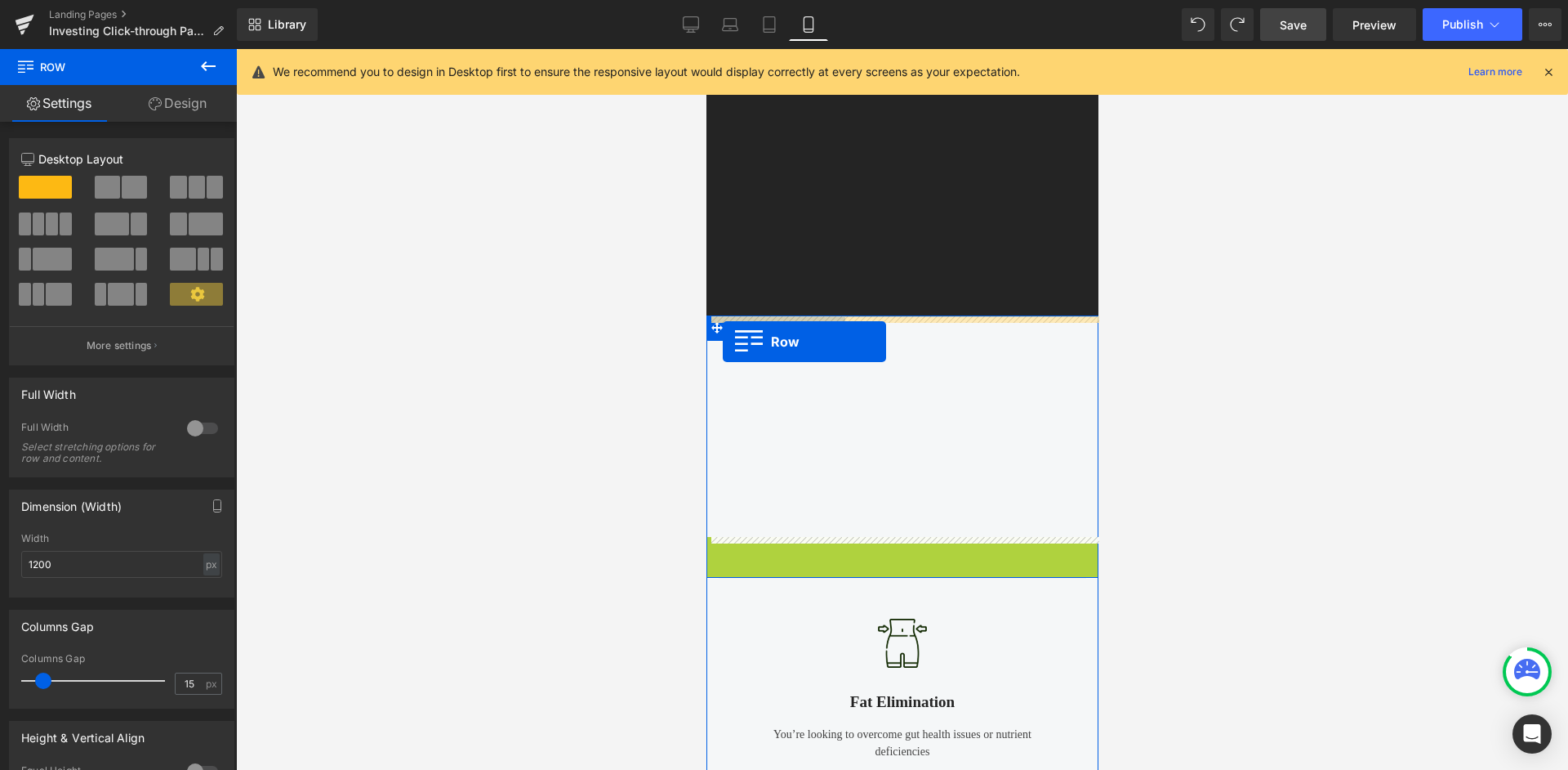
drag, startPoint x: 719, startPoint y: 548, endPoint x: 721, endPoint y: 341, distance: 207.0
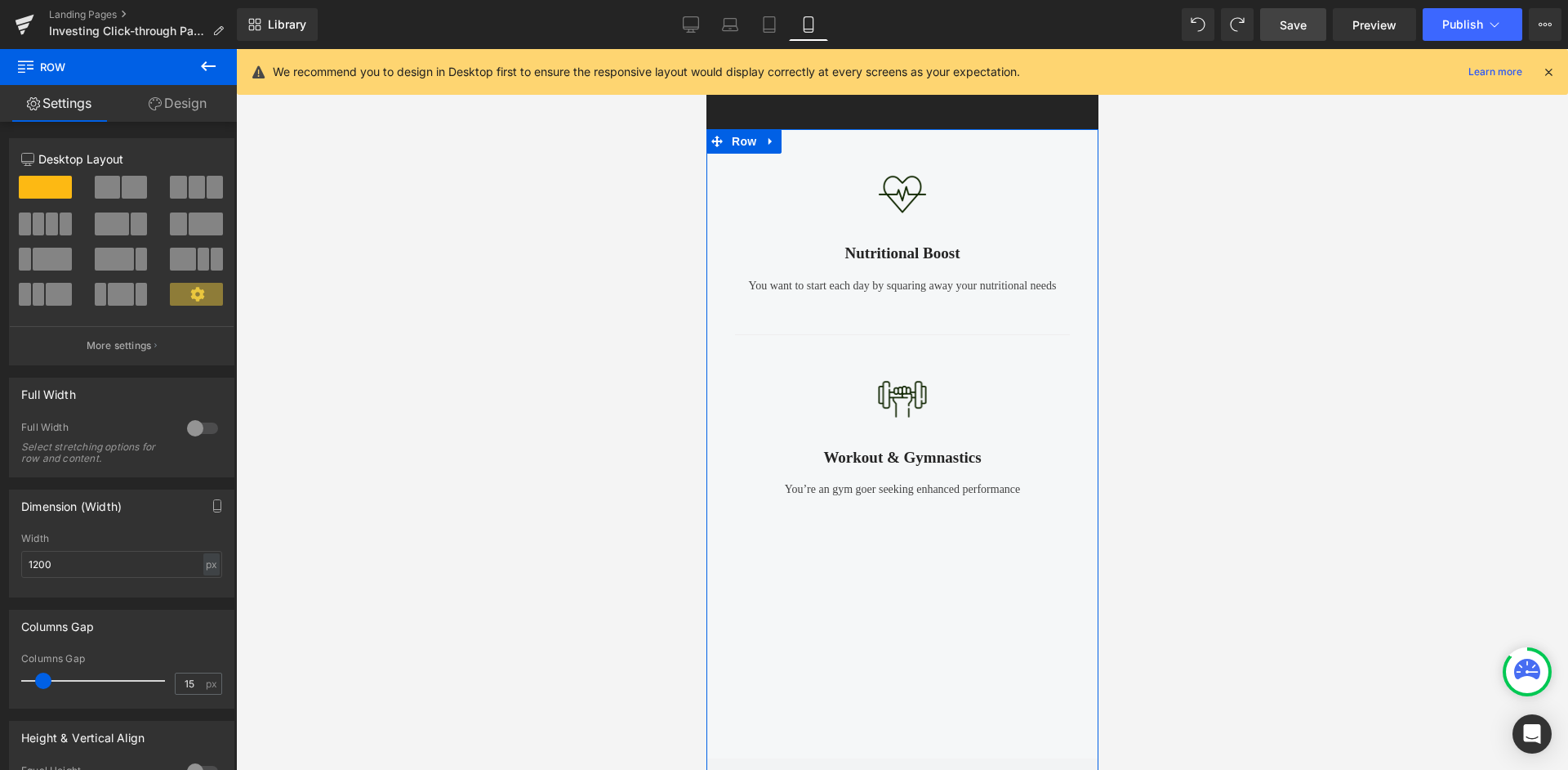
scroll to position [575, 0]
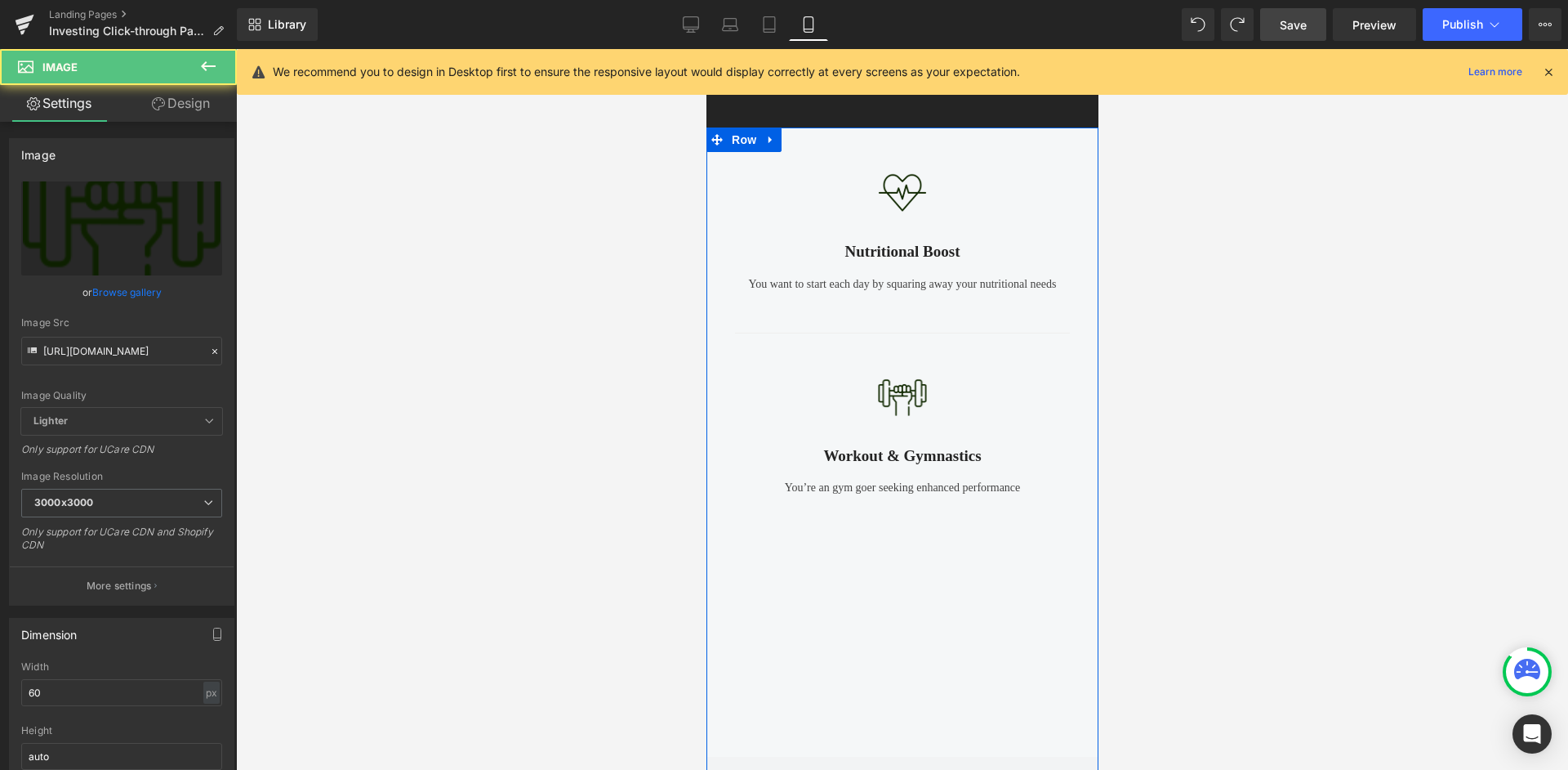
click at [929, 394] on div "Image" at bounding box center [901, 398] width 311 height 49
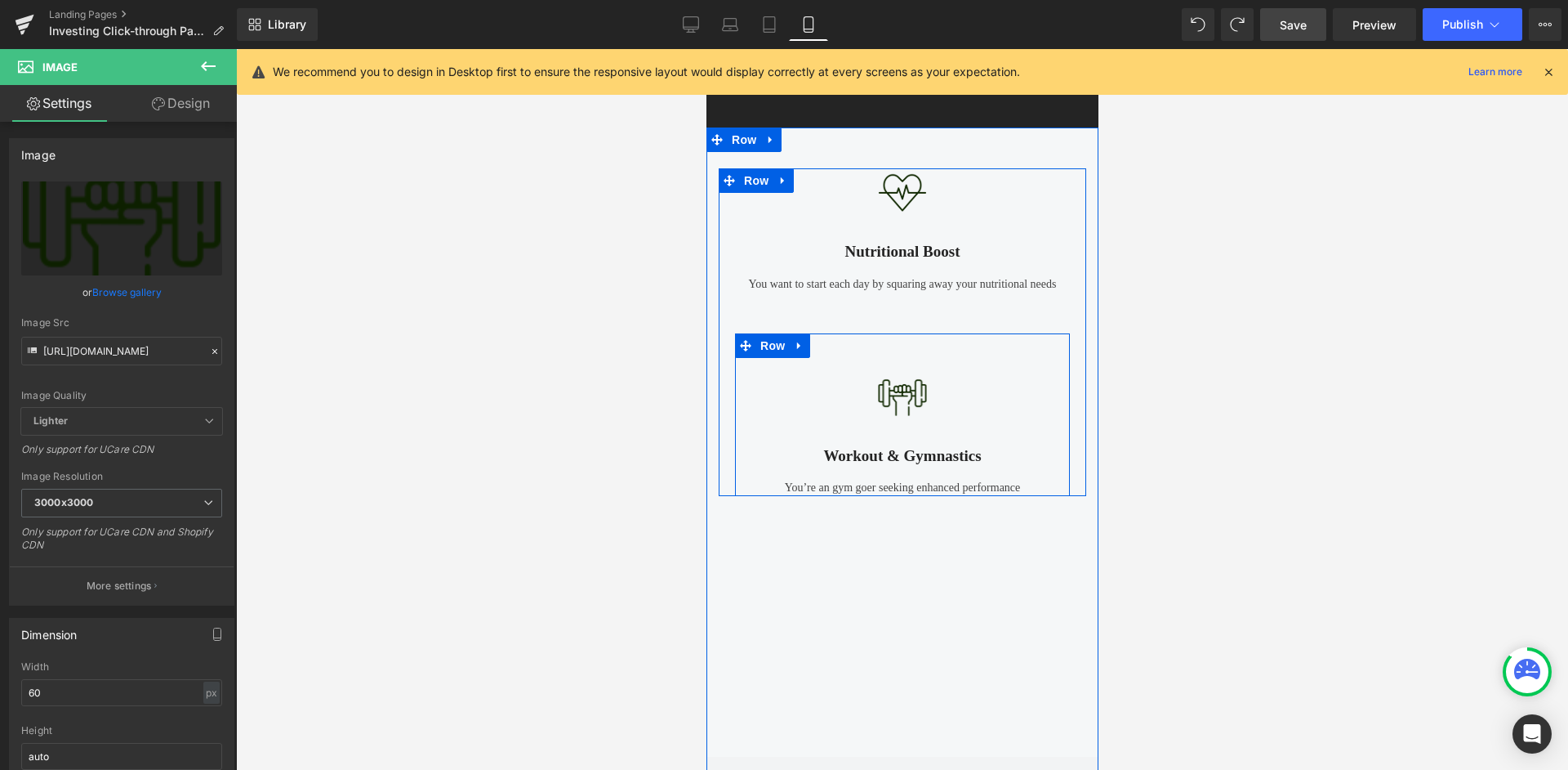
click at [802, 345] on icon at bounding box center [798, 346] width 12 height 13
click at [842, 348] on icon at bounding box center [841, 345] width 12 height 12
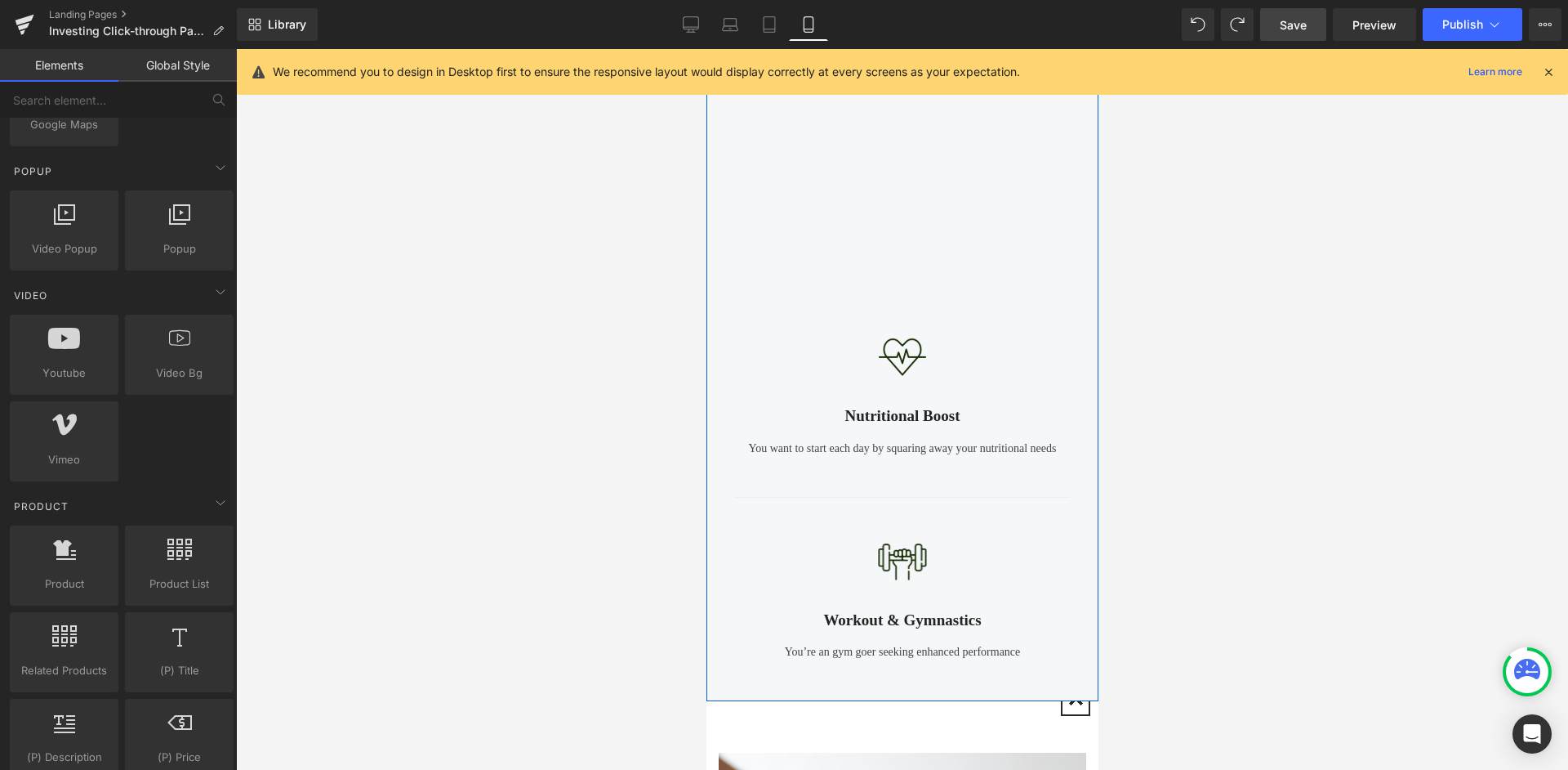
scroll to position [1698, 0]
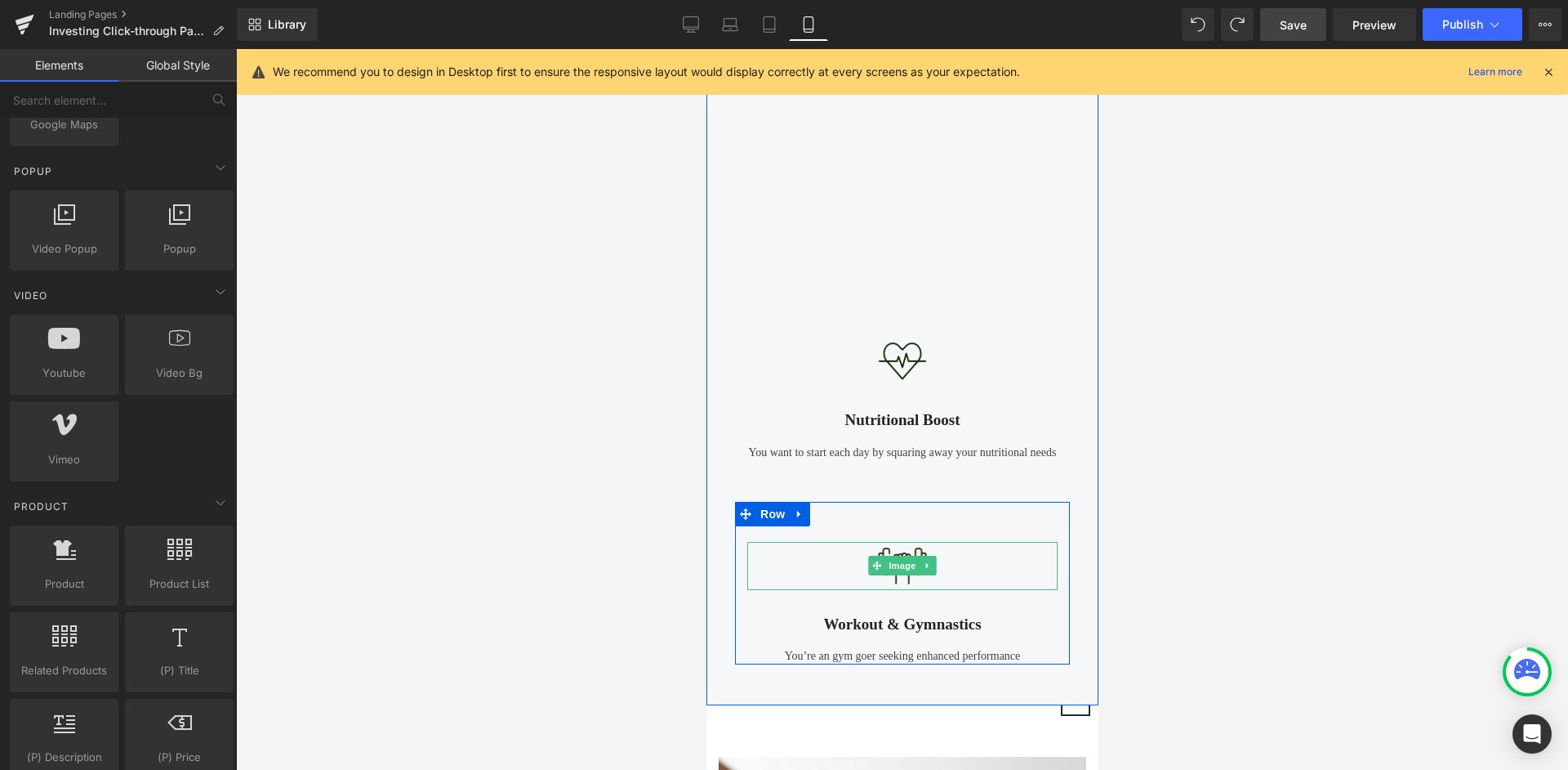
click at [945, 565] on div at bounding box center [901, 566] width 311 height 49
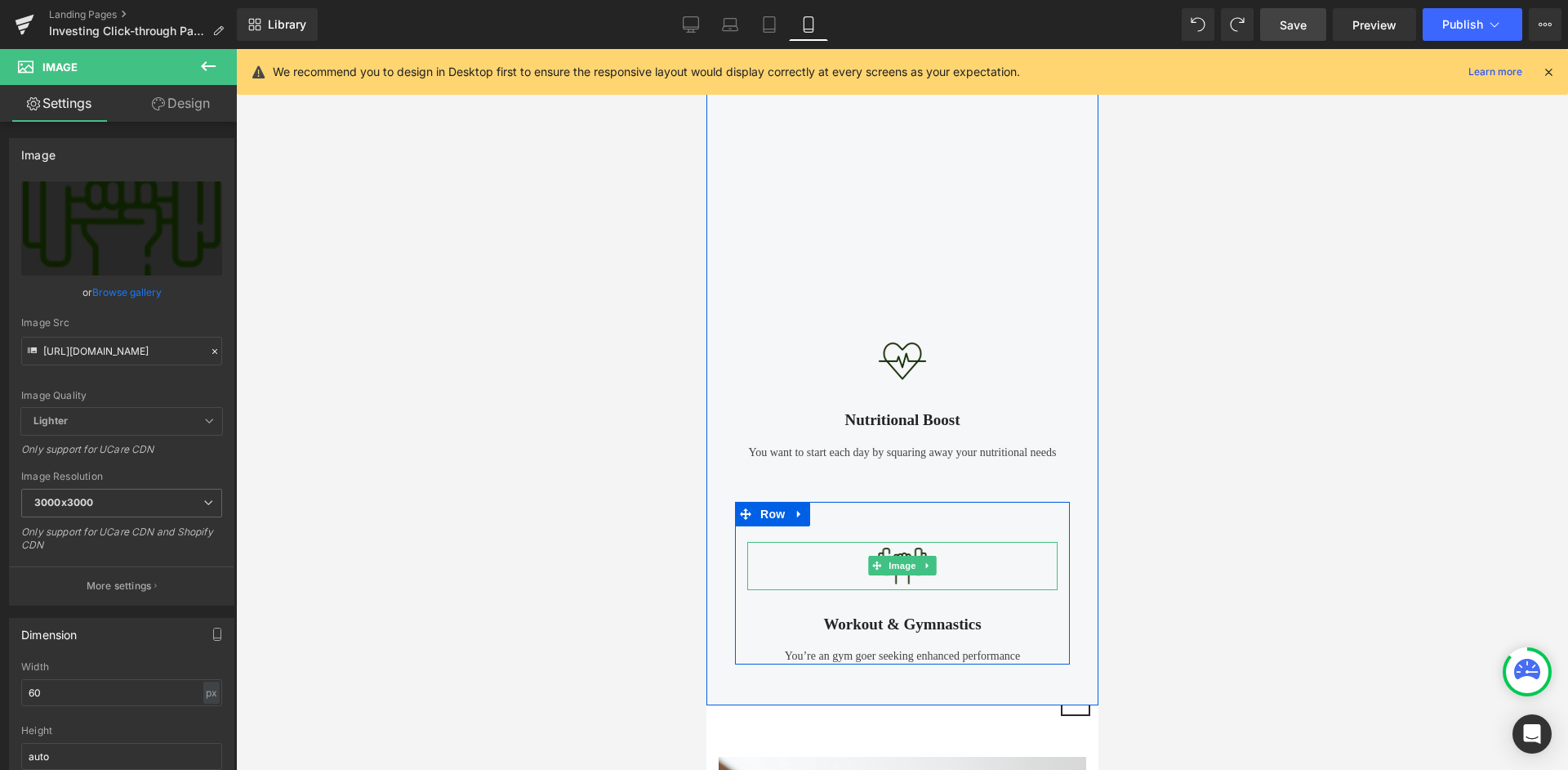
click at [926, 559] on link at bounding box center [927, 566] width 17 height 20
click at [937, 565] on icon at bounding box center [935, 566] width 9 height 9
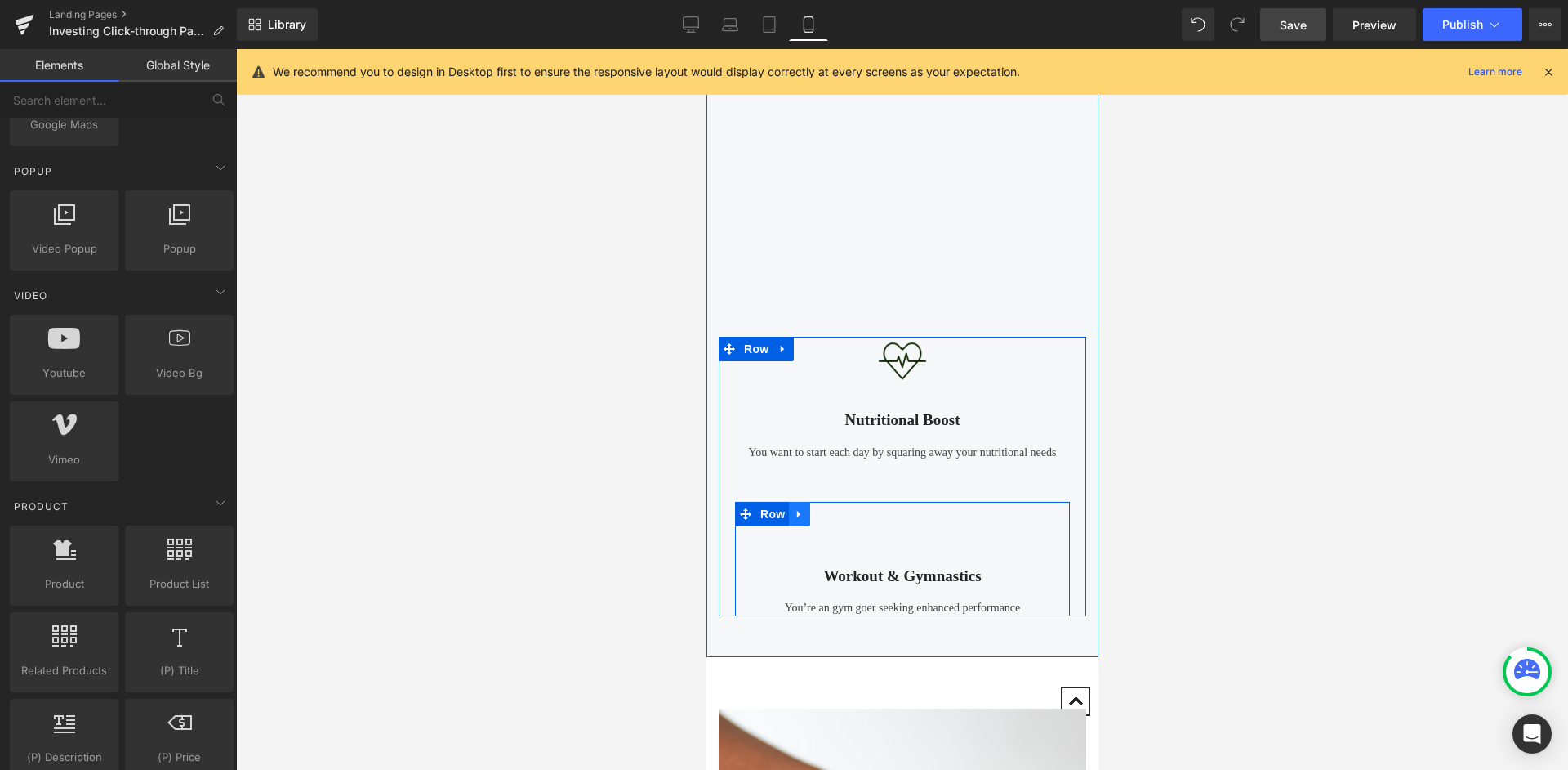
click at [796, 512] on icon at bounding box center [798, 514] width 12 height 13
click at [844, 509] on icon at bounding box center [841, 513] width 12 height 12
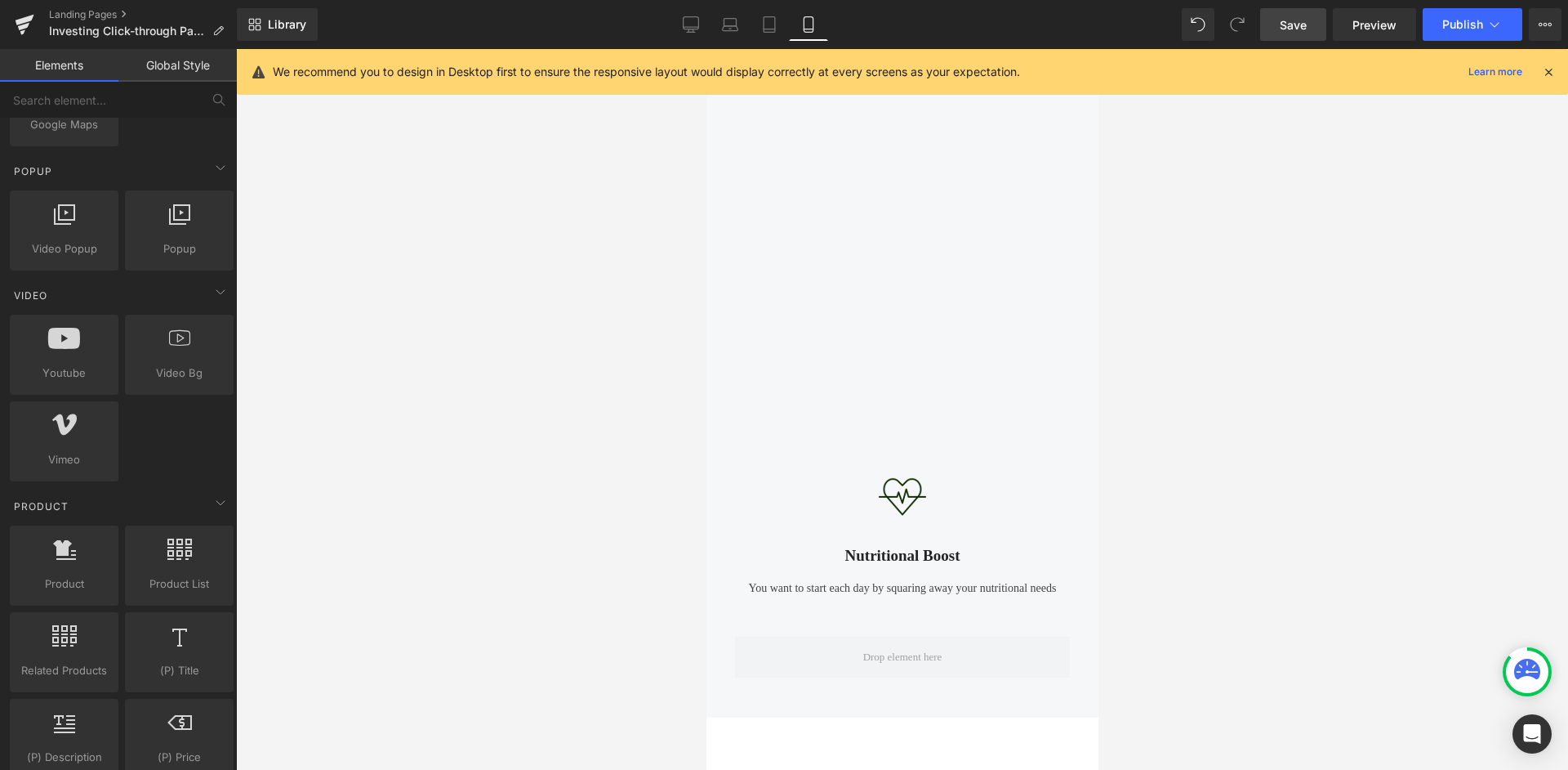
scroll to position [1563, 0]
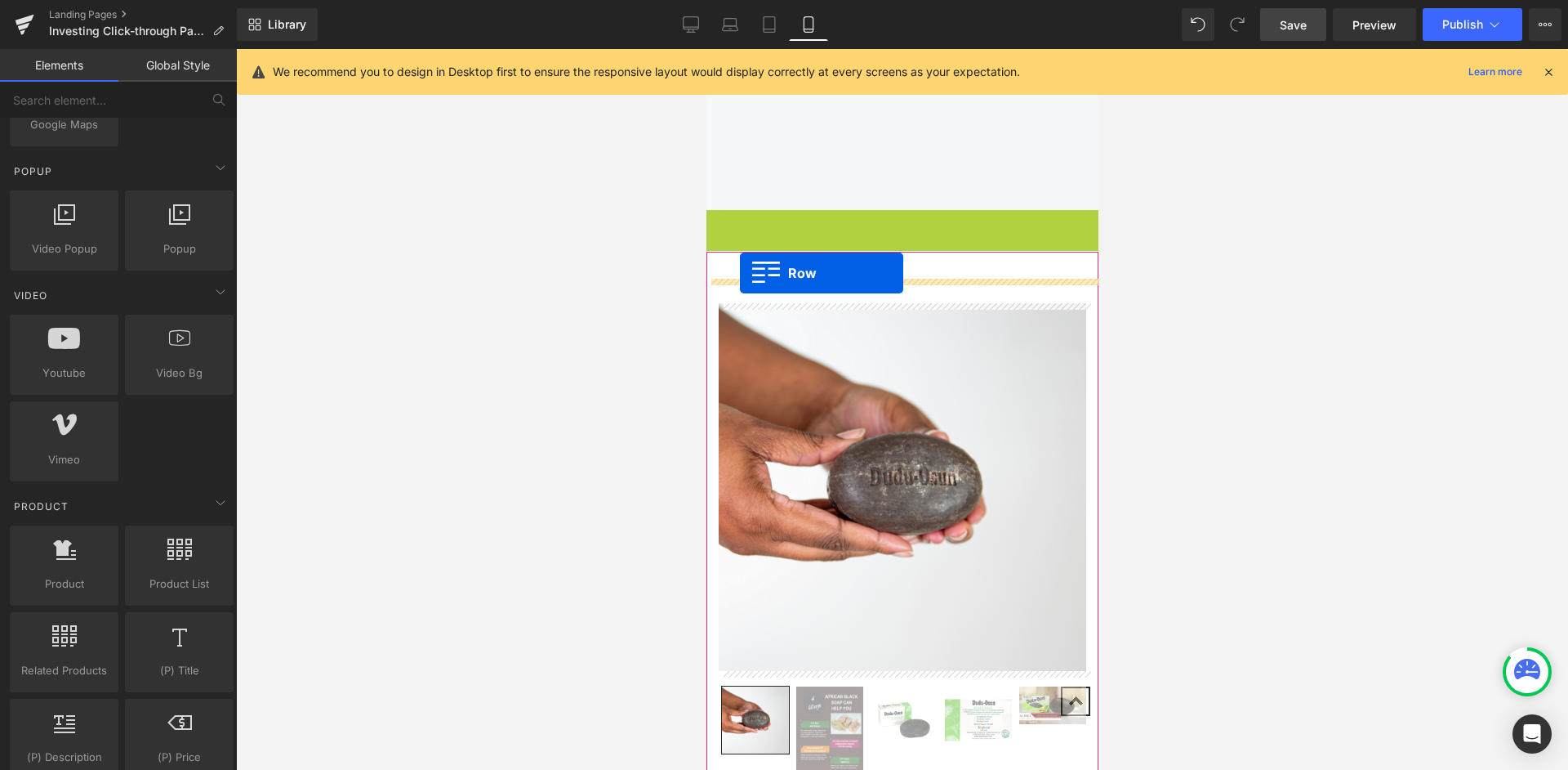
drag, startPoint x: 719, startPoint y: 223, endPoint x: 739, endPoint y: 273, distance: 53.9
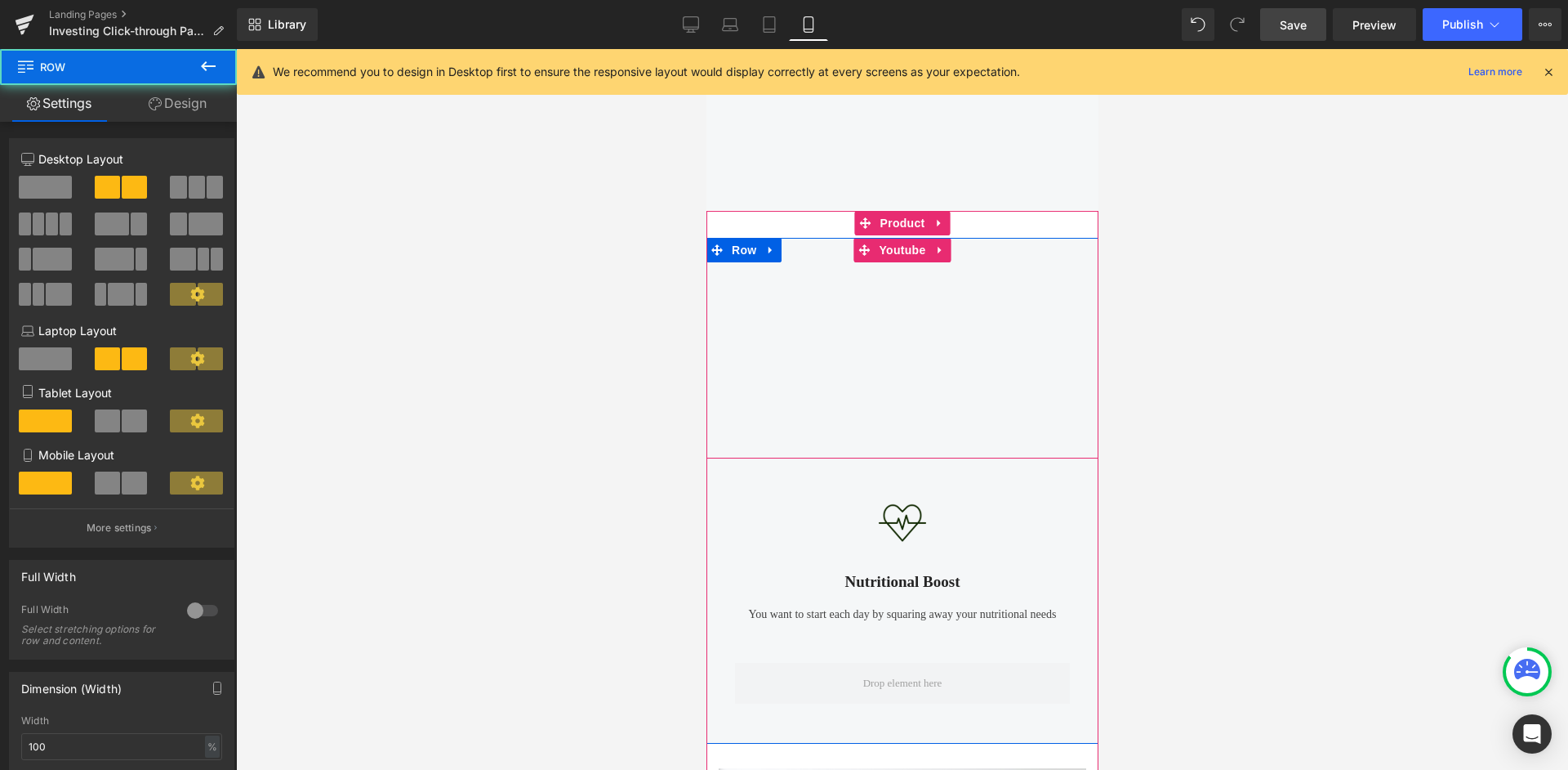
scroll to position [1596, 0]
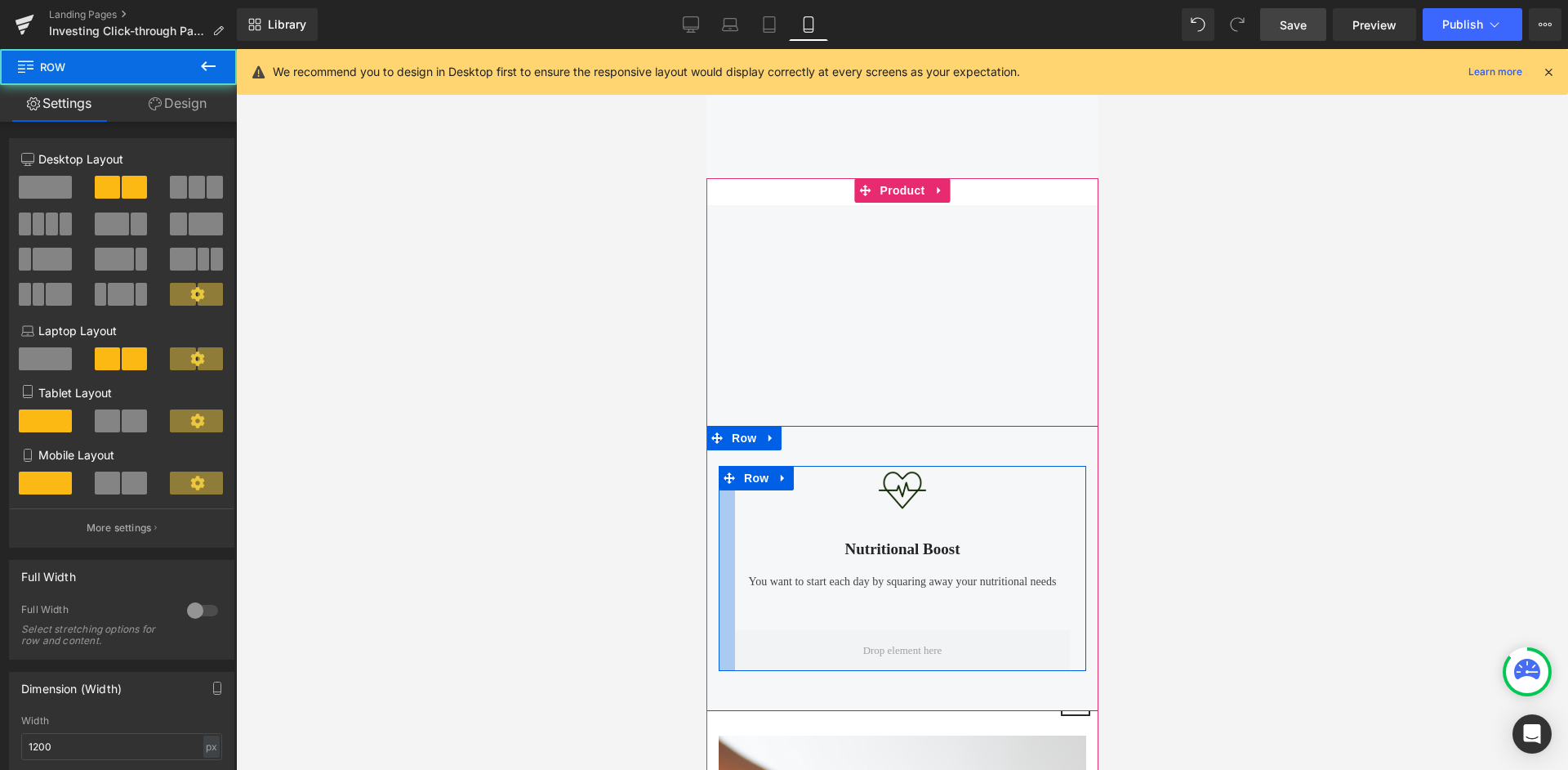
click at [728, 512] on div at bounding box center [726, 568] width 16 height 205
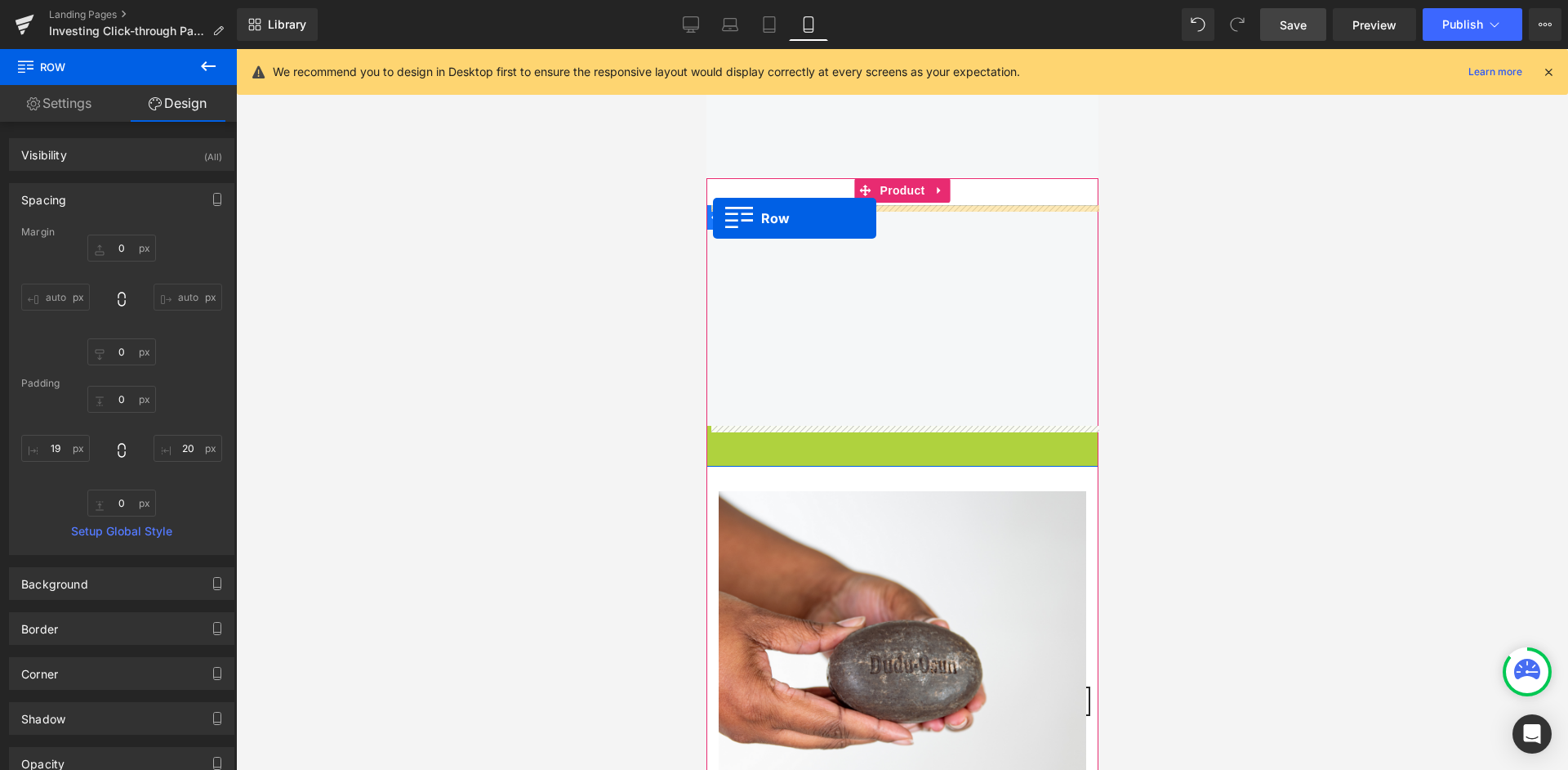
drag, startPoint x: 713, startPoint y: 439, endPoint x: 712, endPoint y: 218, distance: 221.0
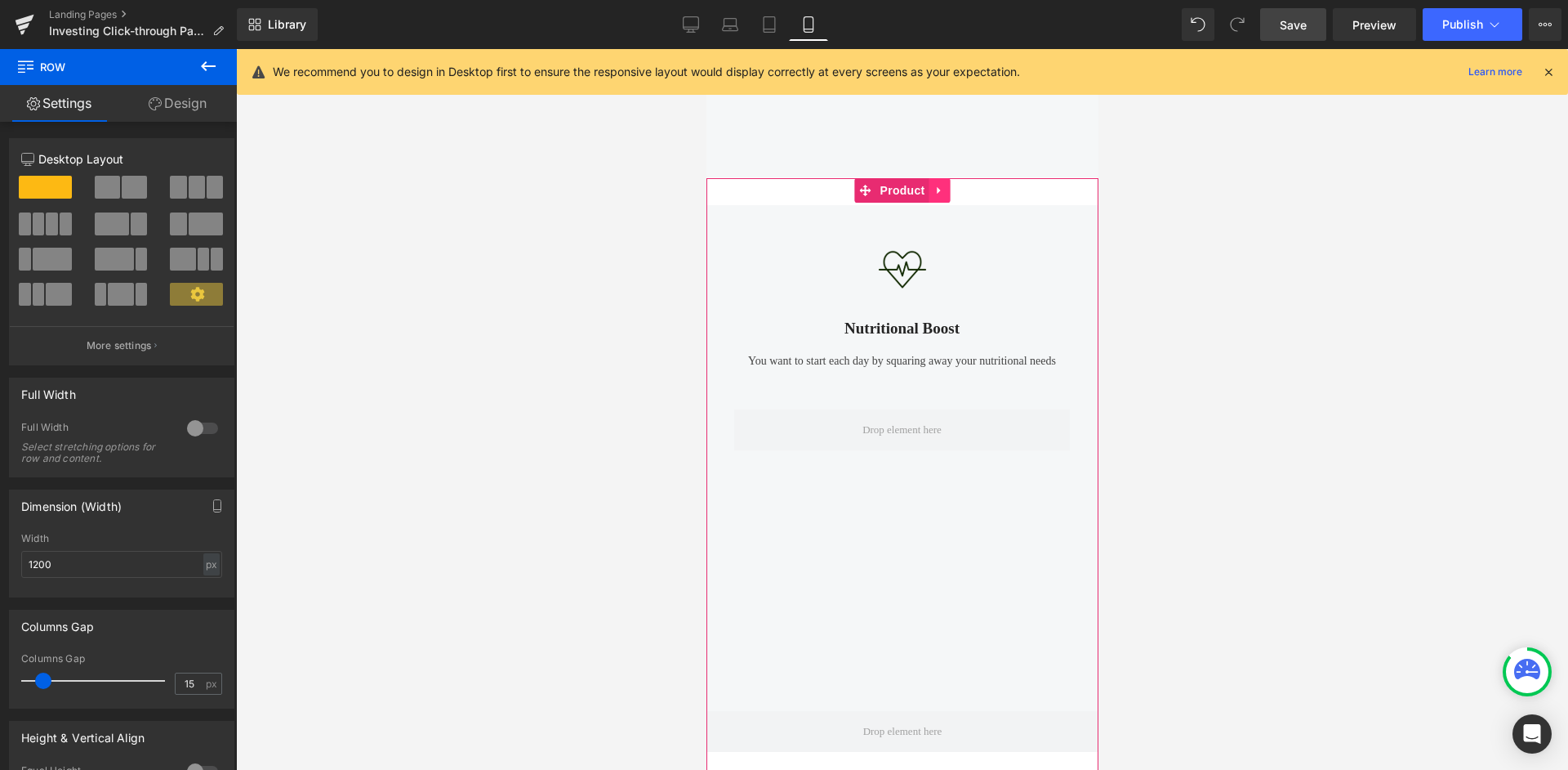
click at [934, 186] on icon at bounding box center [939, 191] width 12 height 13
click at [946, 189] on icon at bounding box center [950, 190] width 12 height 12
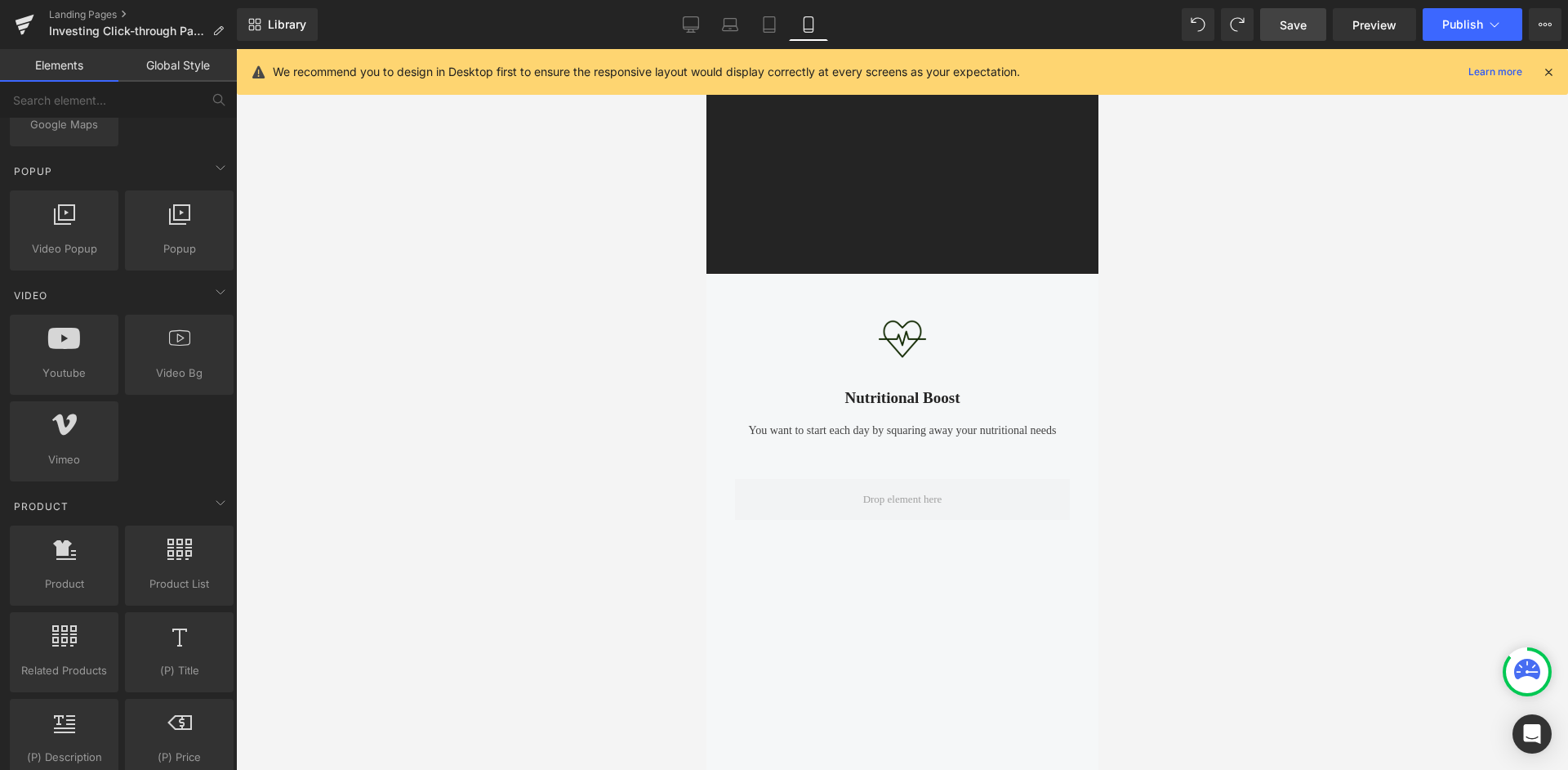
scroll to position [426, 0]
click at [734, 20] on icon at bounding box center [730, 24] width 16 height 16
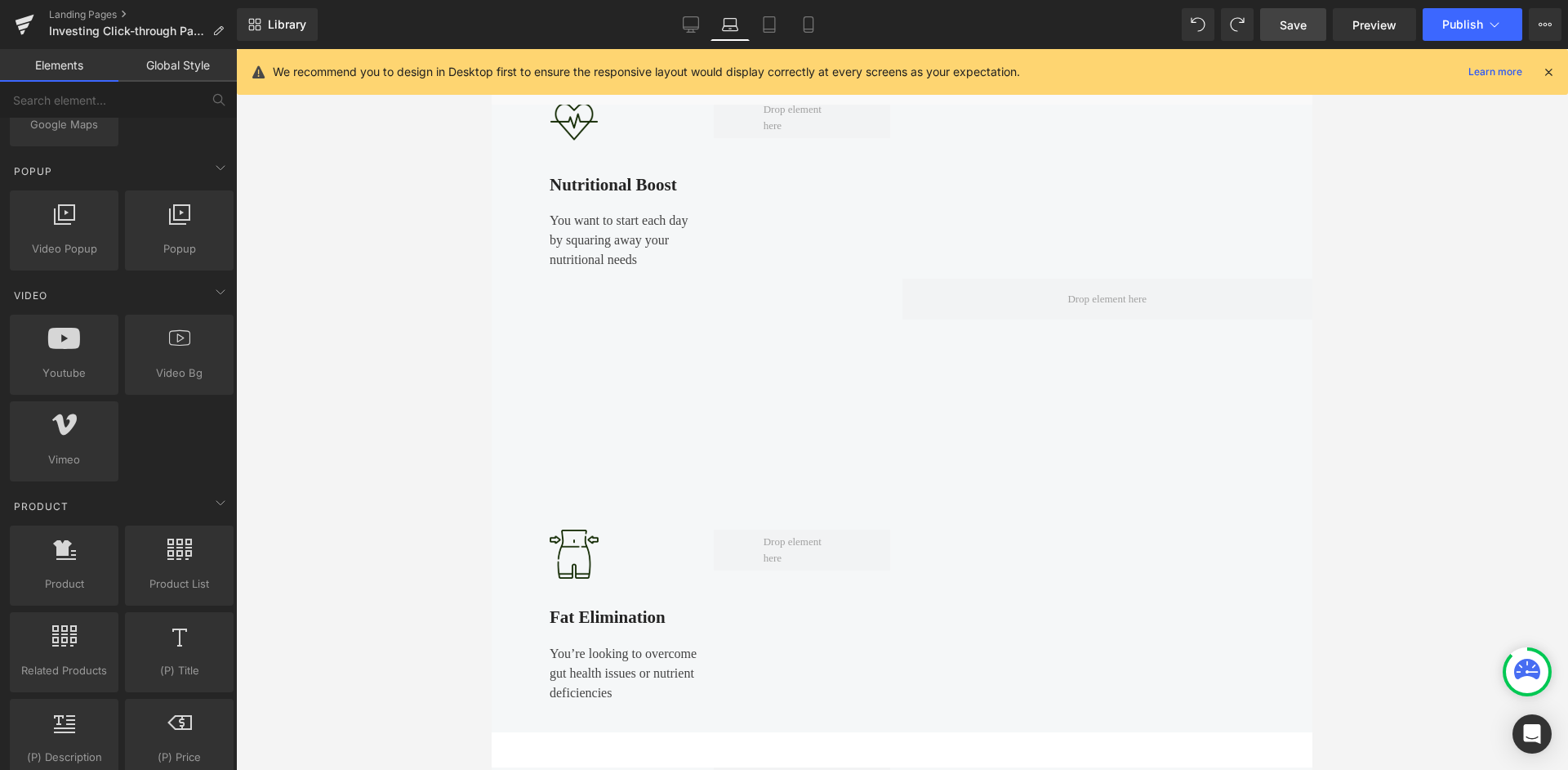
scroll to position [788, 0]
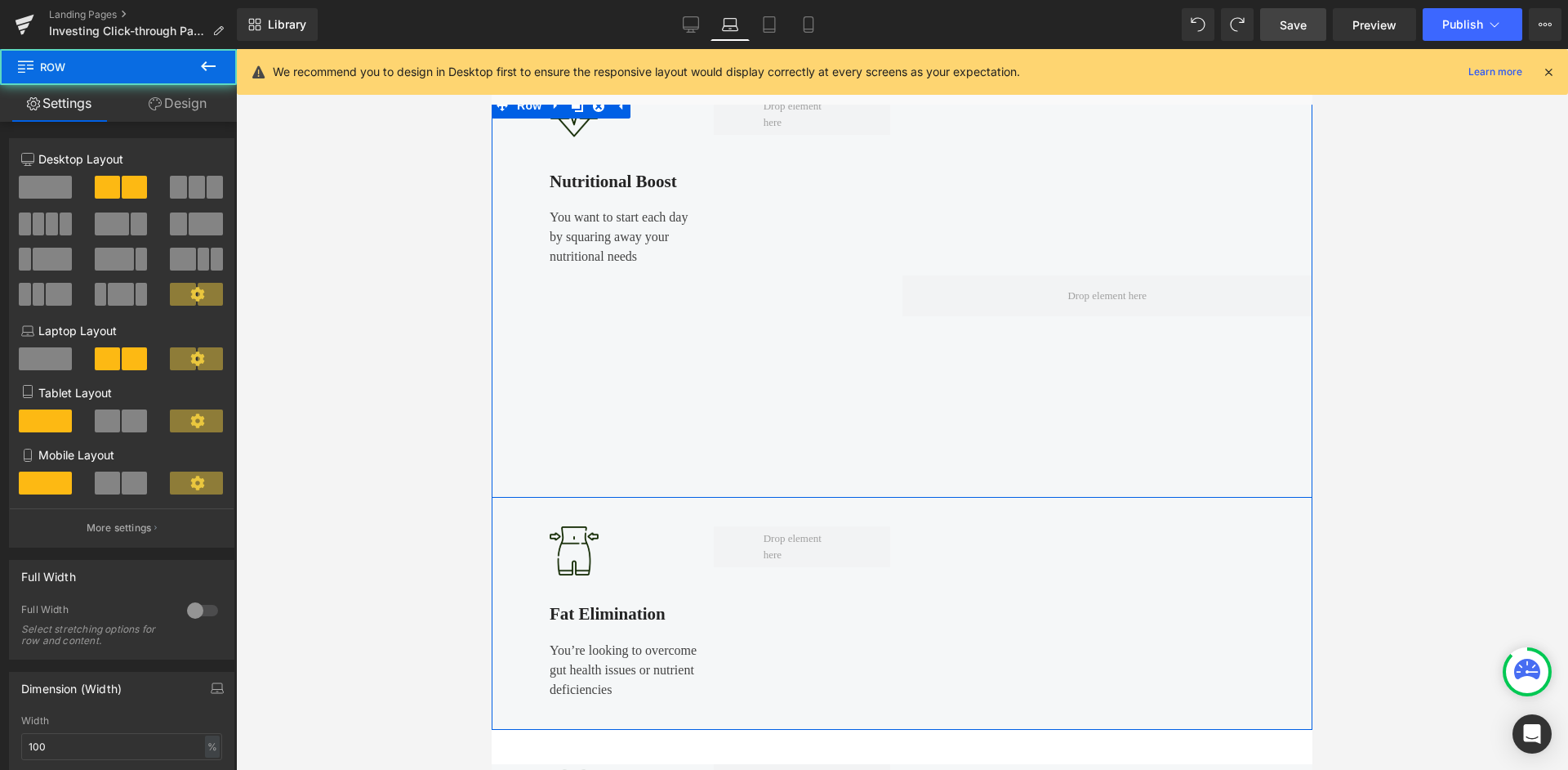
click at [931, 316] on div at bounding box center [1108, 295] width 410 height 403
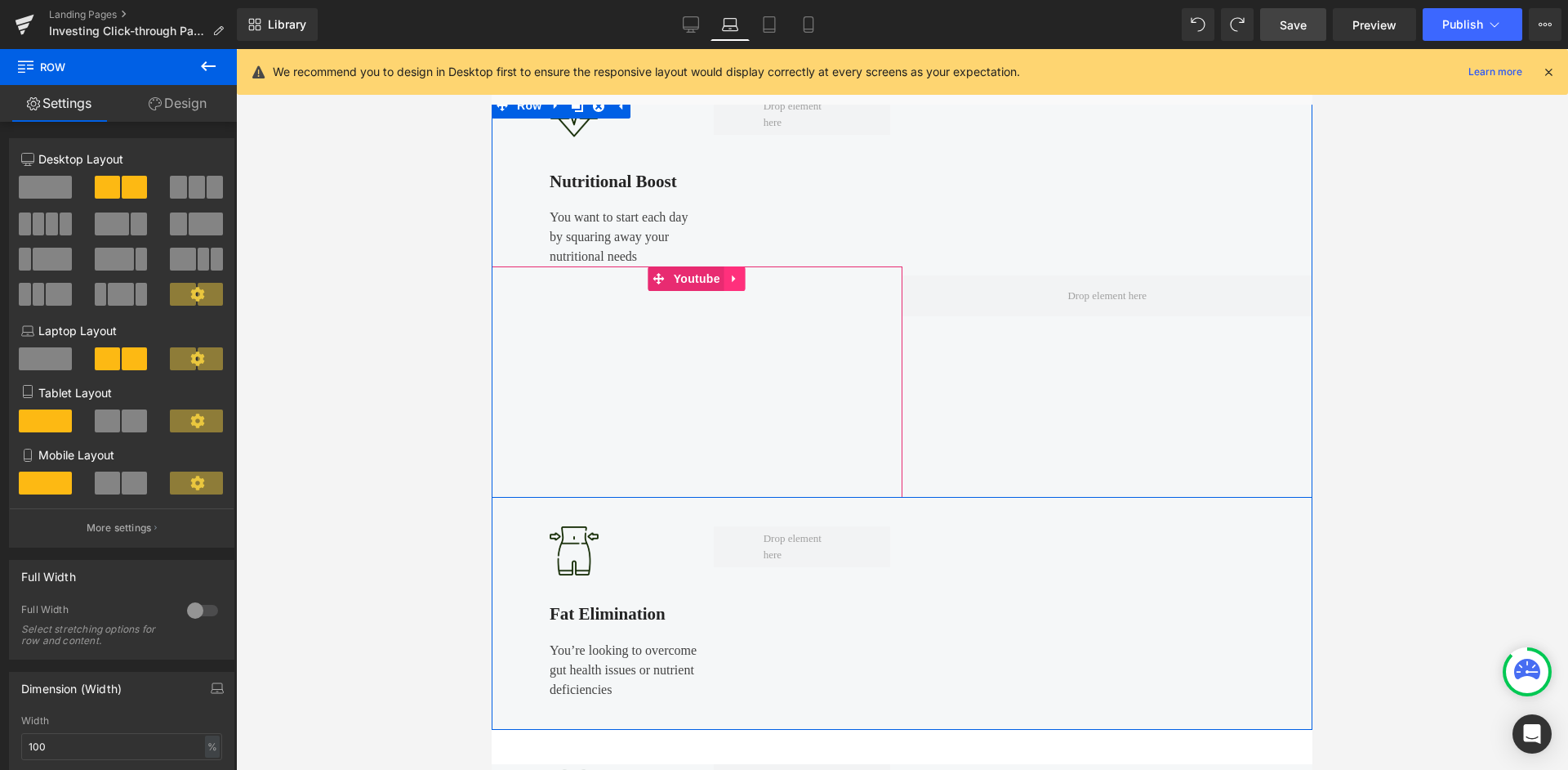
click at [733, 278] on icon at bounding box center [734, 279] width 4 height 7
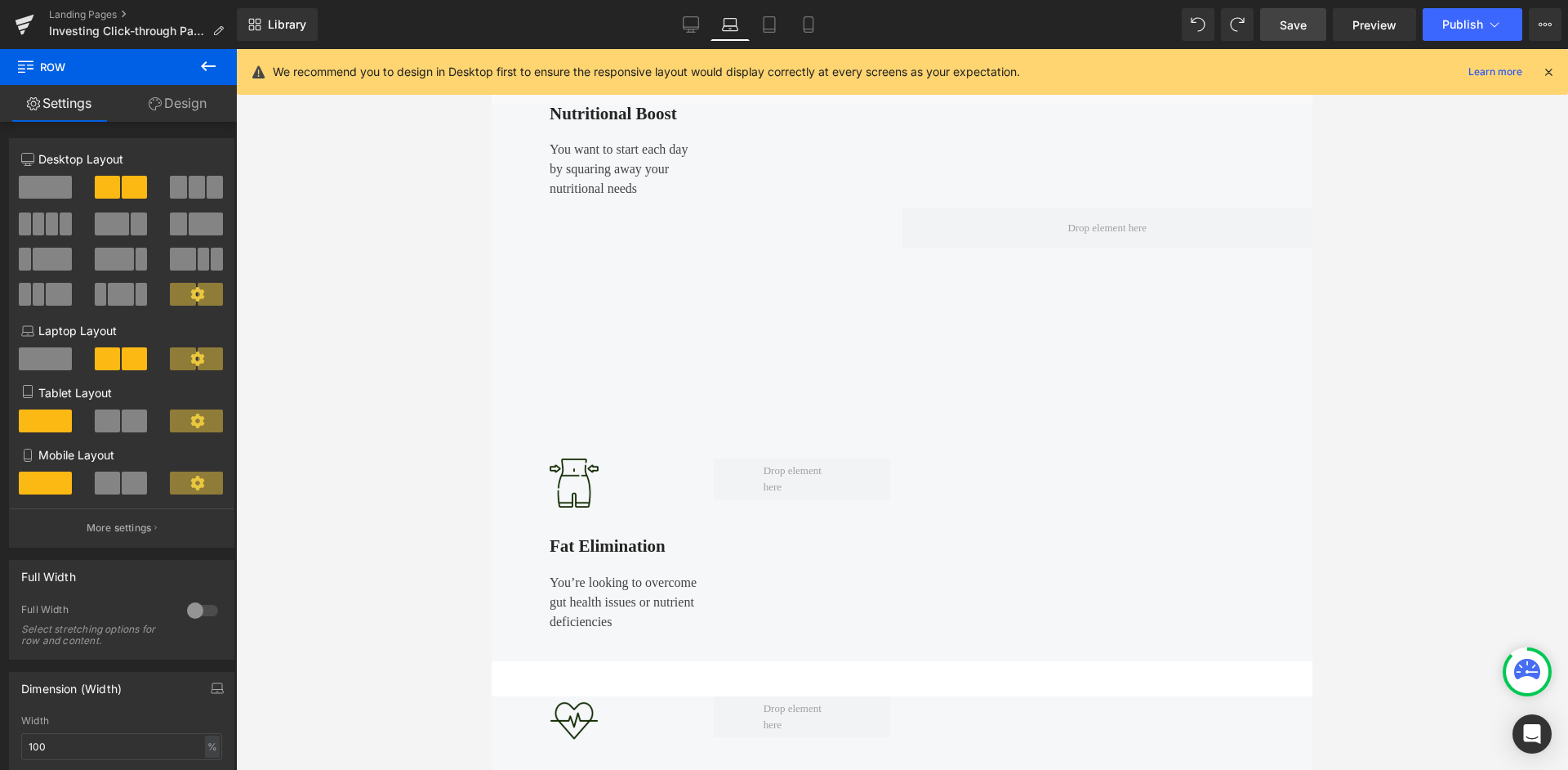
scroll to position [857, 0]
click at [1294, 40] on link "Save" at bounding box center [1293, 24] width 67 height 32
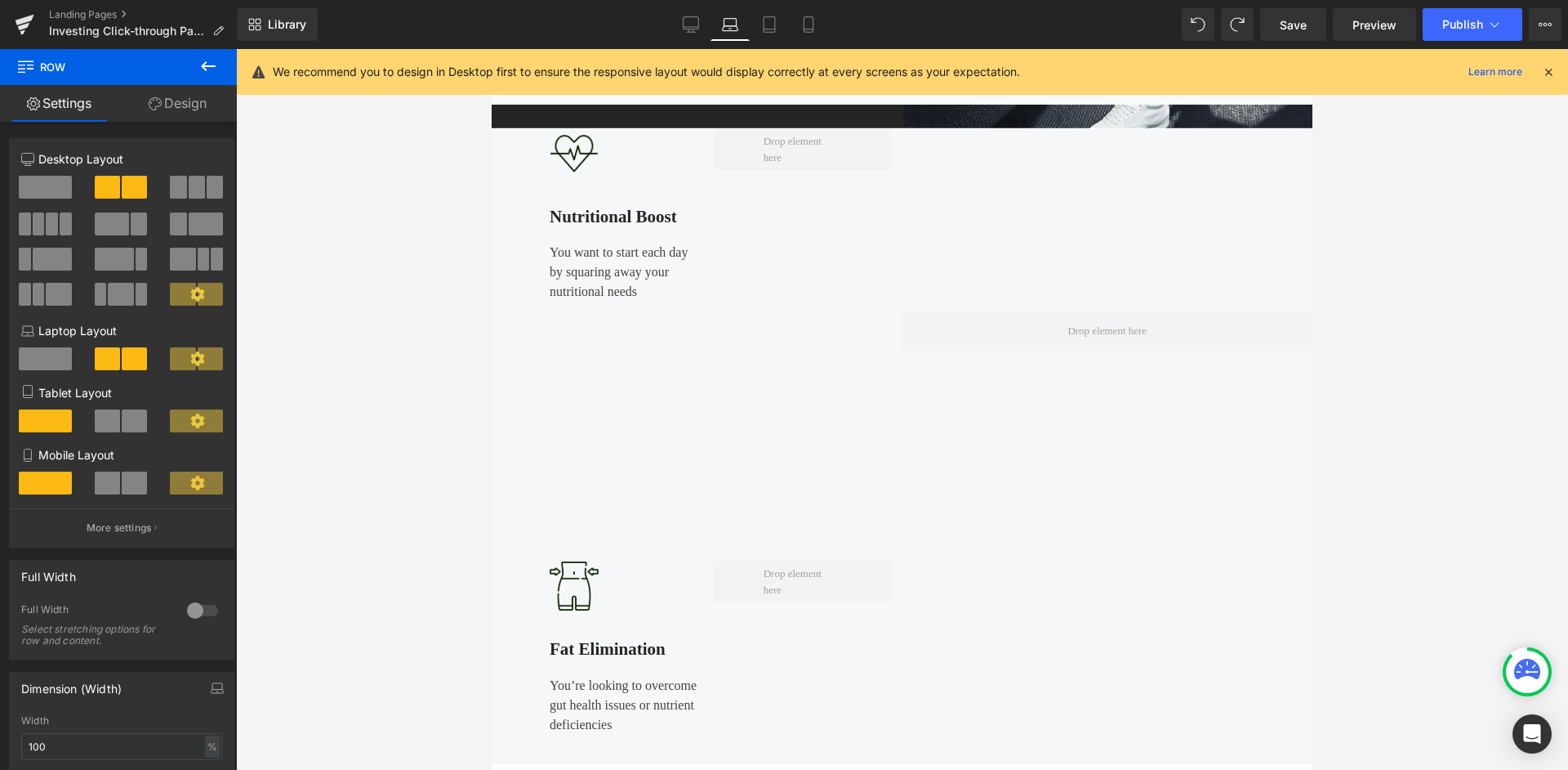
scroll to position [768, 0]
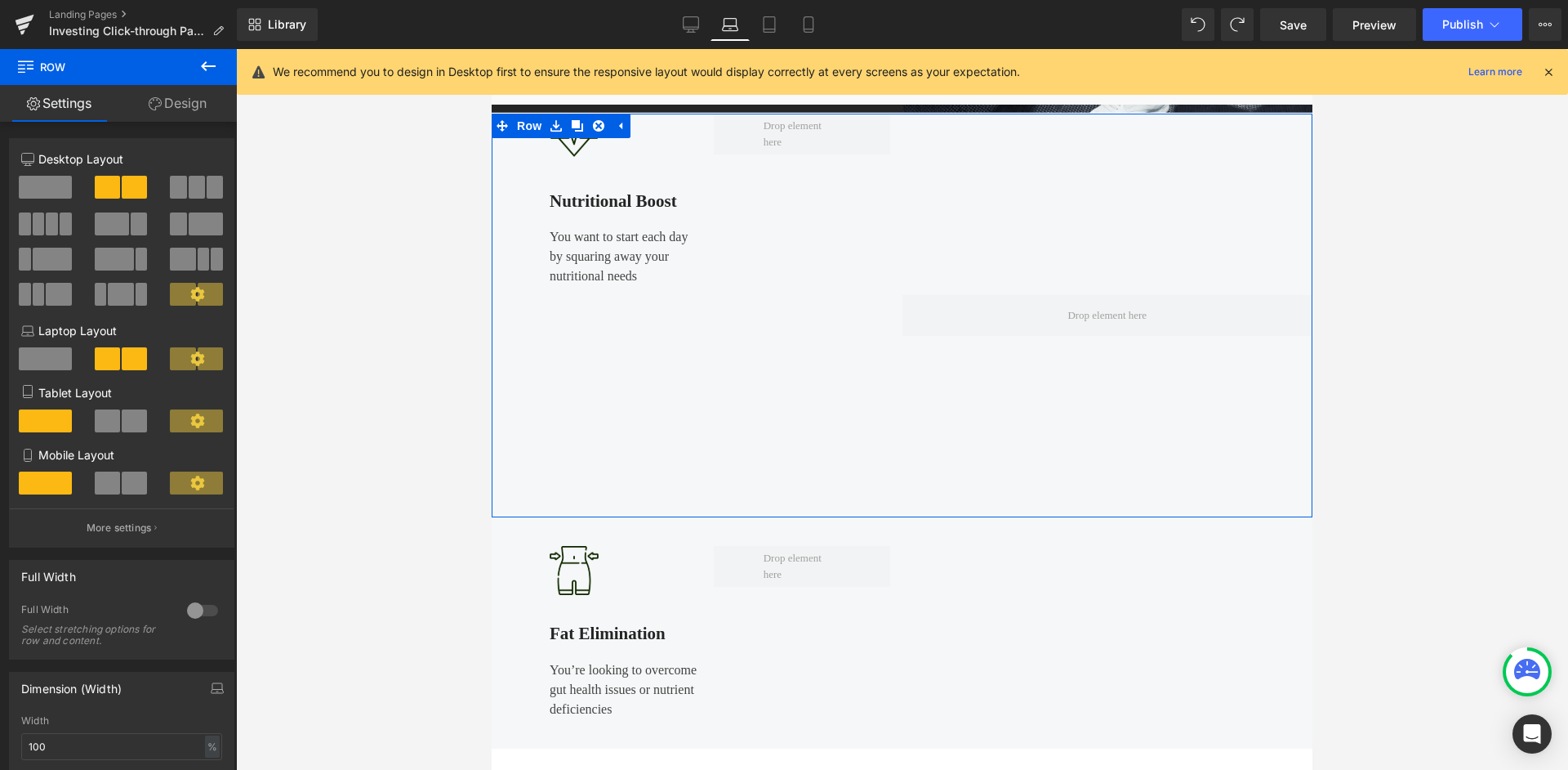
click at [193, 102] on link "Design" at bounding box center [178, 103] width 119 height 37
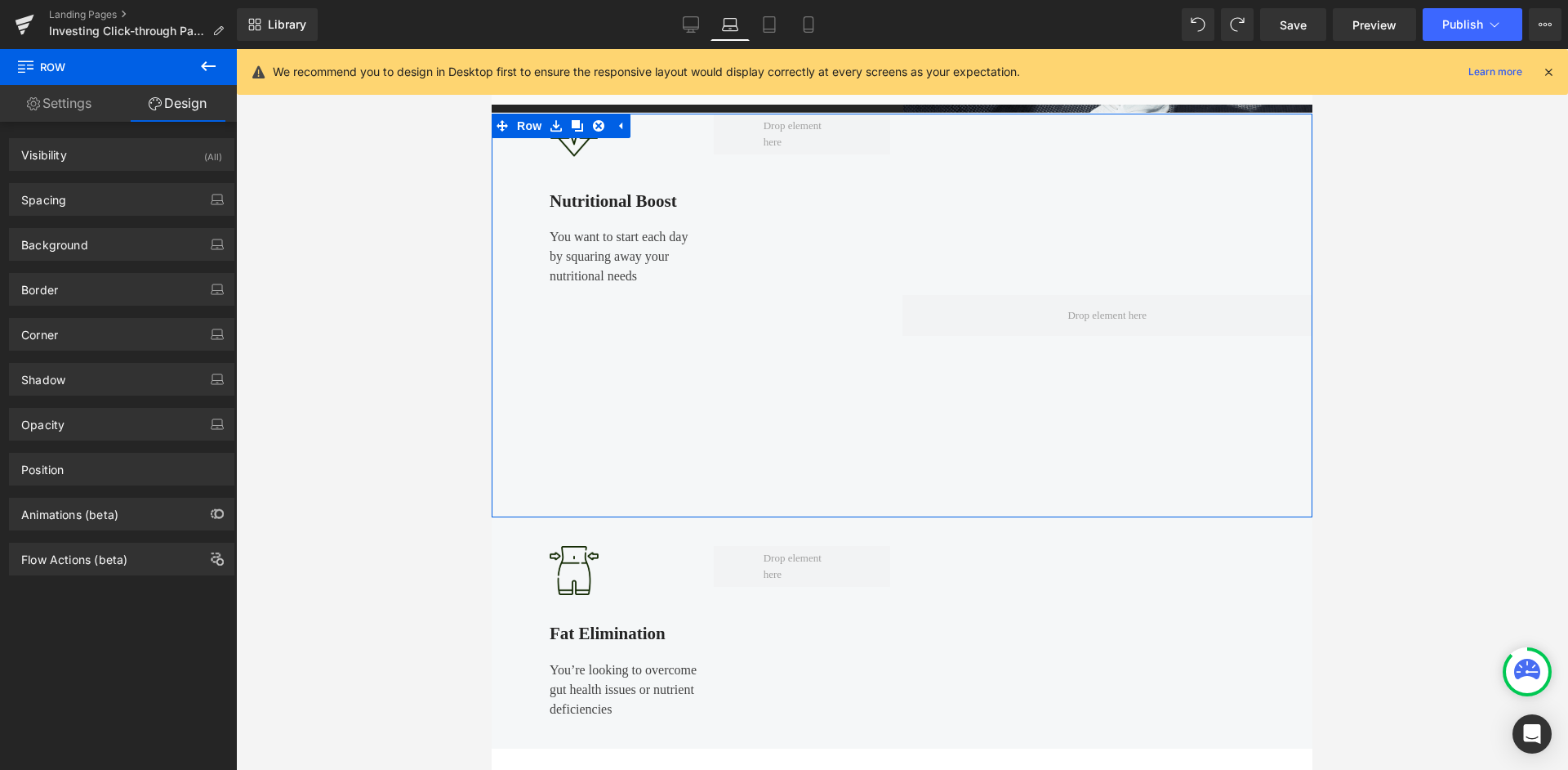
click at [68, 105] on link "Settings" at bounding box center [59, 103] width 119 height 37
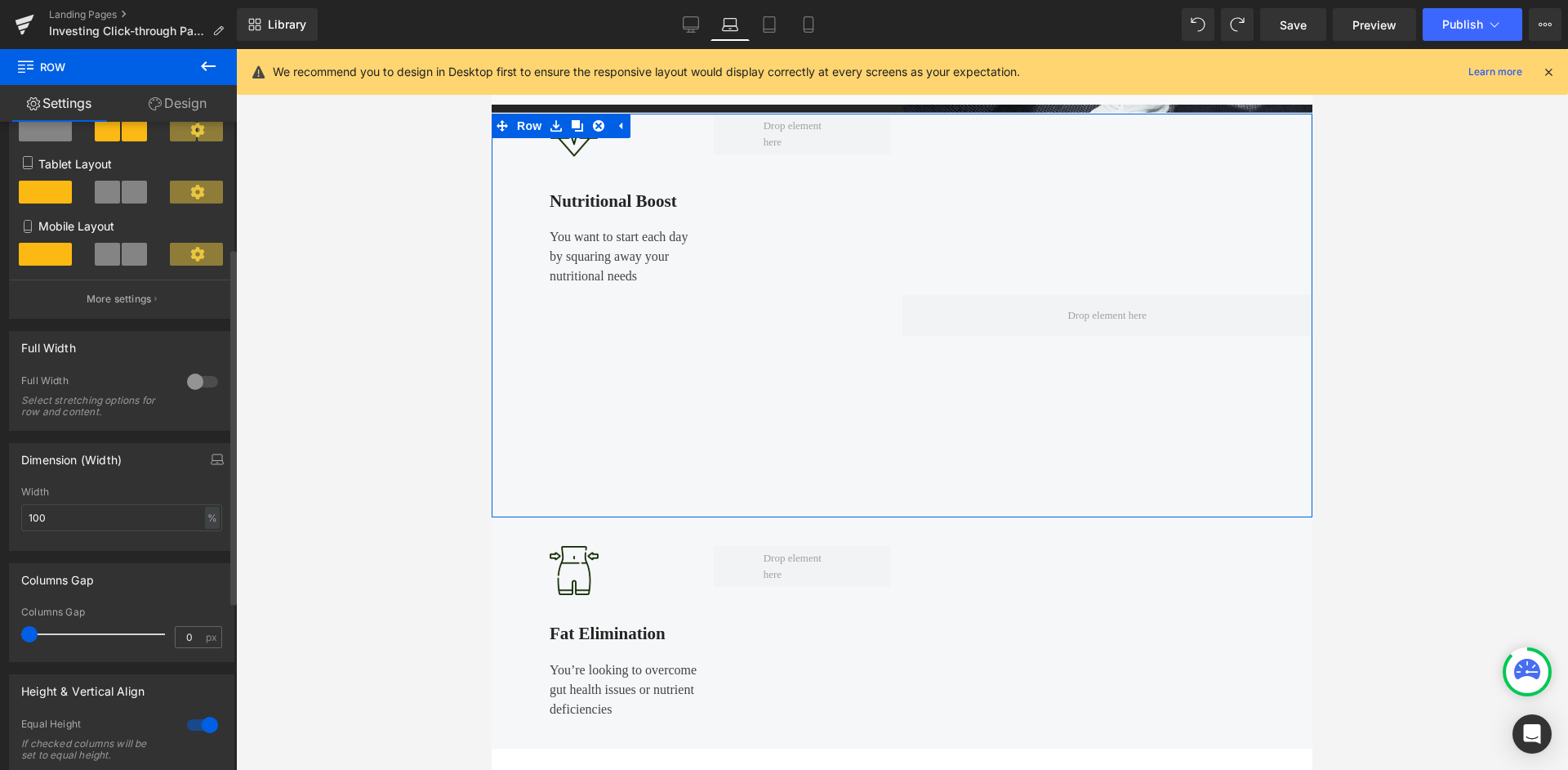
scroll to position [0, 0]
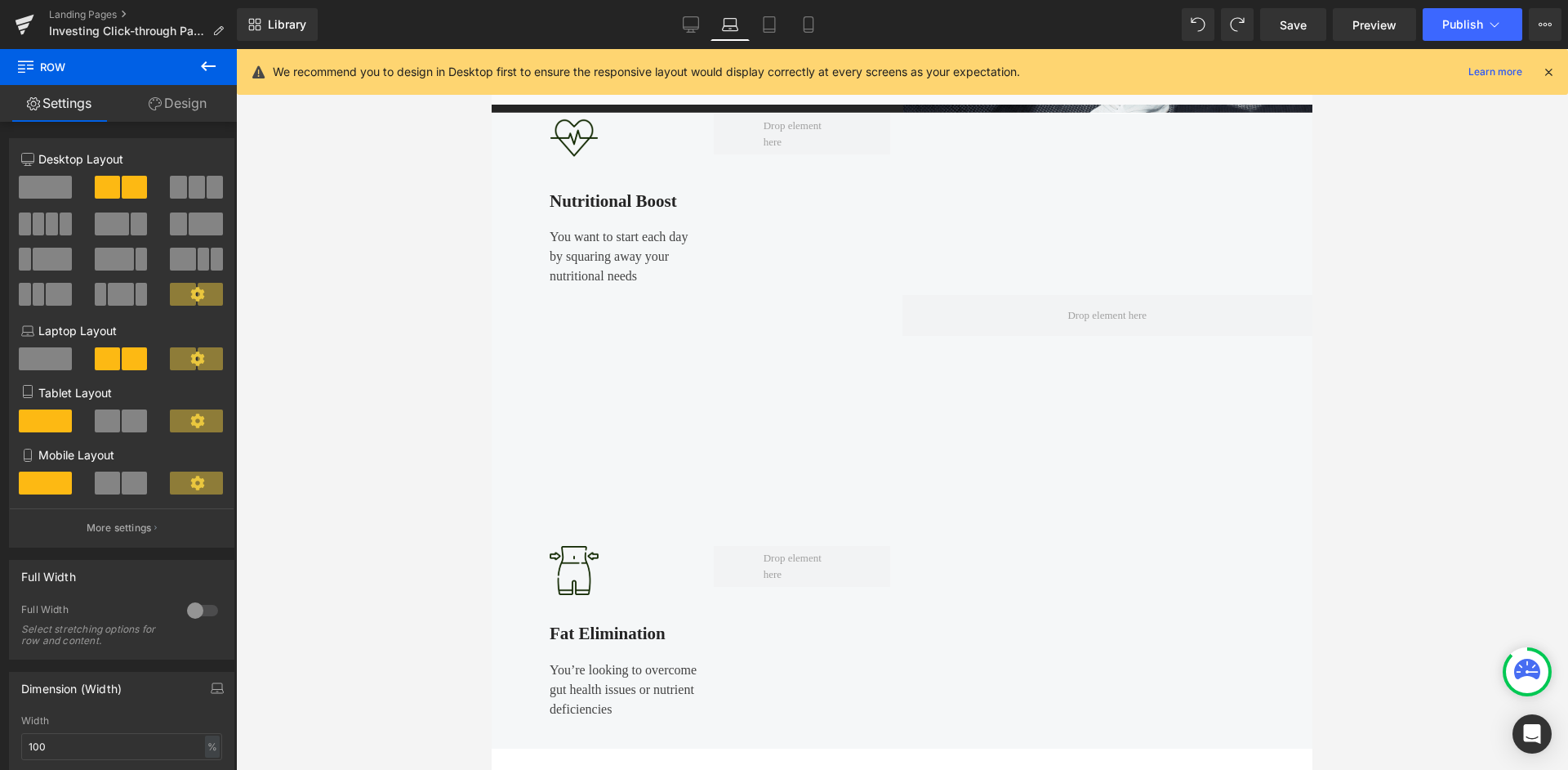
click at [210, 59] on icon at bounding box center [209, 67] width 20 height 20
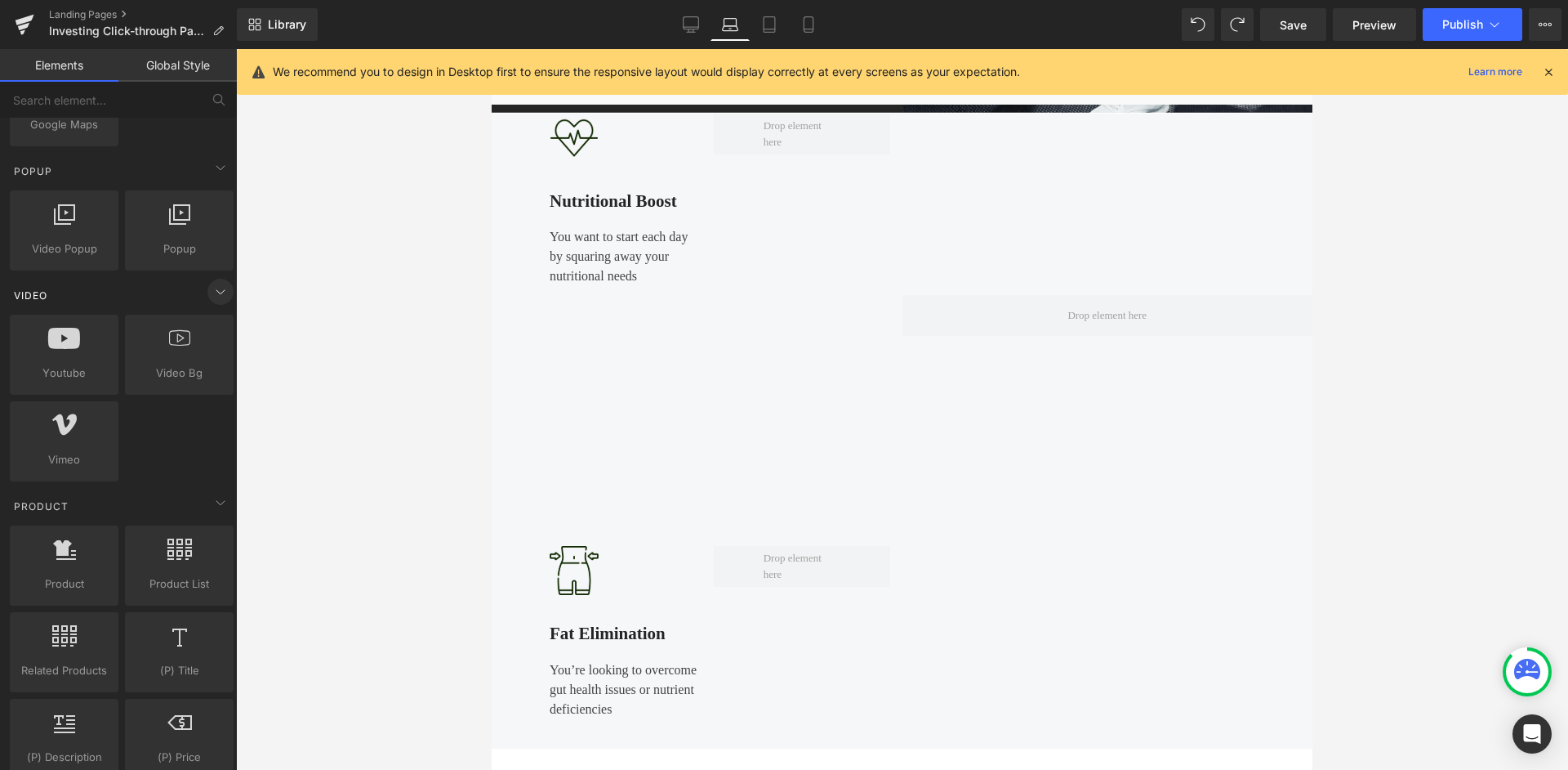
scroll to position [935, 0]
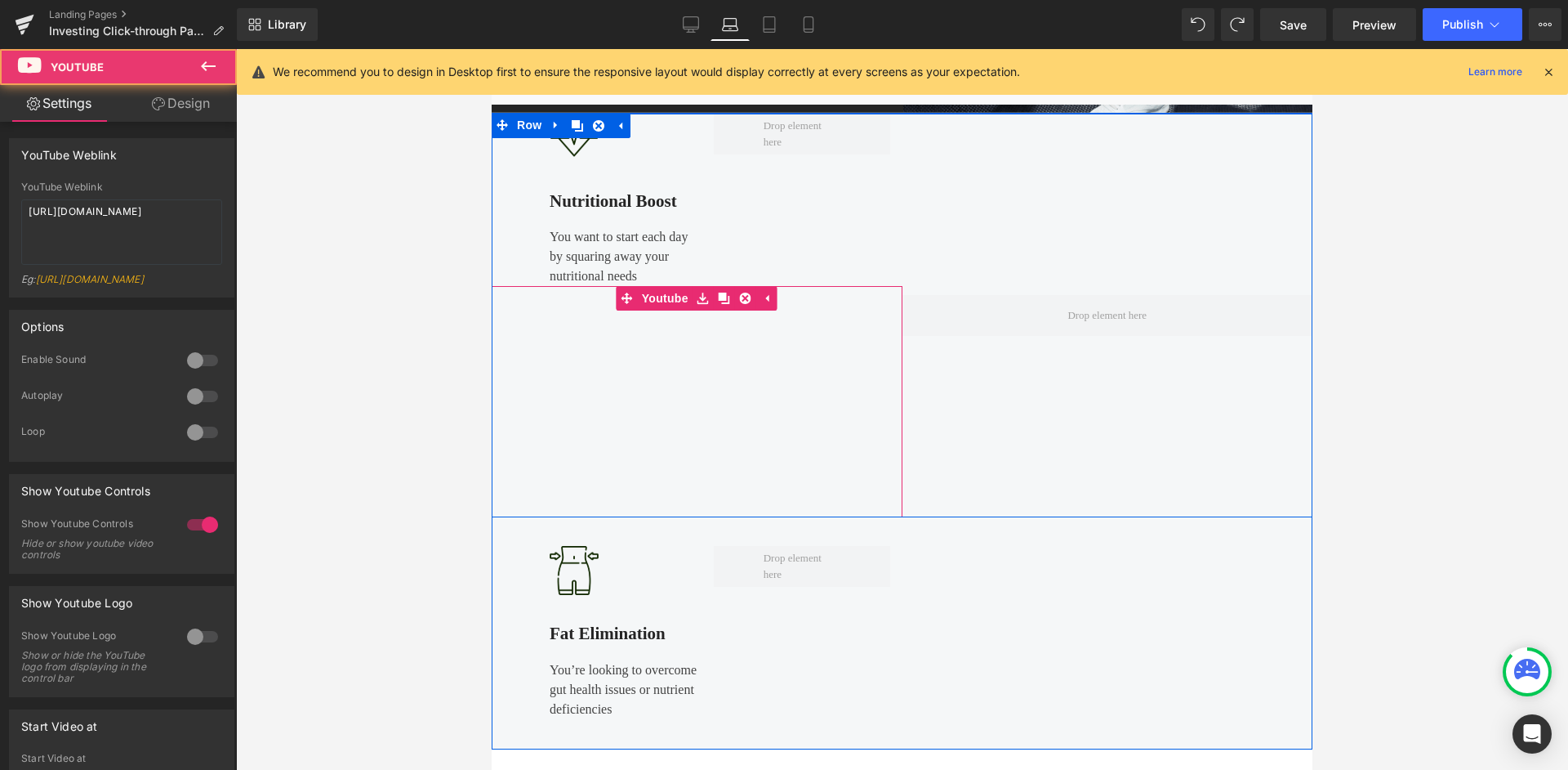
click at [874, 315] on div at bounding box center [697, 402] width 410 height 231
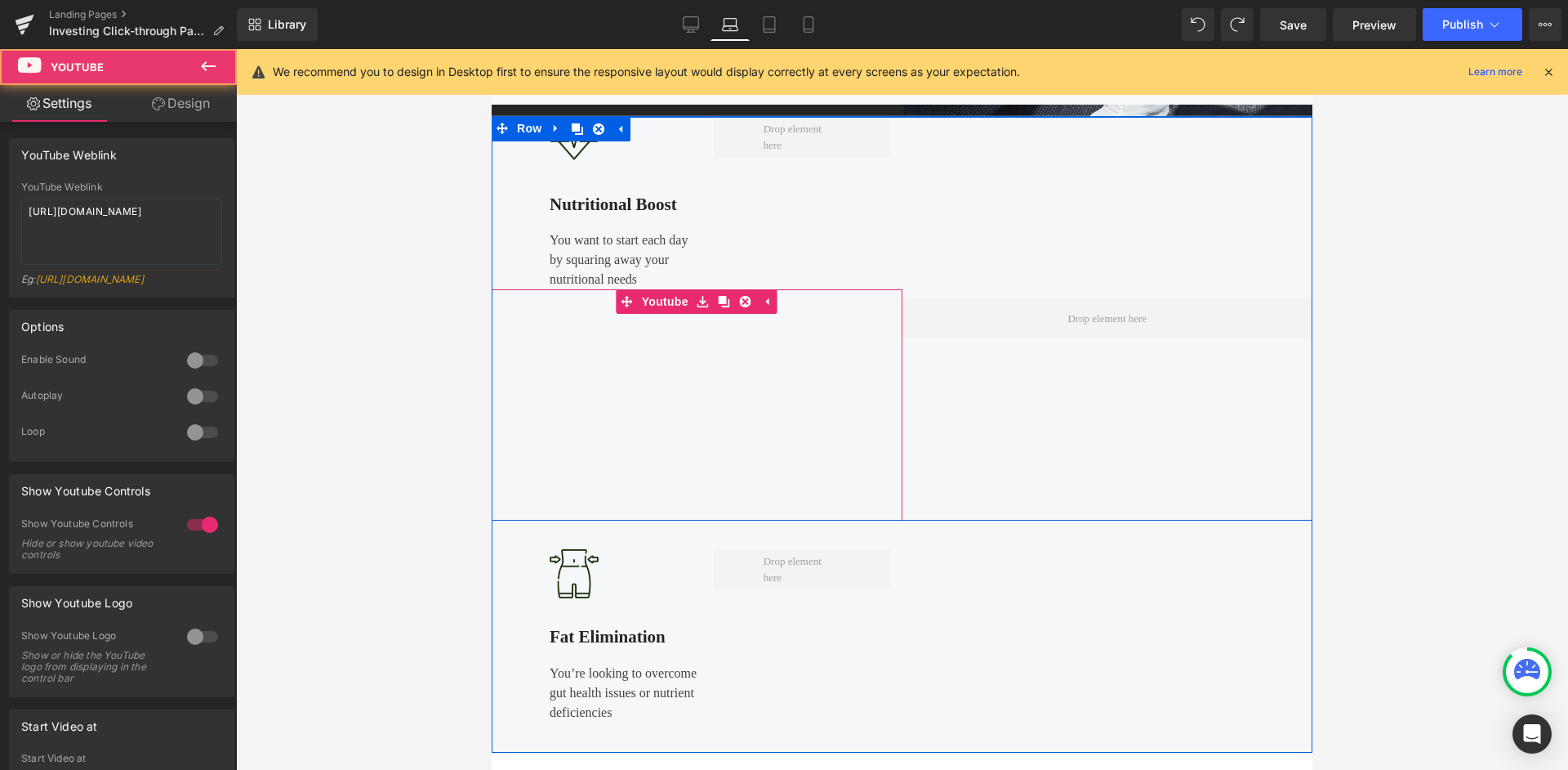
click at [871, 312] on div at bounding box center [697, 404] width 410 height 231
click at [770, 303] on div at bounding box center [697, 404] width 410 height 231
click at [768, 303] on div at bounding box center [697, 403] width 410 height 231
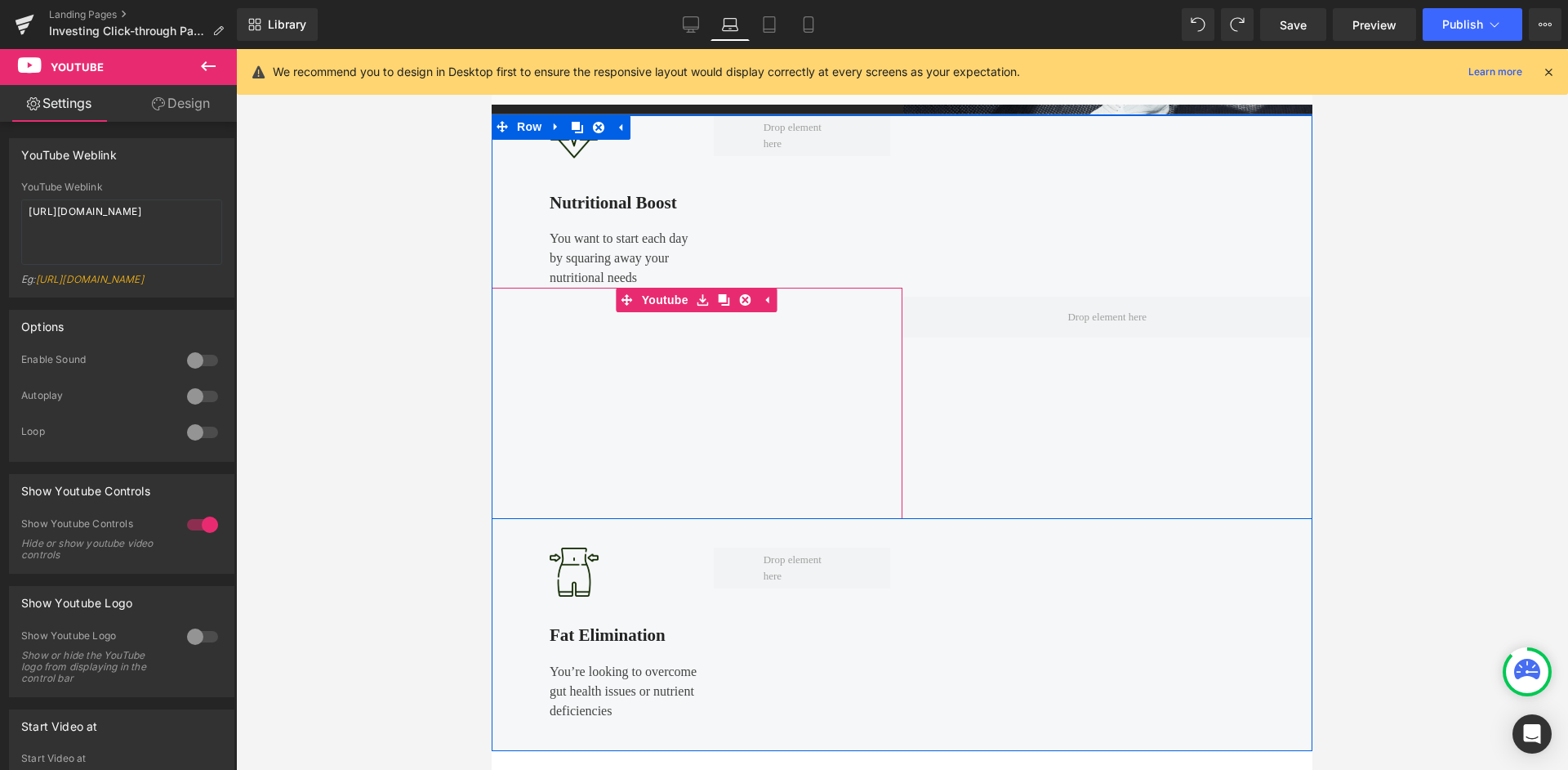
scroll to position [761, 0]
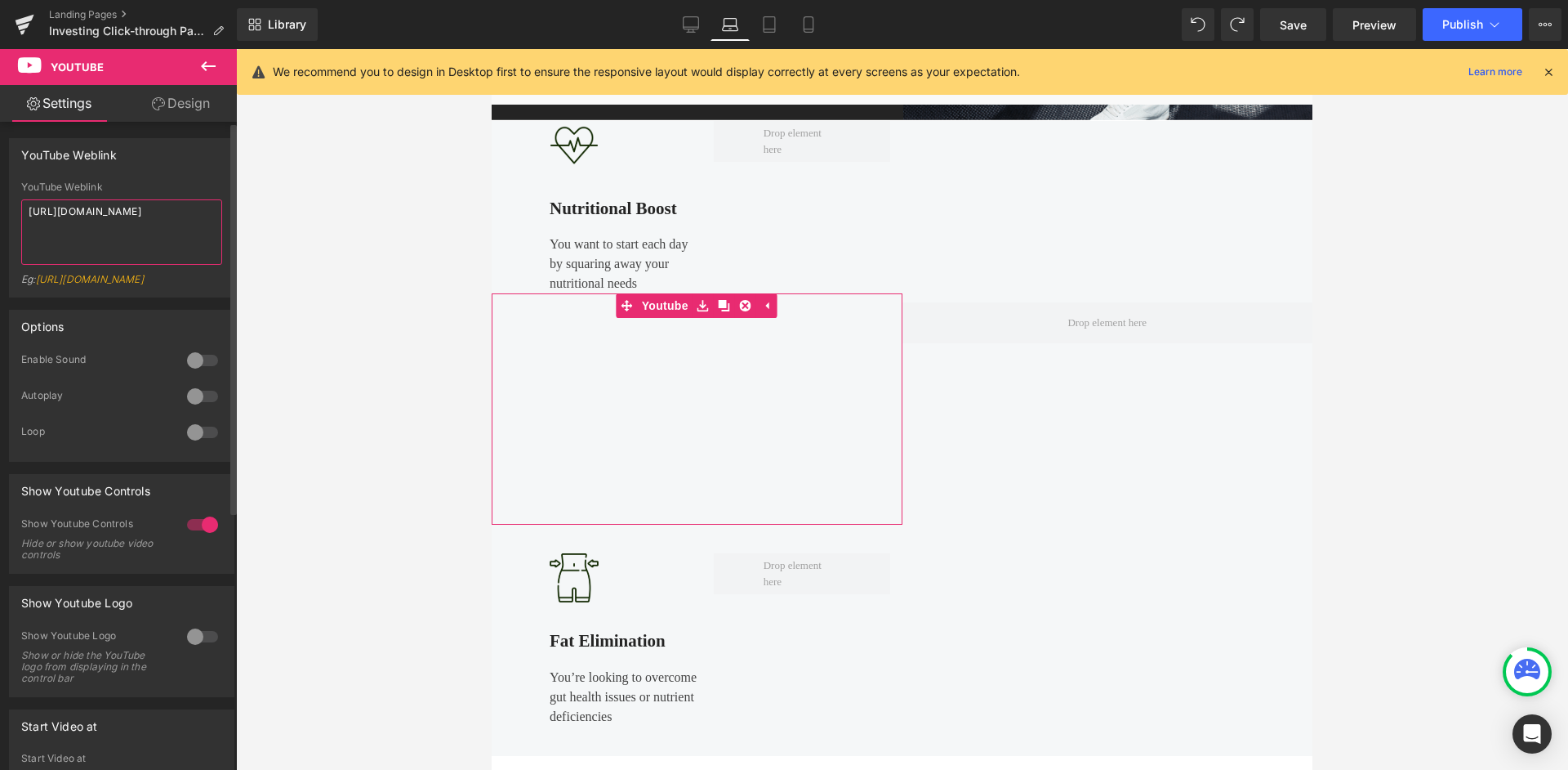
drag, startPoint x: 119, startPoint y: 225, endPoint x: 18, endPoint y: 192, distance: 106.3
click at [18, 192] on div "YouTube Weblink [URL][DOMAIN_NAME] Eg: [URL][DOMAIN_NAME]" at bounding box center [122, 239] width 224 height 115
paste textarea "pAbaF4z4mVU&list=PL65huzMNIRvbRKMuv5Xk01lGemHHCYtn8"
type textarea "[URL][DOMAIN_NAME]"
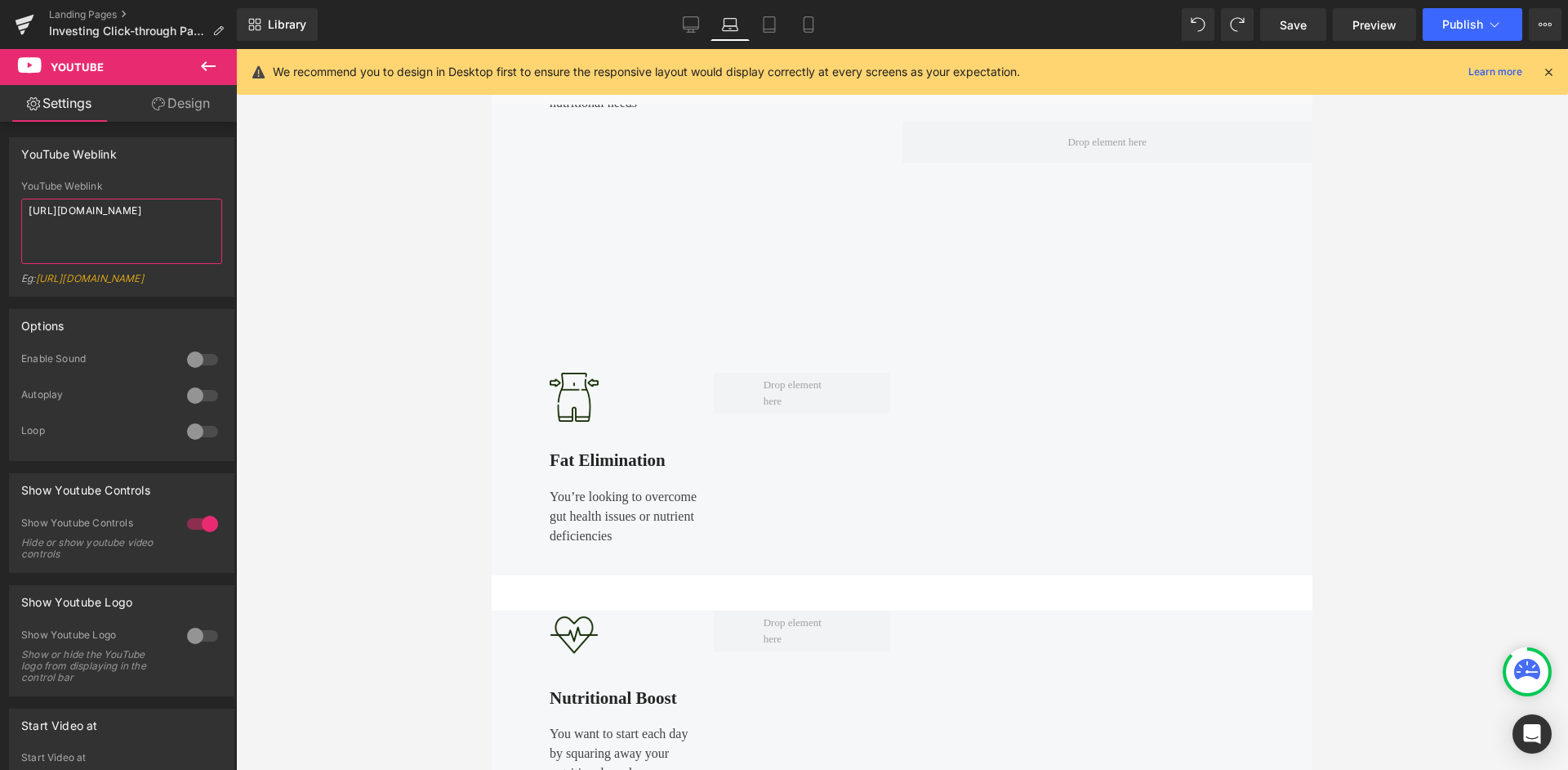
scroll to position [945, 0]
click at [1284, 369] on div at bounding box center [1108, 456] width 410 height 231
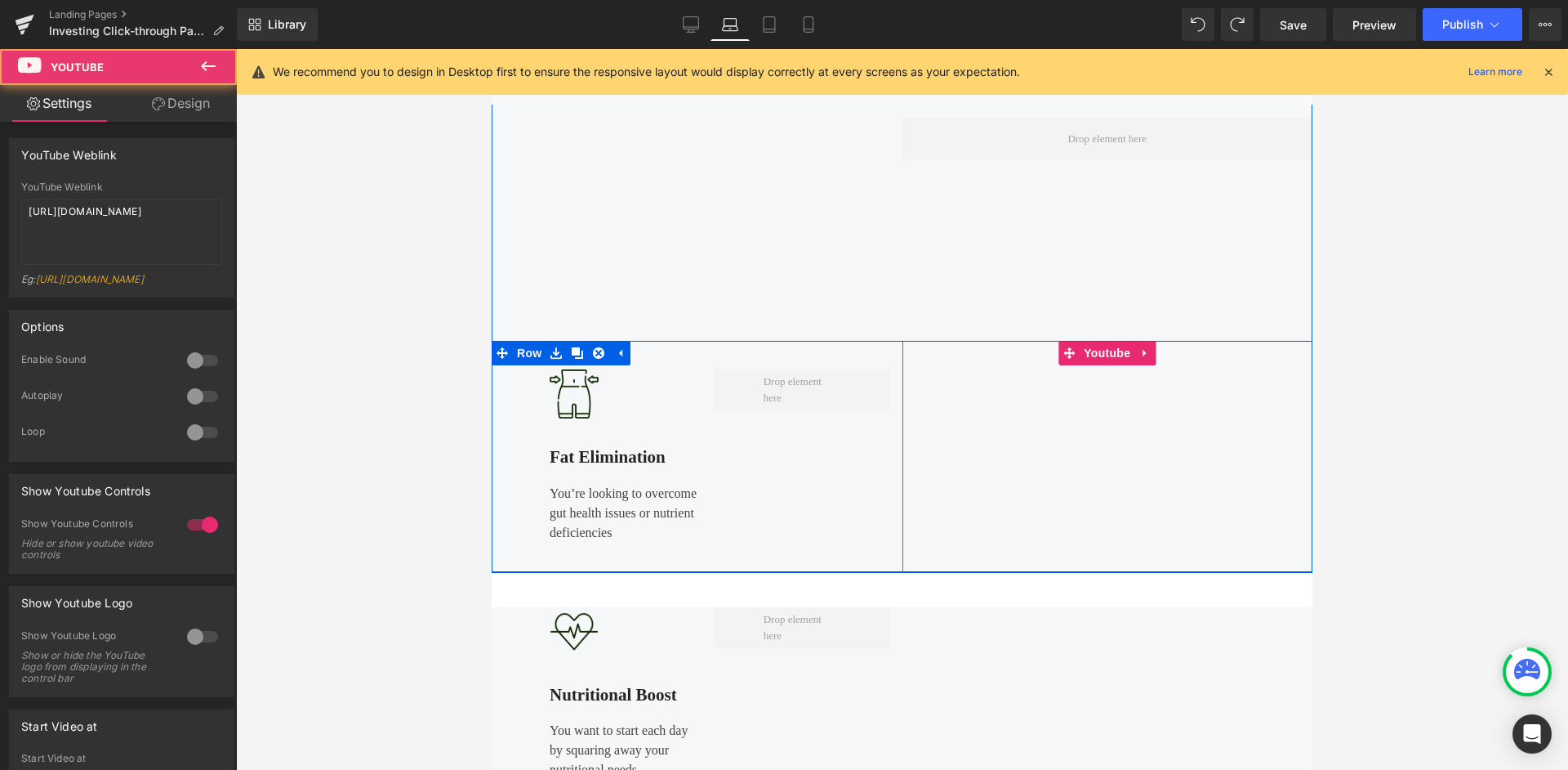
click at [1145, 352] on div at bounding box center [1108, 456] width 410 height 231
click at [1143, 354] on div at bounding box center [1108, 456] width 410 height 231
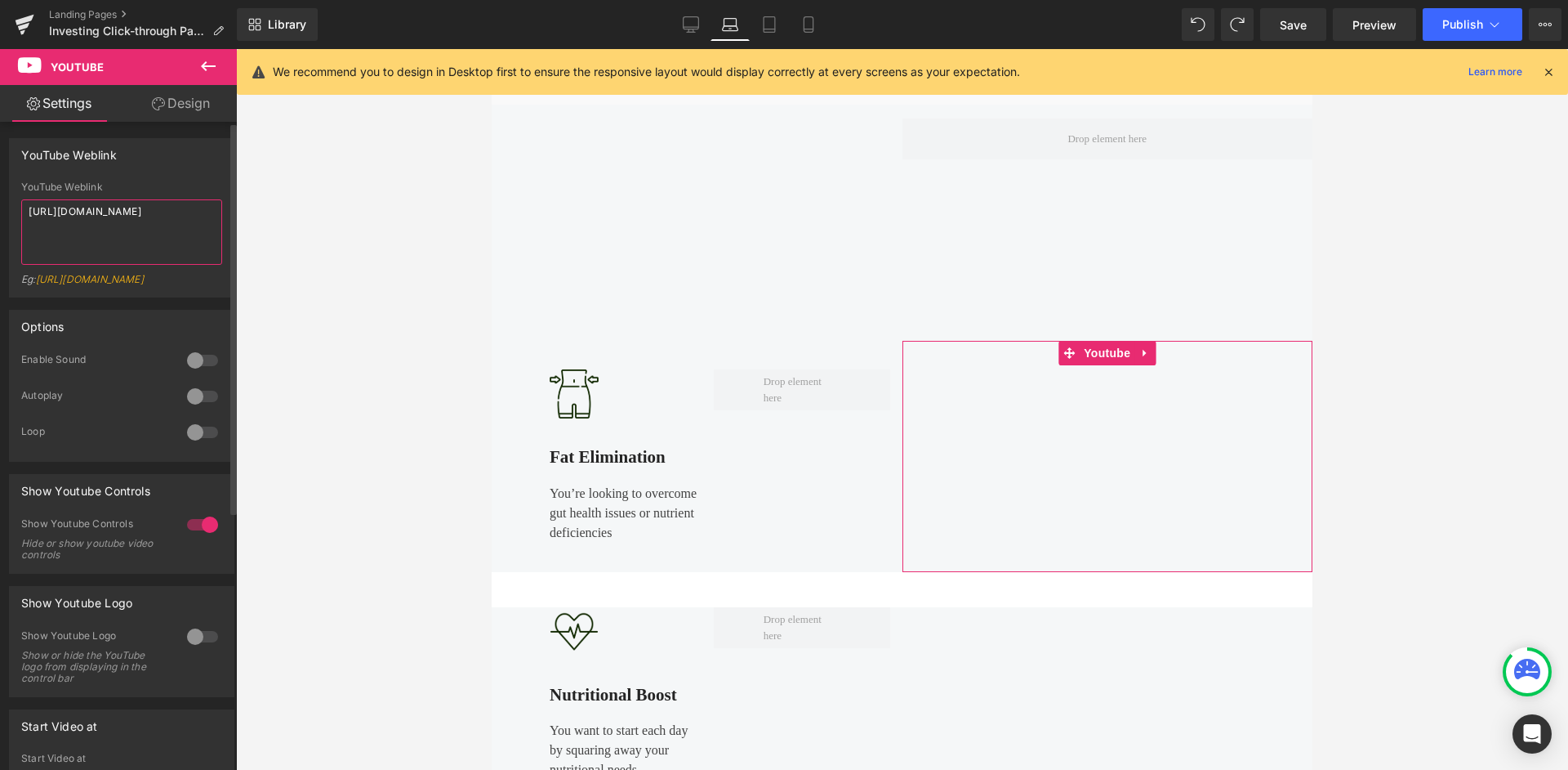
drag, startPoint x: 118, startPoint y: 222, endPoint x: 14, endPoint y: 206, distance: 105.2
click at [14, 206] on div "YouTube Weblink [URL][DOMAIN_NAME] Eg: [URL][DOMAIN_NAME]" at bounding box center [122, 239] width 224 height 115
paste textarea "N_hr2vAA7oo&list=PL65huzMNIRvbRKMuv5Xk01lGemHHCYtn8"
type textarea "[URL][DOMAIN_NAME]"
click at [1293, 31] on span "Save" at bounding box center [1293, 24] width 27 height 17
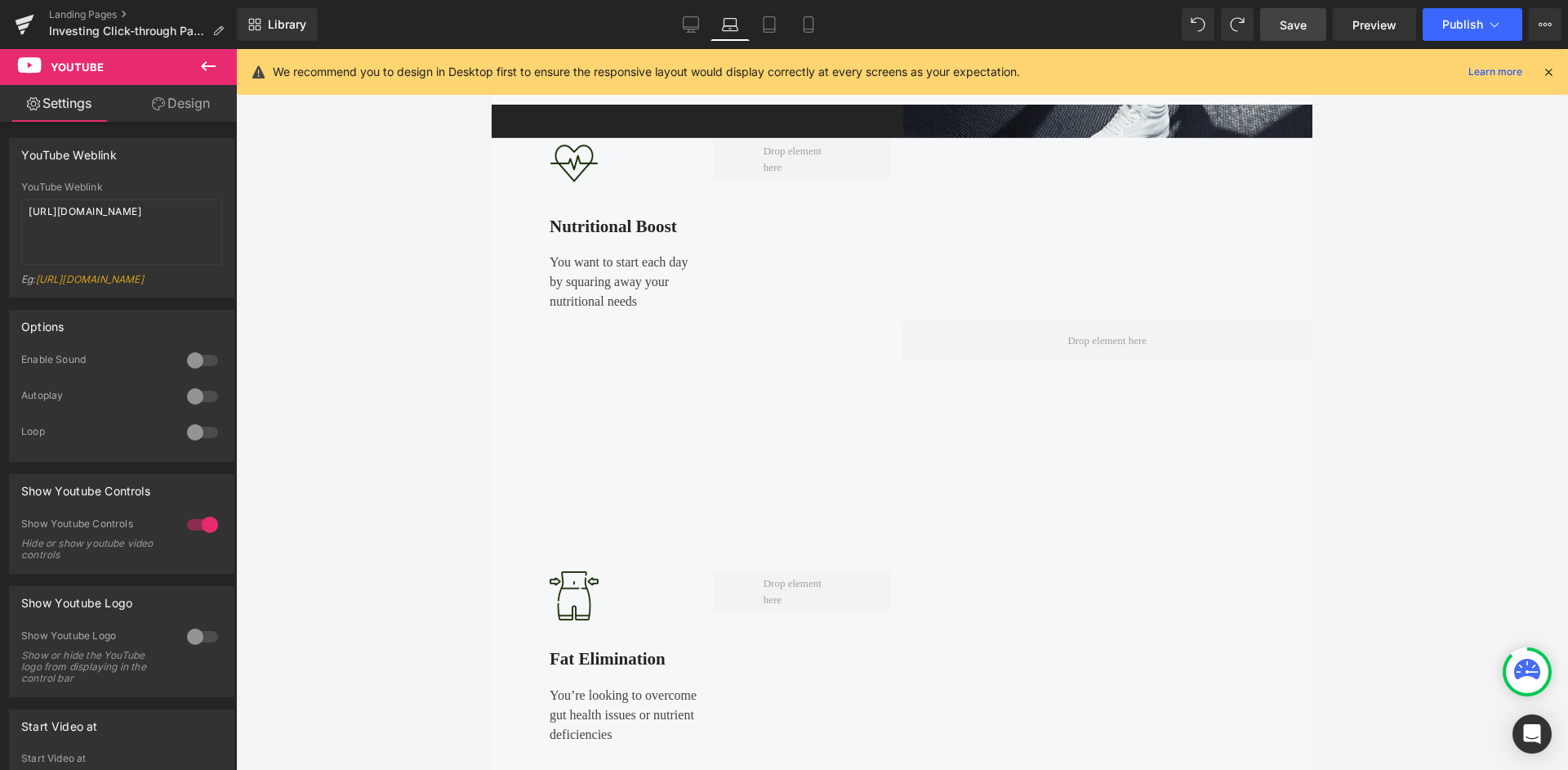
scroll to position [749, 0]
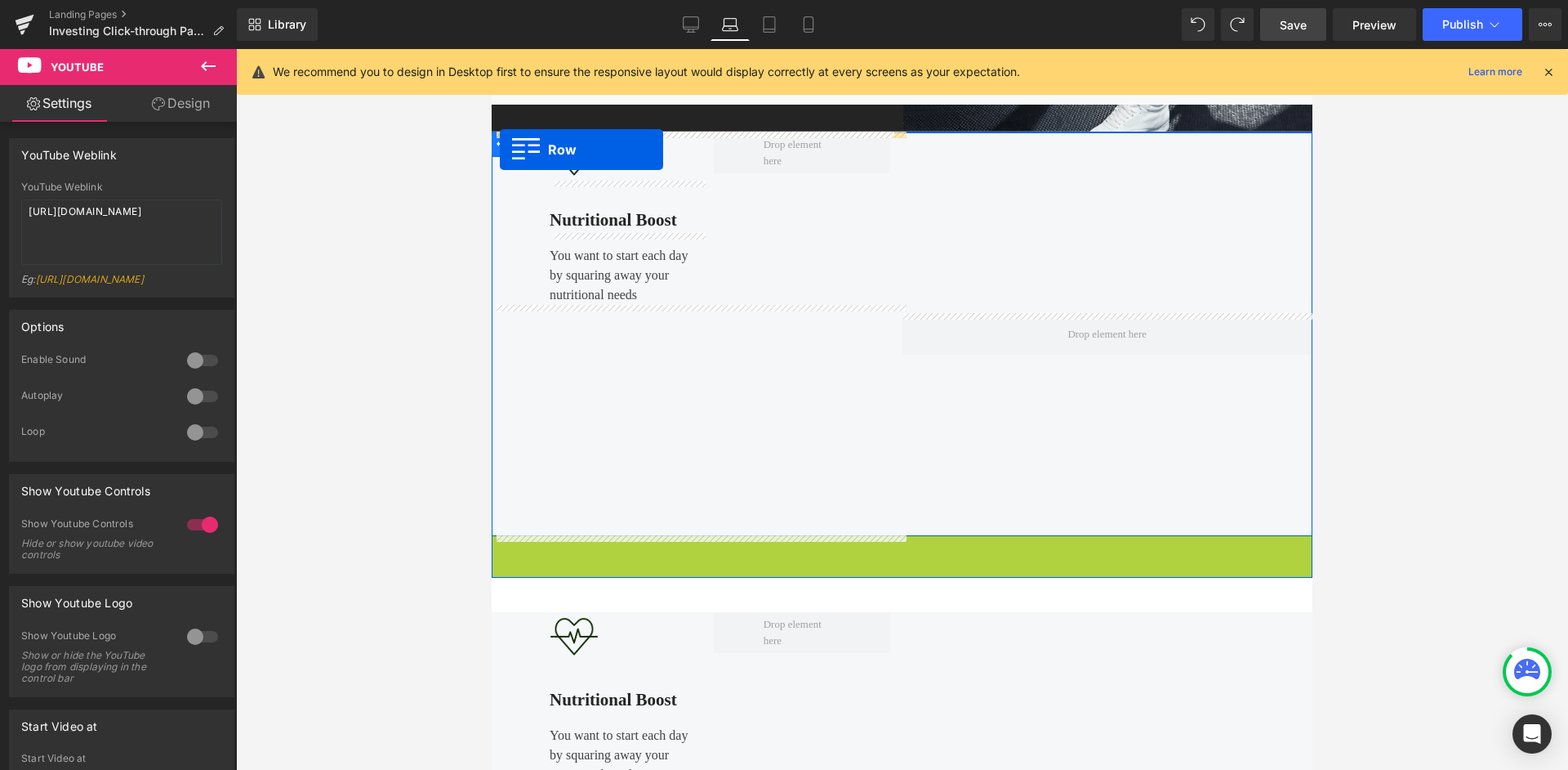
drag, startPoint x: 504, startPoint y: 546, endPoint x: 499, endPoint y: 149, distance: 397.0
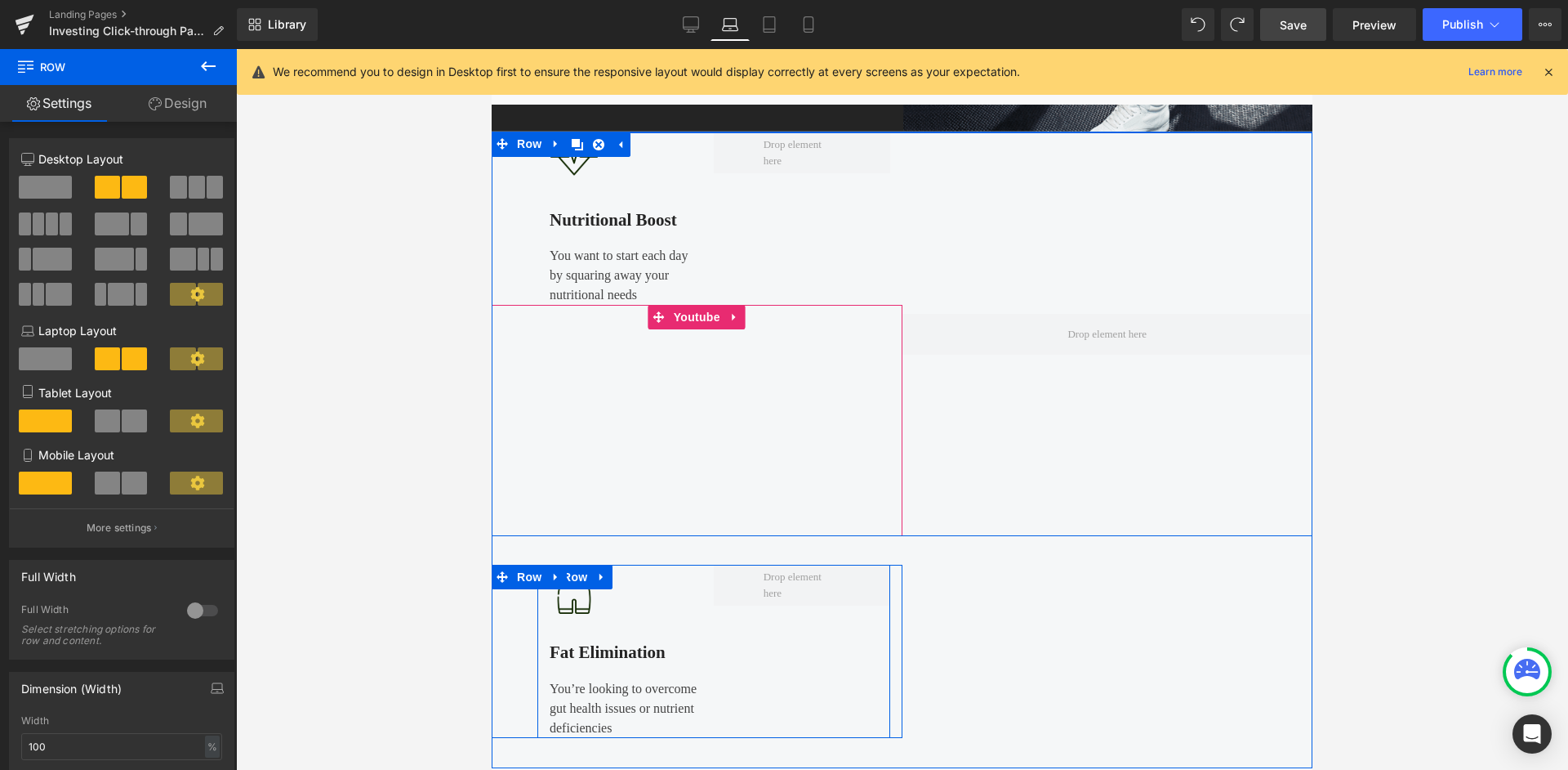
scroll to position [751, 0]
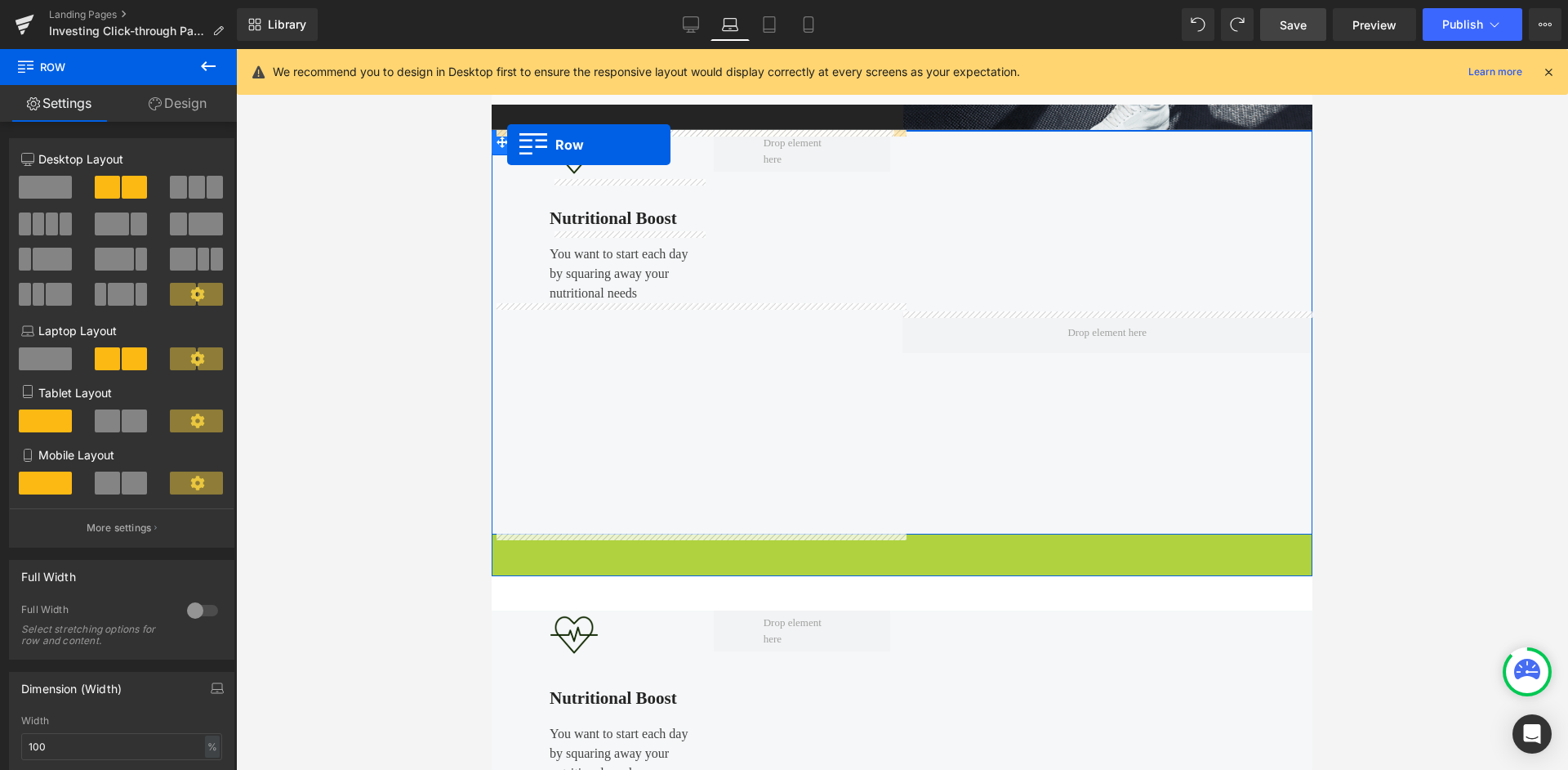
drag, startPoint x: 501, startPoint y: 550, endPoint x: 508, endPoint y: 145, distance: 405.1
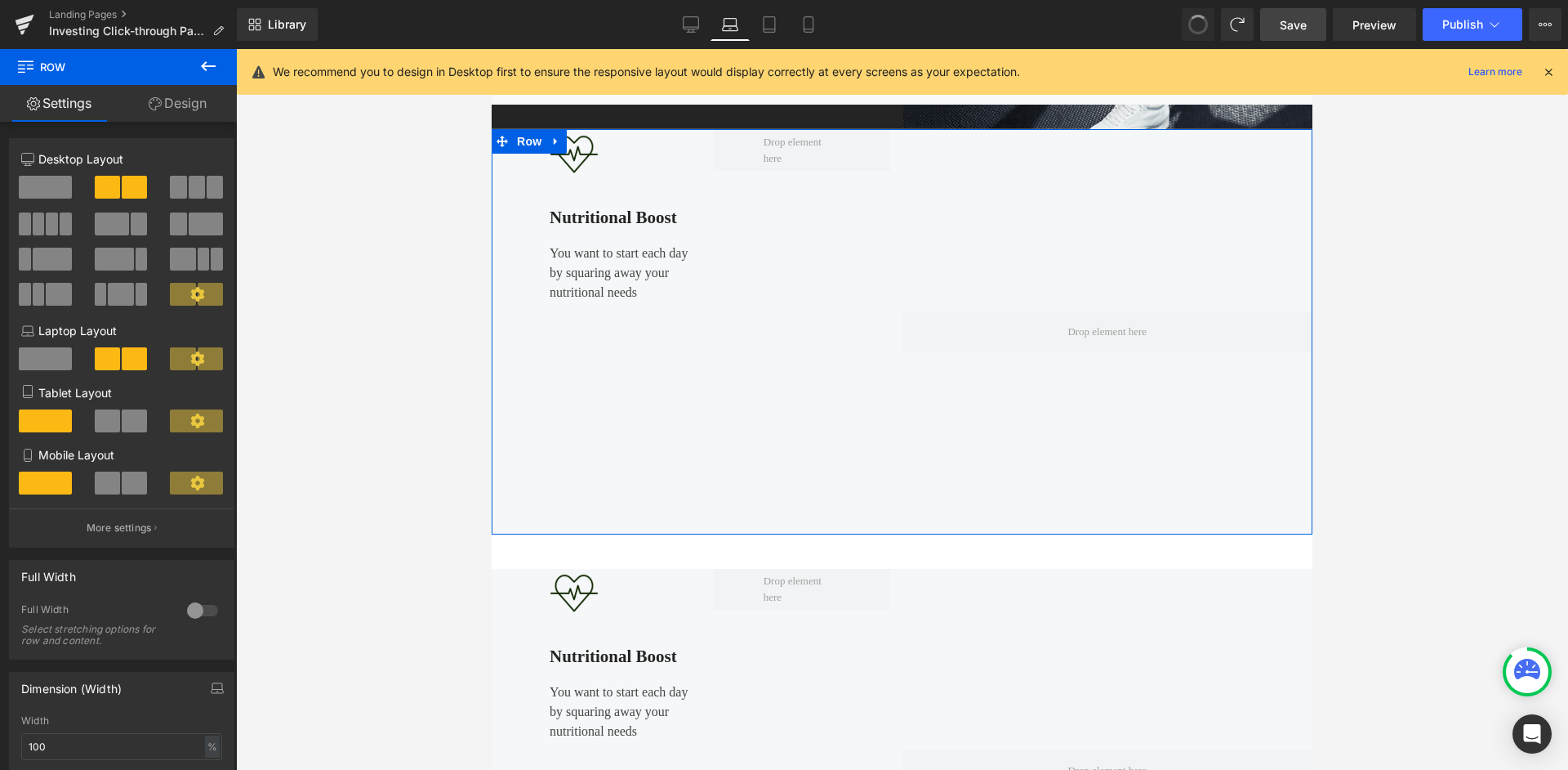
scroll to position [746, 0]
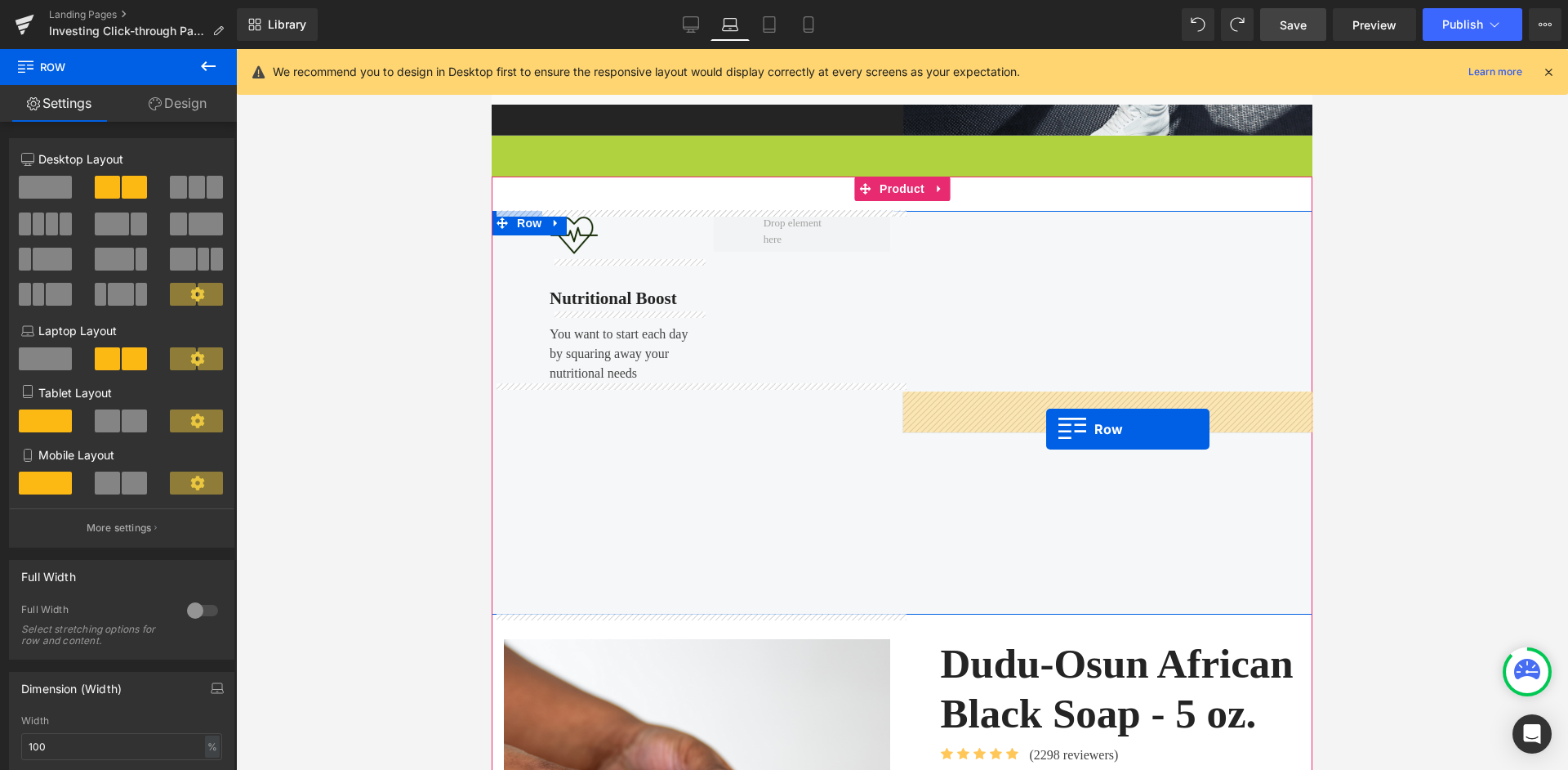
drag, startPoint x: 509, startPoint y: 146, endPoint x: 1046, endPoint y: 429, distance: 607.0
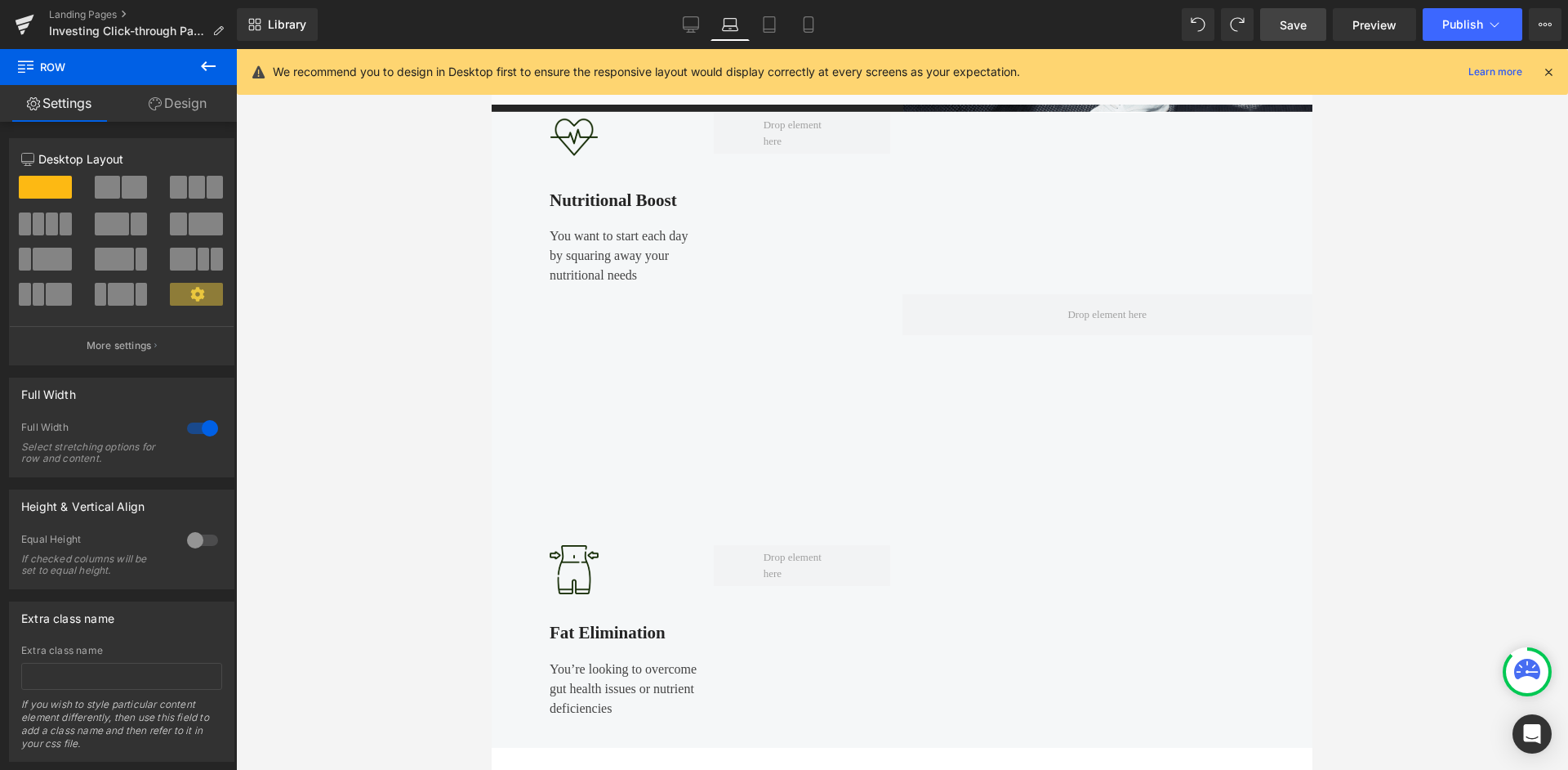
scroll to position [768, 0]
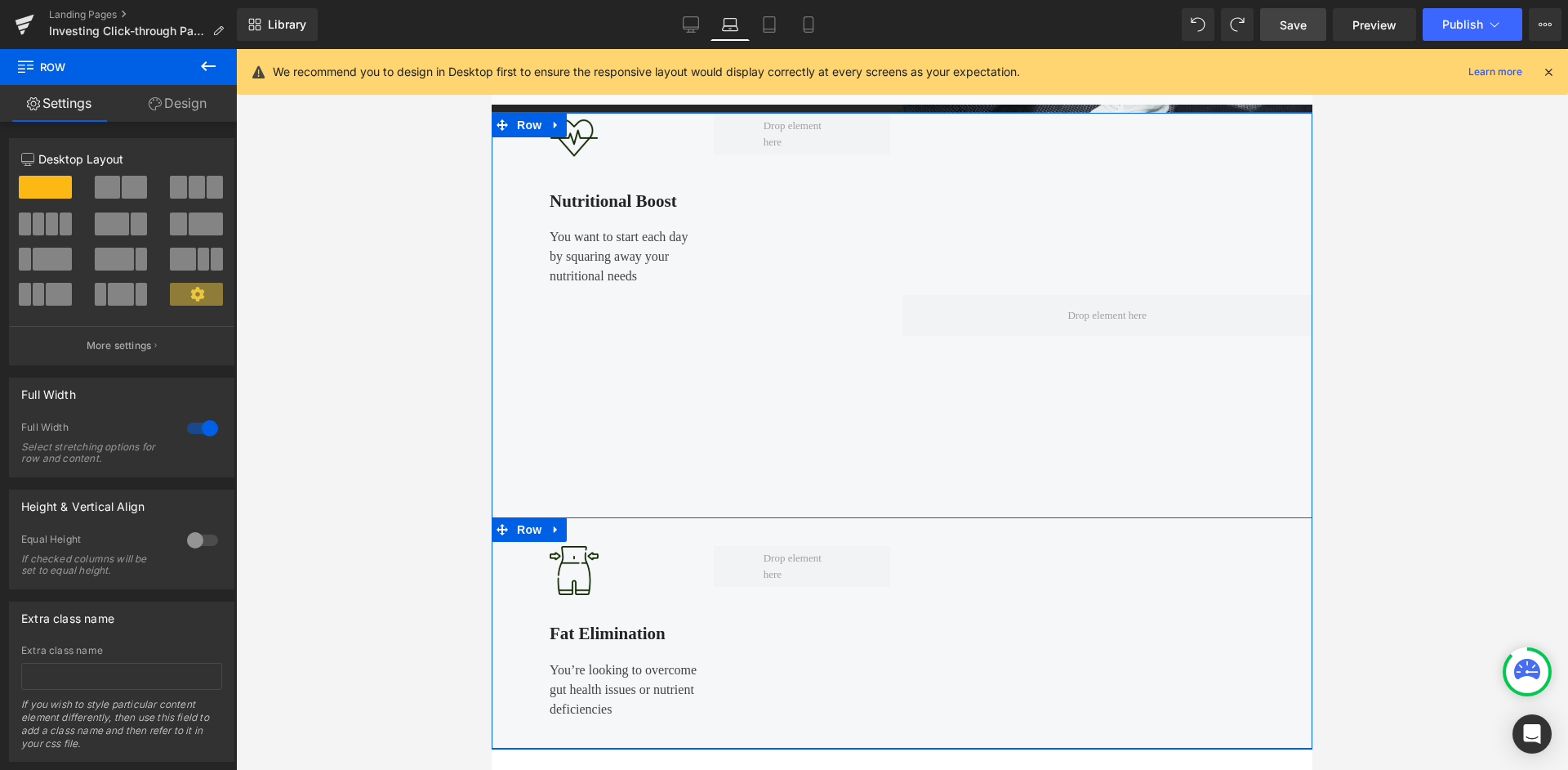
click at [561, 529] on icon at bounding box center [556, 530] width 12 height 13
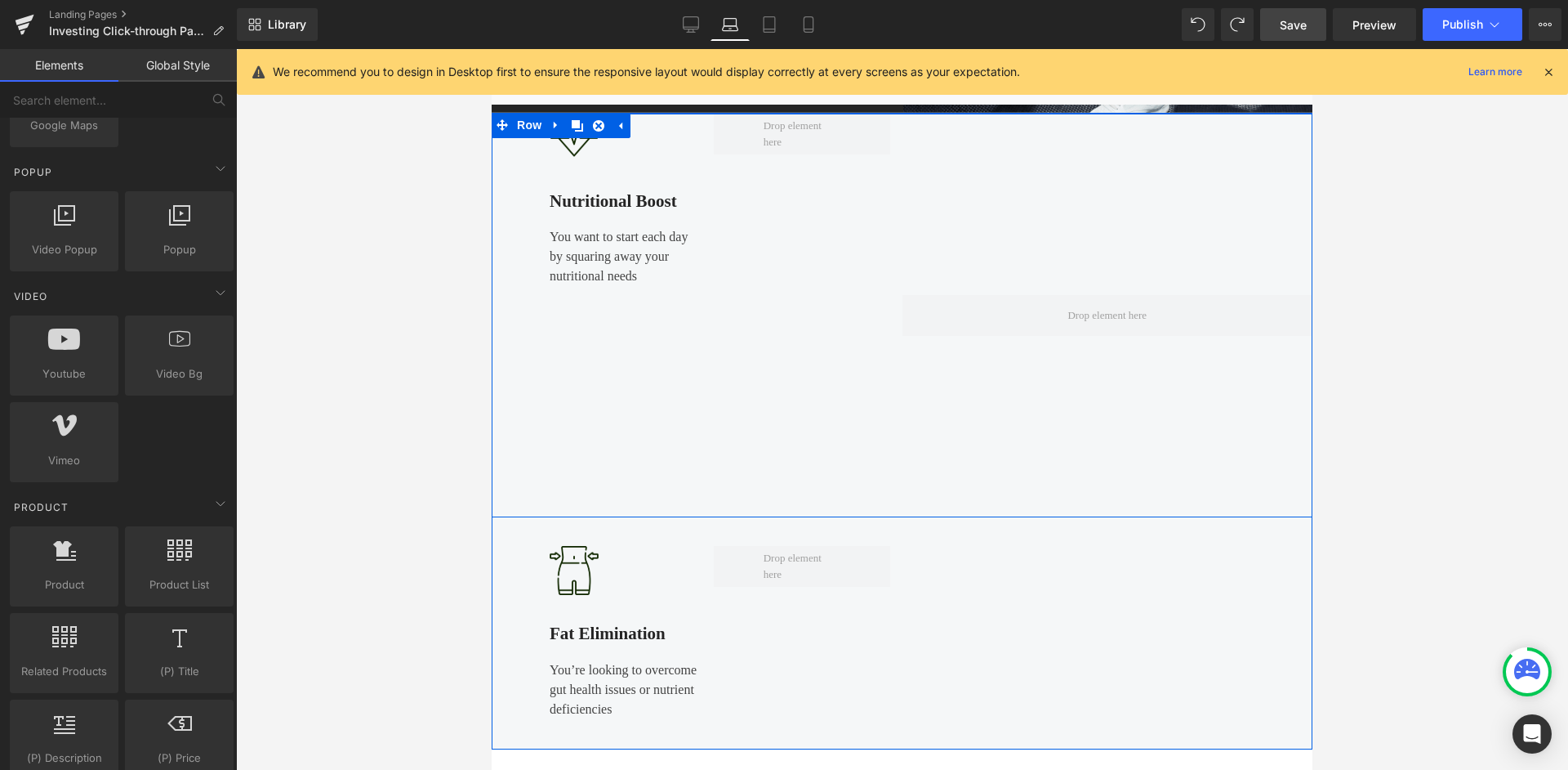
drag, startPoint x: 803, startPoint y: 143, endPoint x: 734, endPoint y: 233, distance: 113.4
click at [784, 276] on div "Image Nutritional Boost Text Block You want to start each day by squaring away …" at bounding box center [714, 200] width 353 height 173
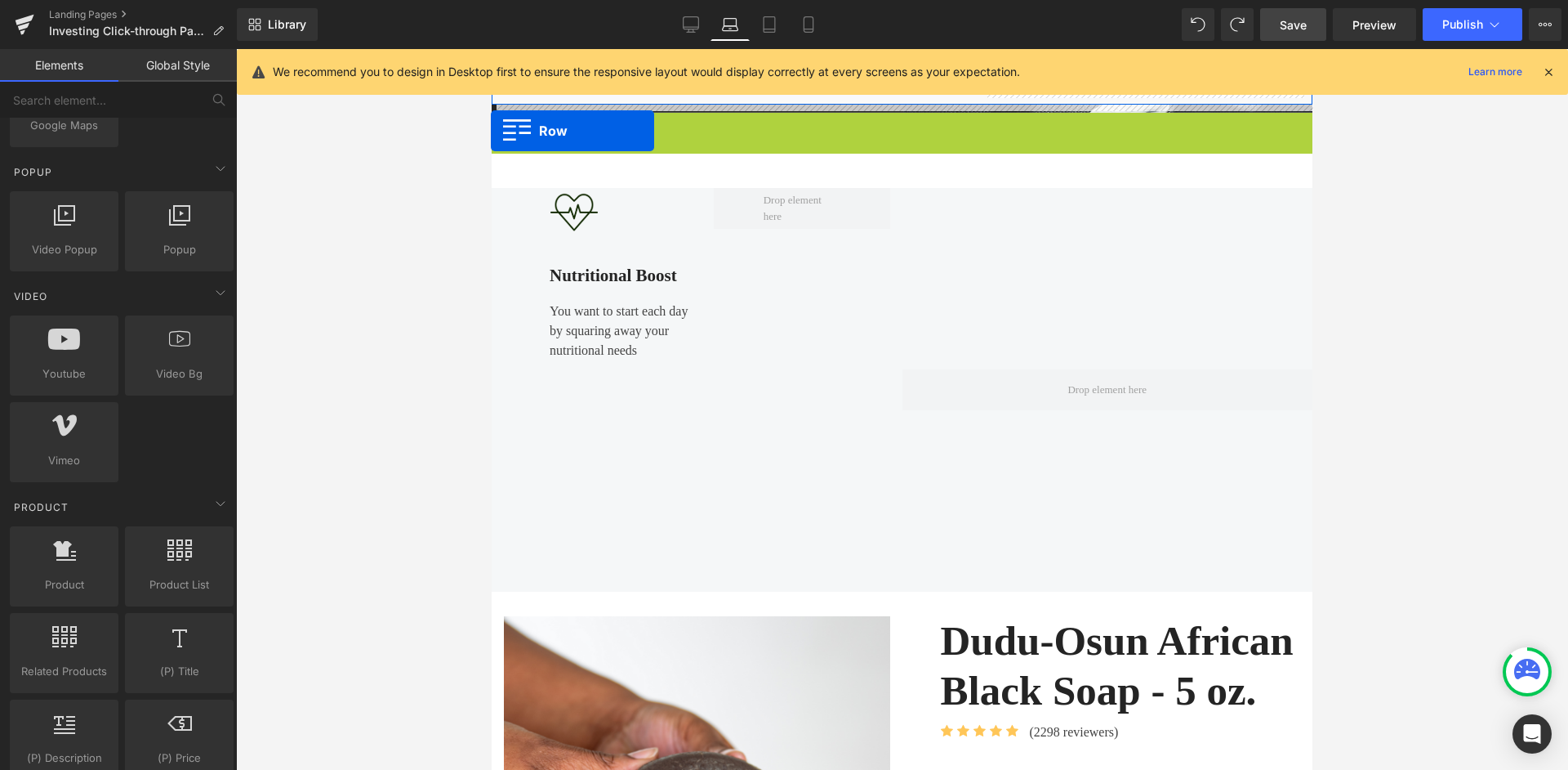
drag, startPoint x: 503, startPoint y: 124, endPoint x: 490, endPoint y: 128, distance: 13.6
click at [490, 119] on div at bounding box center [902, 409] width 1332 height 720
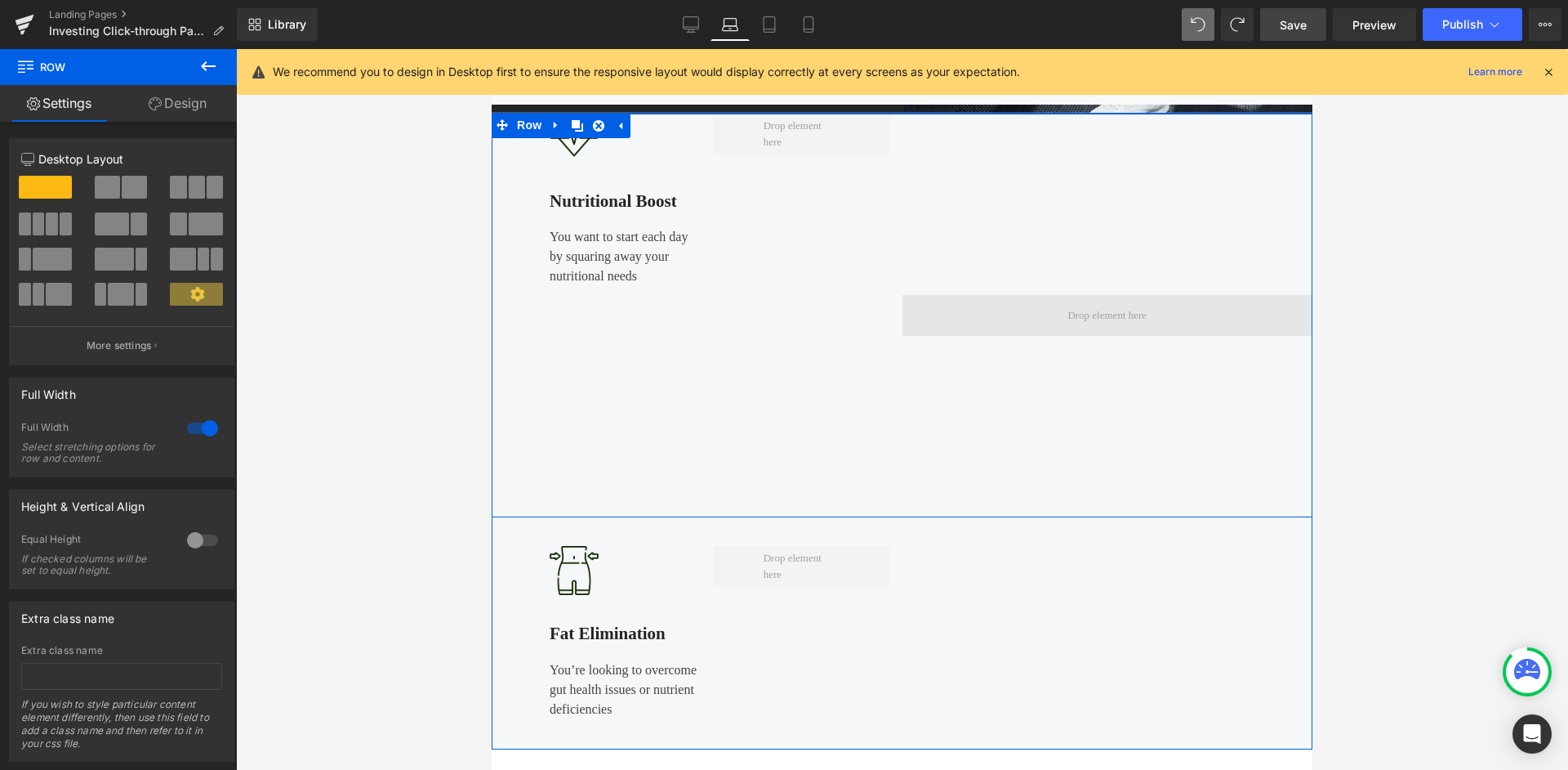
scroll to position [767, 0]
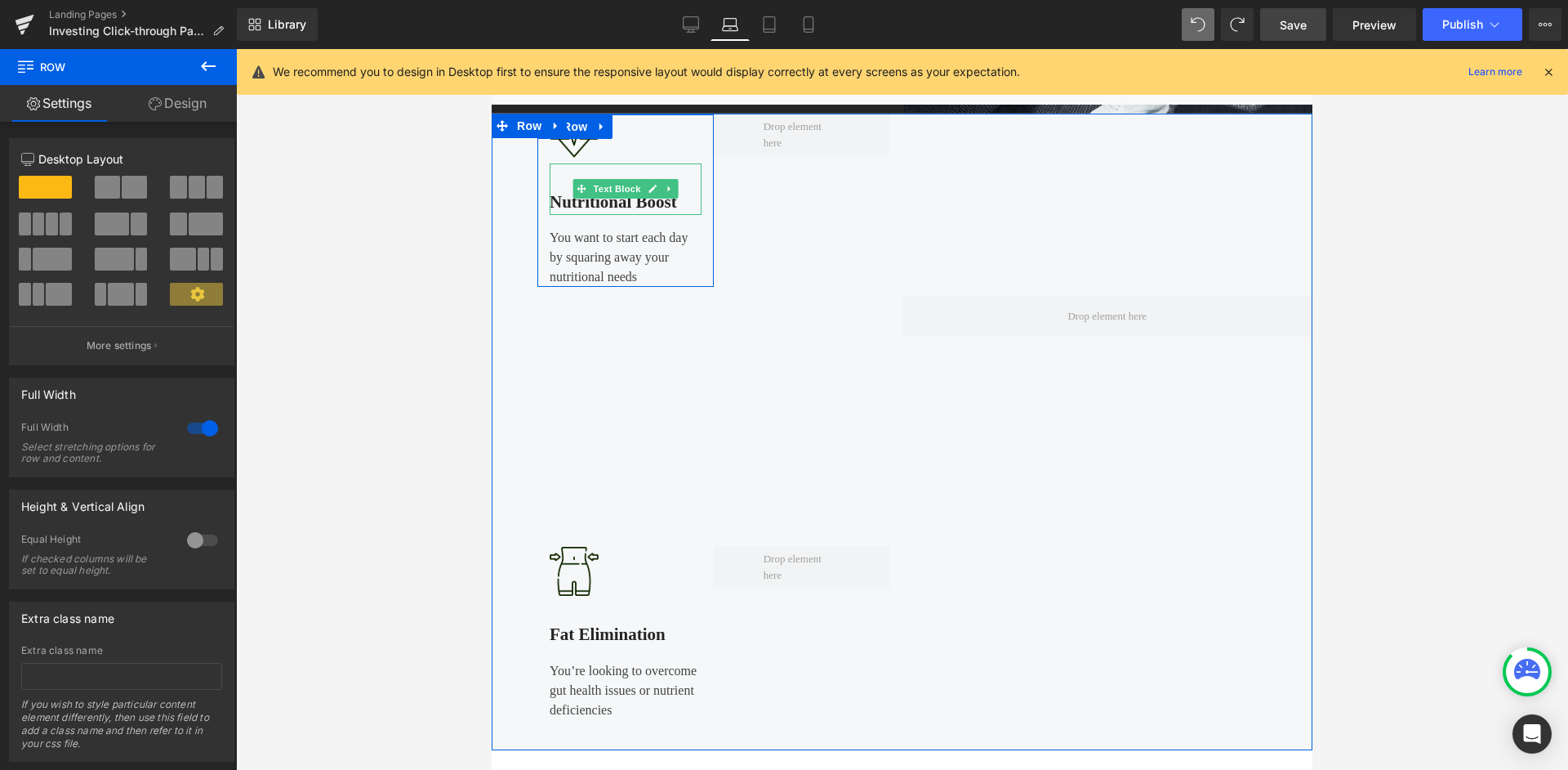
click at [657, 207] on div "Nutritional Boost" at bounding box center [626, 189] width 152 height 52
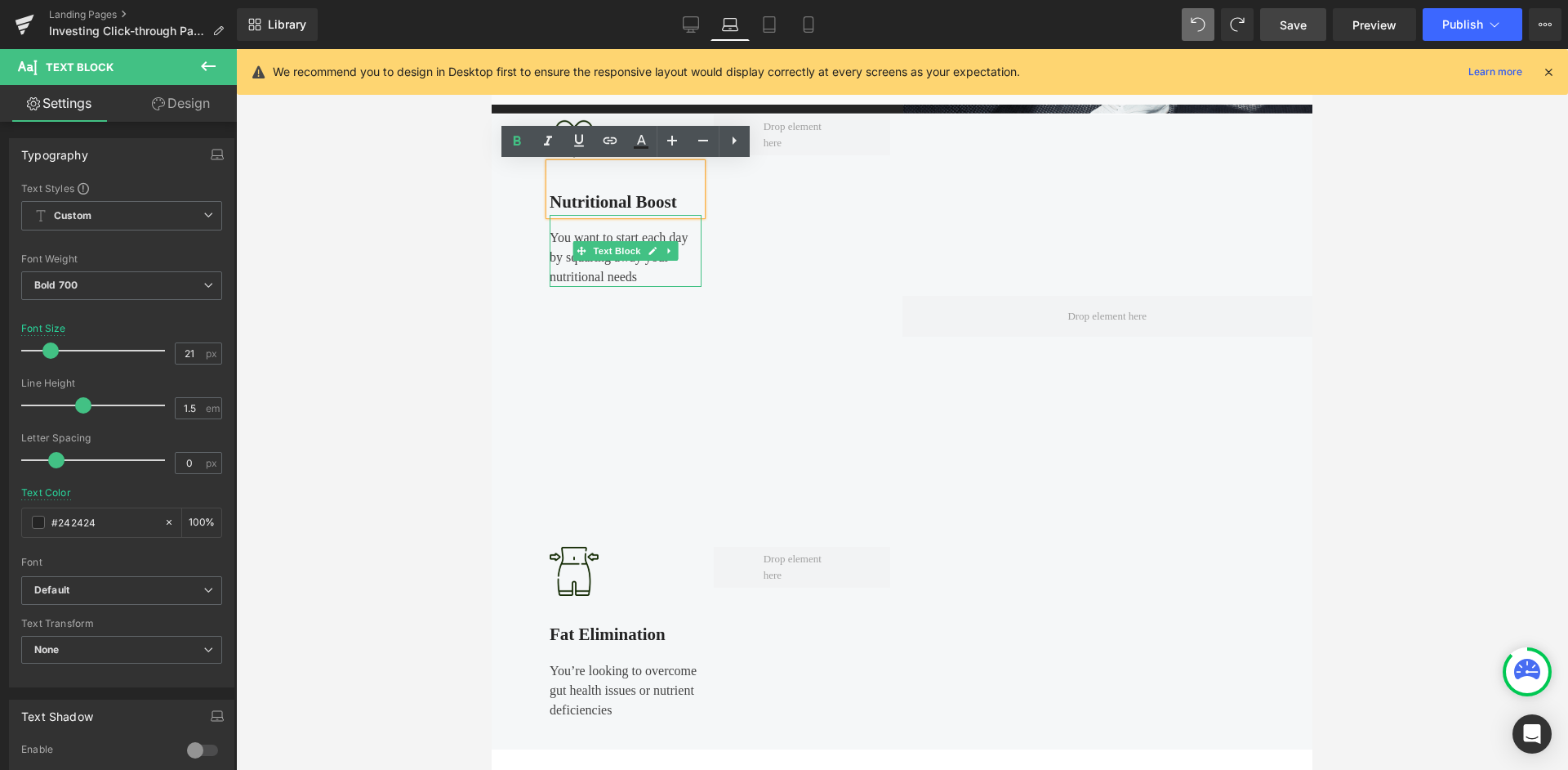
click at [667, 241] on link at bounding box center [669, 251] width 17 height 20
click at [725, 173] on div "Image Nutritional Boost Text Block You want to start each day by squaring away …" at bounding box center [714, 201] width 353 height 173
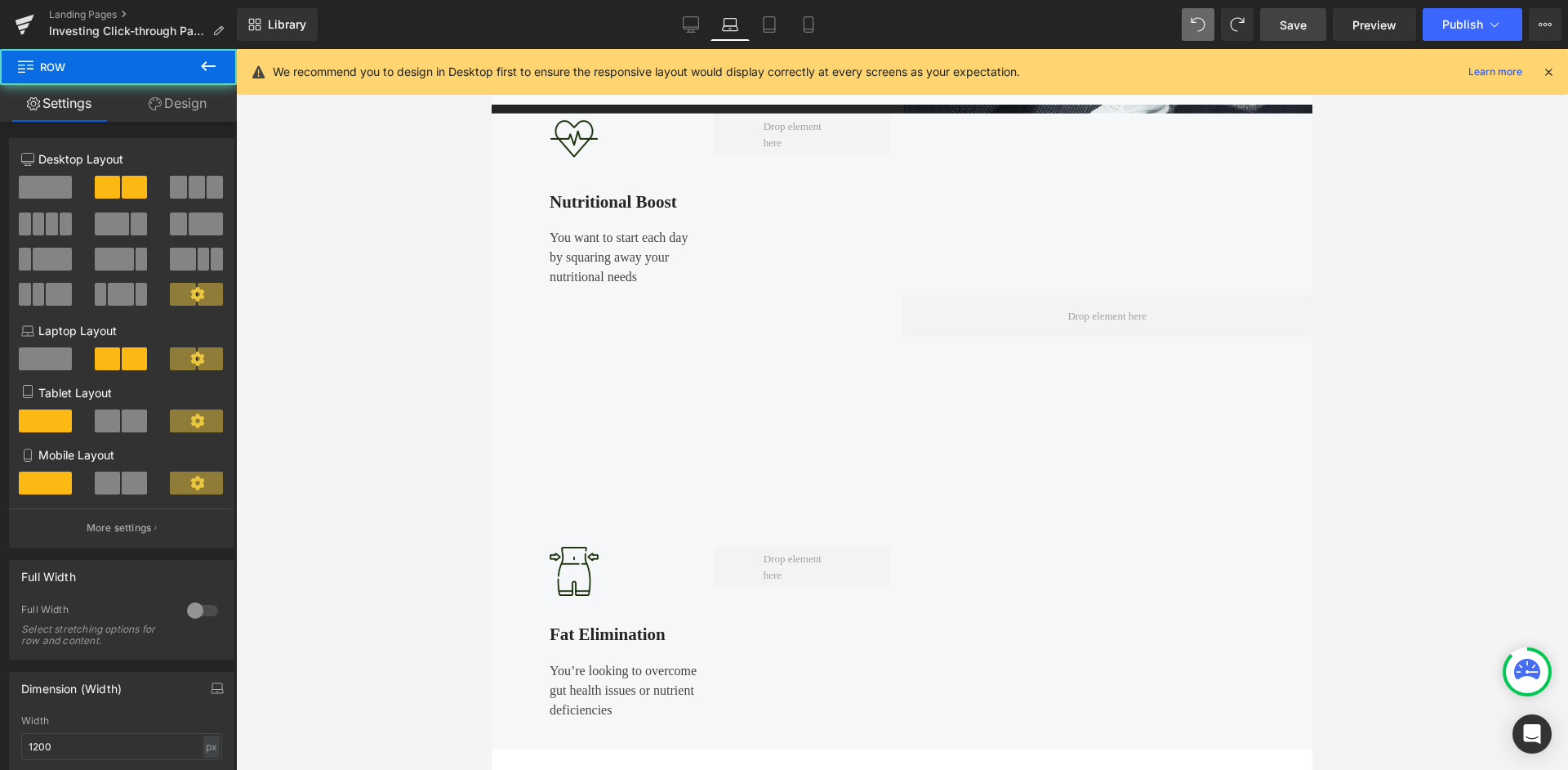
click at [714, 181] on div "Image Nutritional Boost Text Block You want to start each day by squaring away …" at bounding box center [714, 201] width 353 height 173
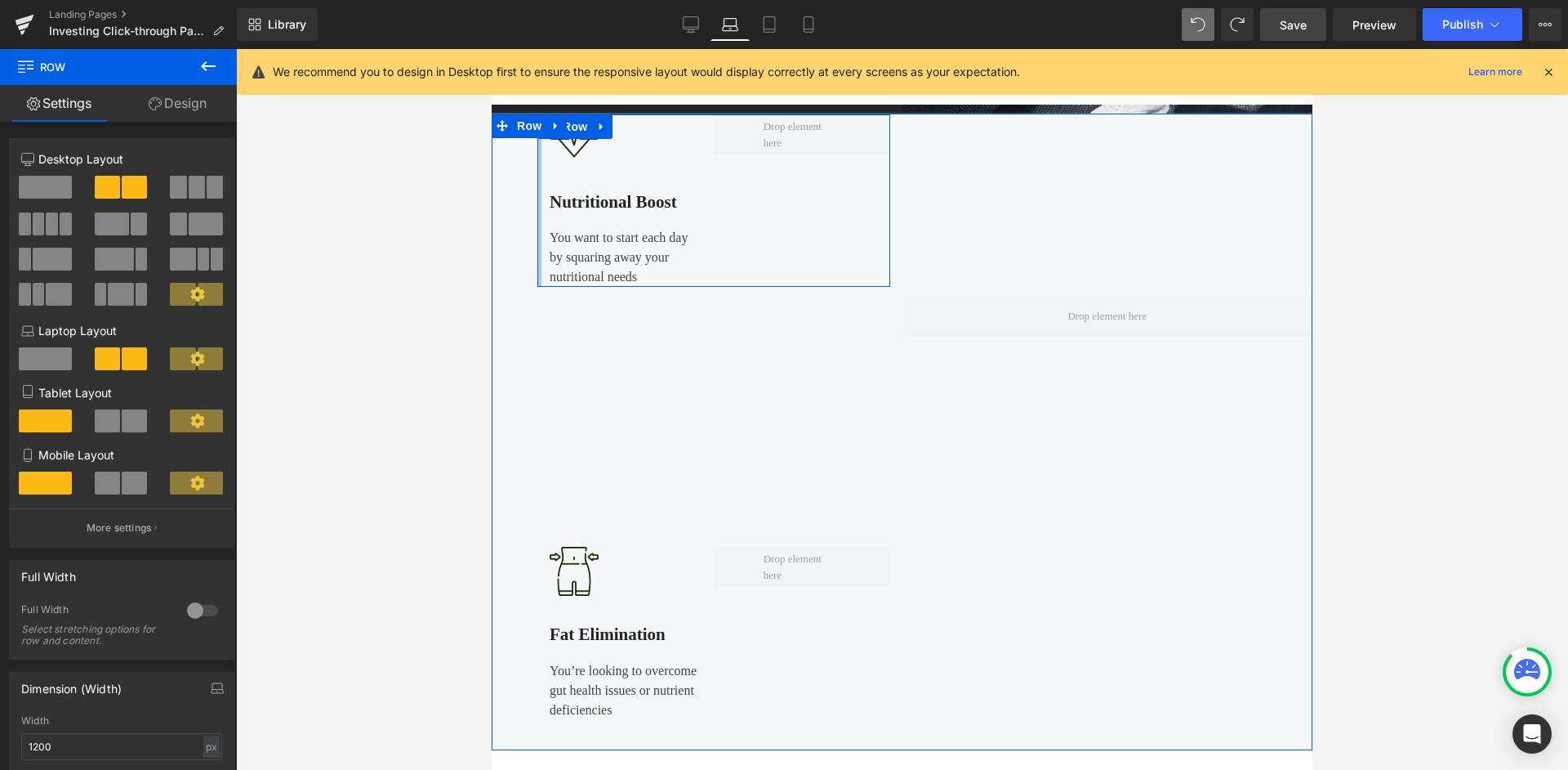
click at [541, 213] on div "Image Nutritional Boost Text Block You want to start each day by squaring away …" at bounding box center [714, 201] width 353 height 173
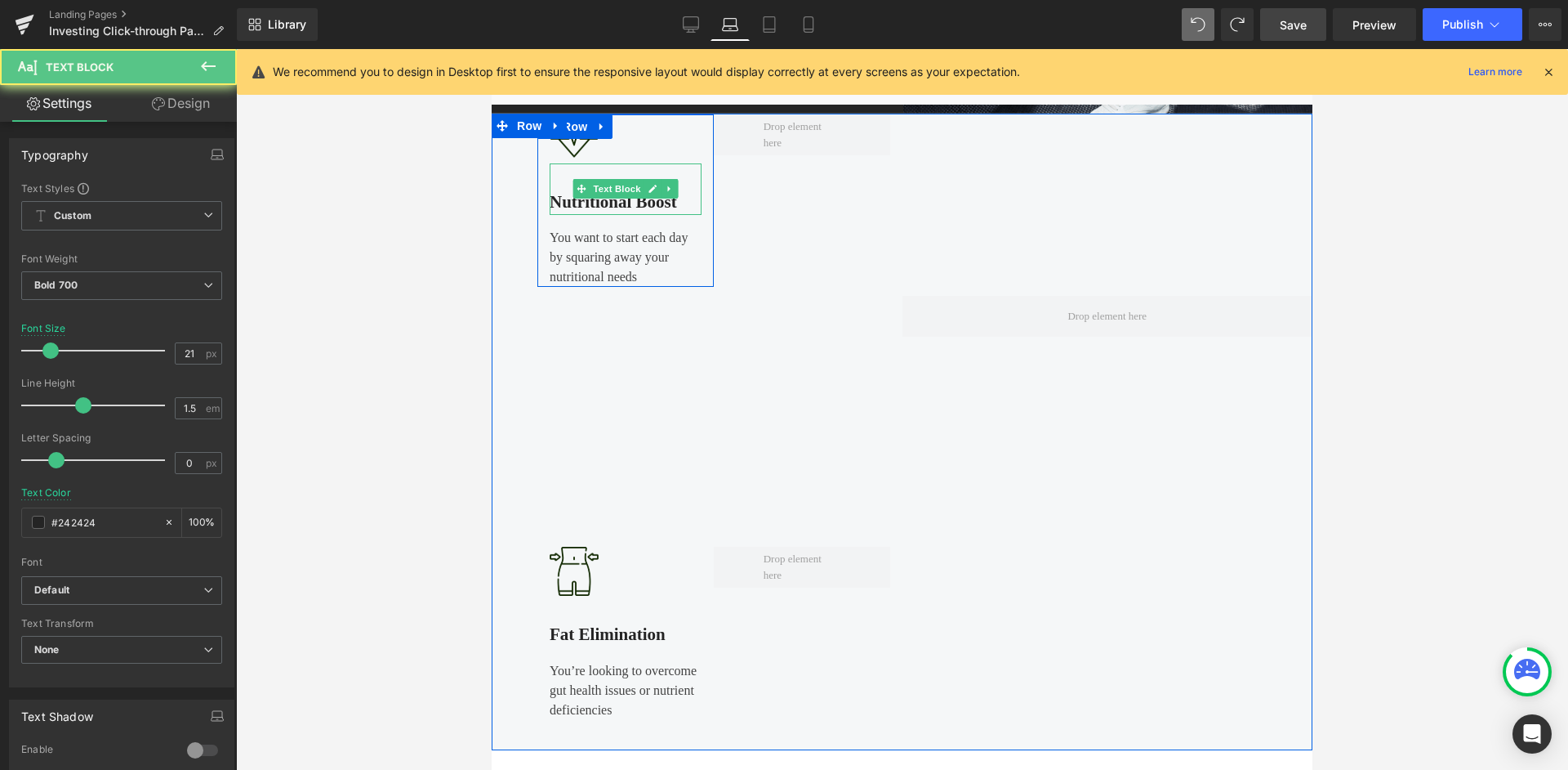
click at [596, 211] on div "Nutritional Boost" at bounding box center [626, 189] width 152 height 52
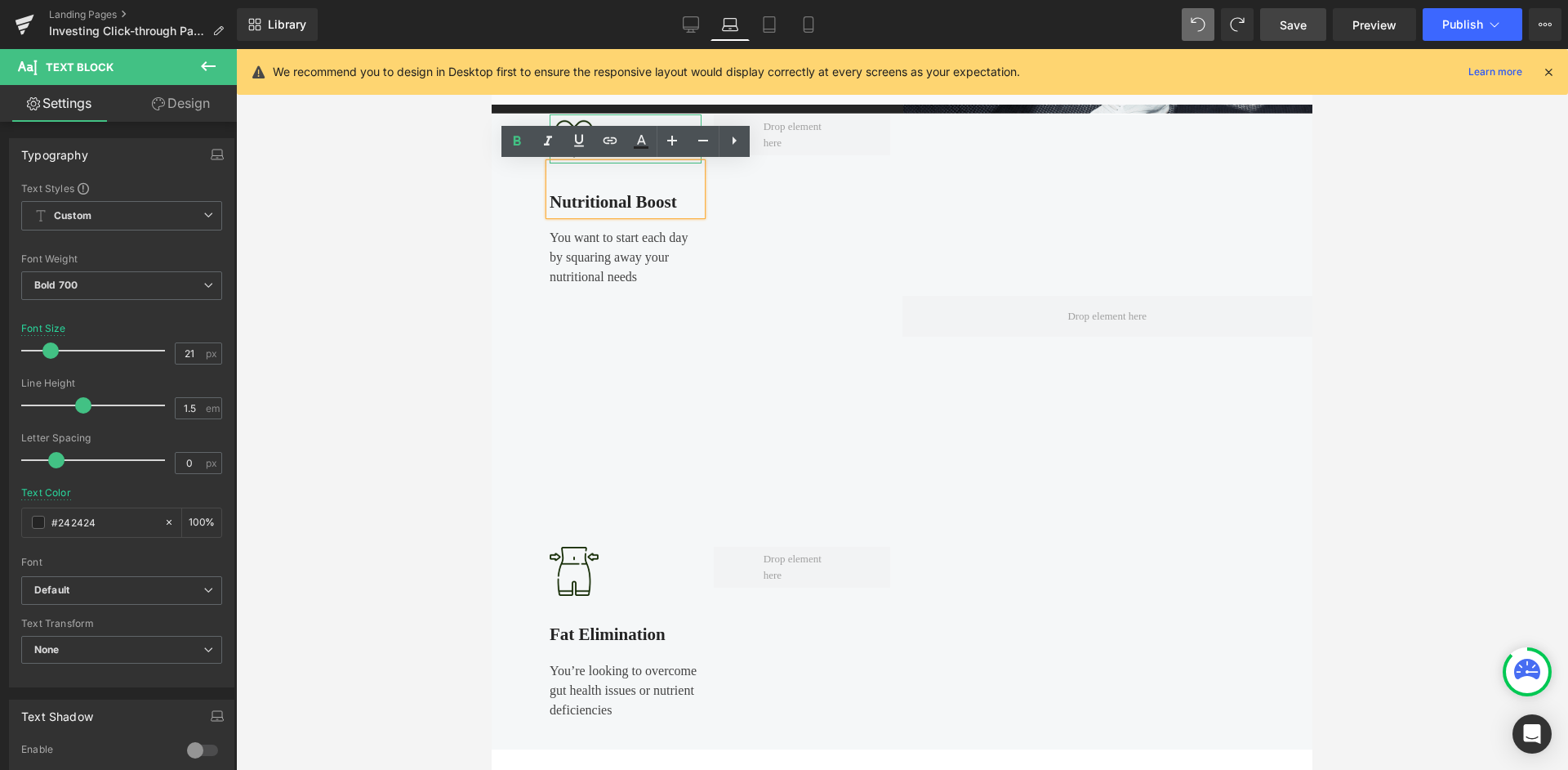
click at [653, 118] on div at bounding box center [626, 139] width 152 height 49
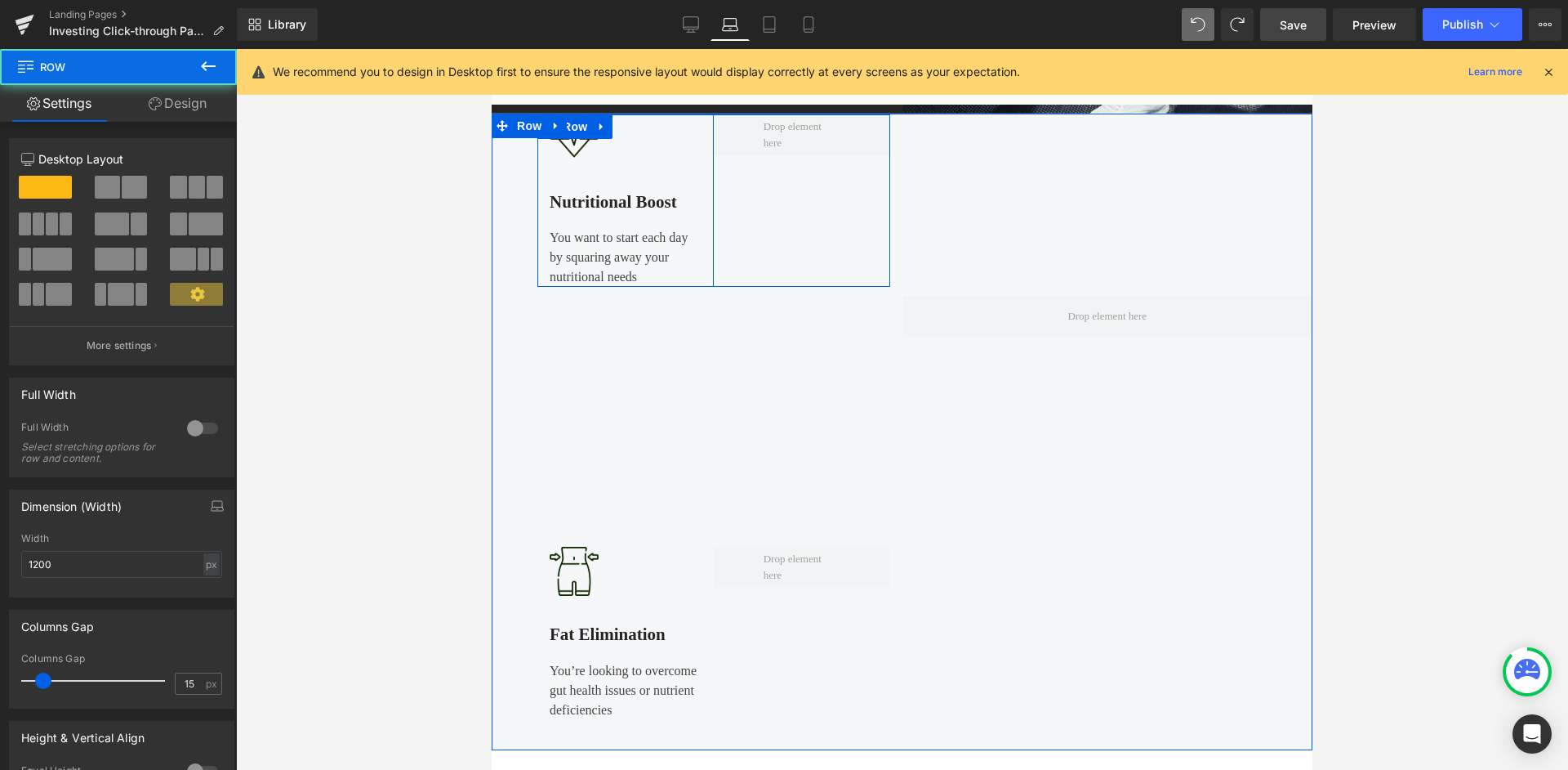
click at [703, 166] on div "Image Nutritional Boost Text Block You want to start each day by squaring away …" at bounding box center [626, 201] width 176 height 173
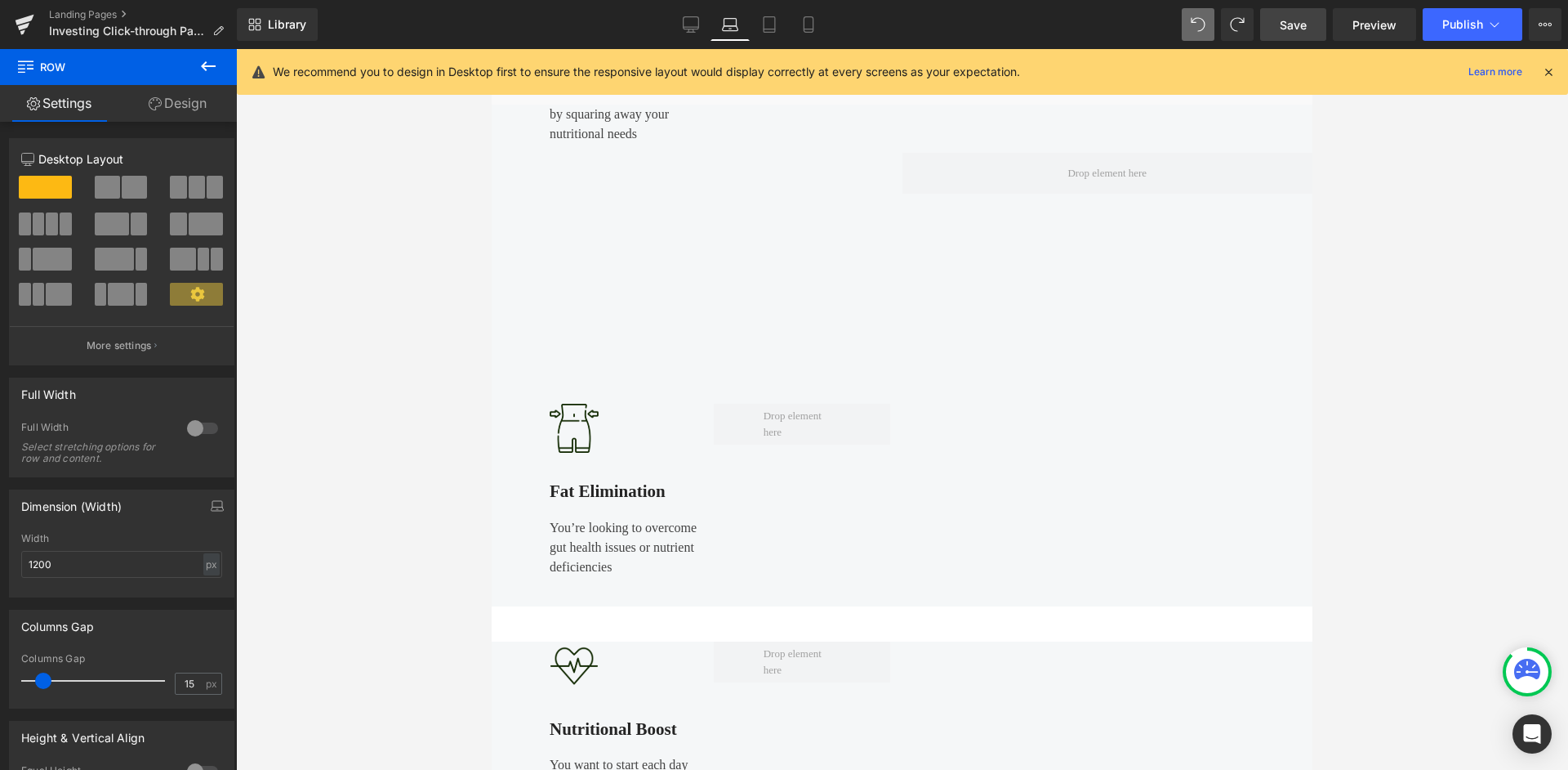
scroll to position [911, 0]
click at [1282, 17] on span "Save" at bounding box center [1293, 24] width 27 height 17
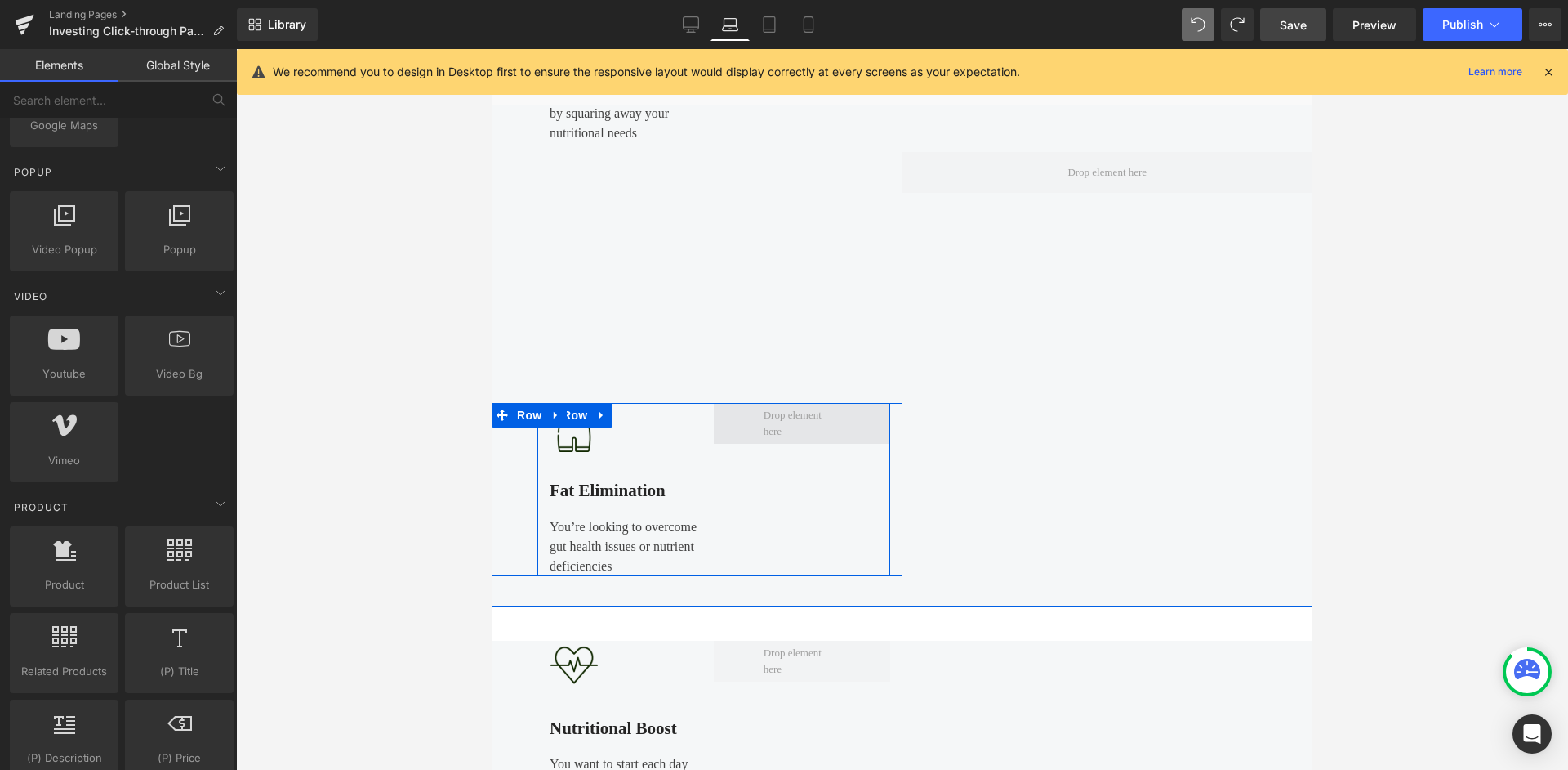
click at [794, 422] on span at bounding box center [802, 422] width 88 height 41
click at [813, 412] on span at bounding box center [802, 418] width 88 height 41
click at [789, 434] on span at bounding box center [802, 418] width 88 height 41
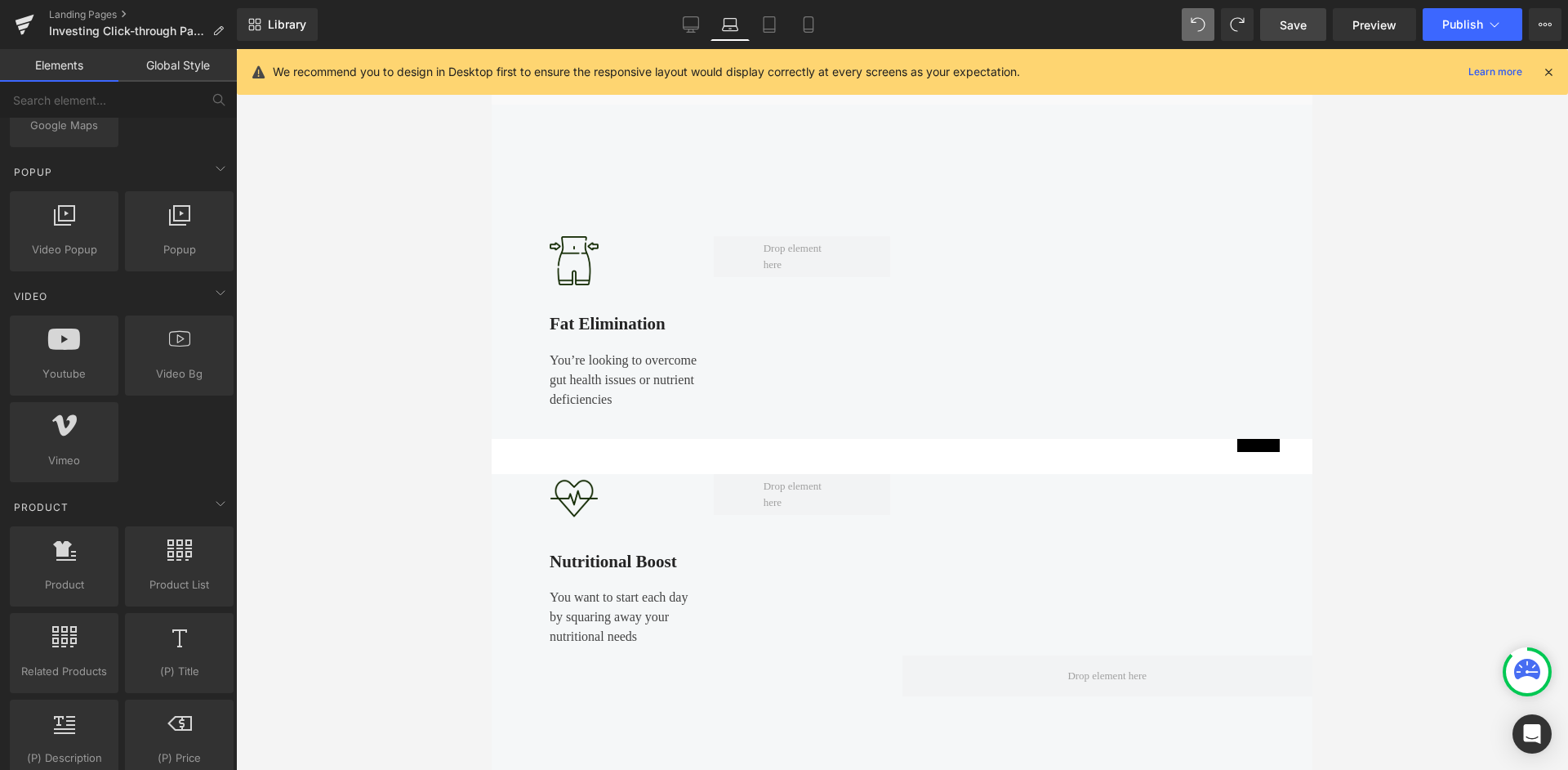
scroll to position [1082, 0]
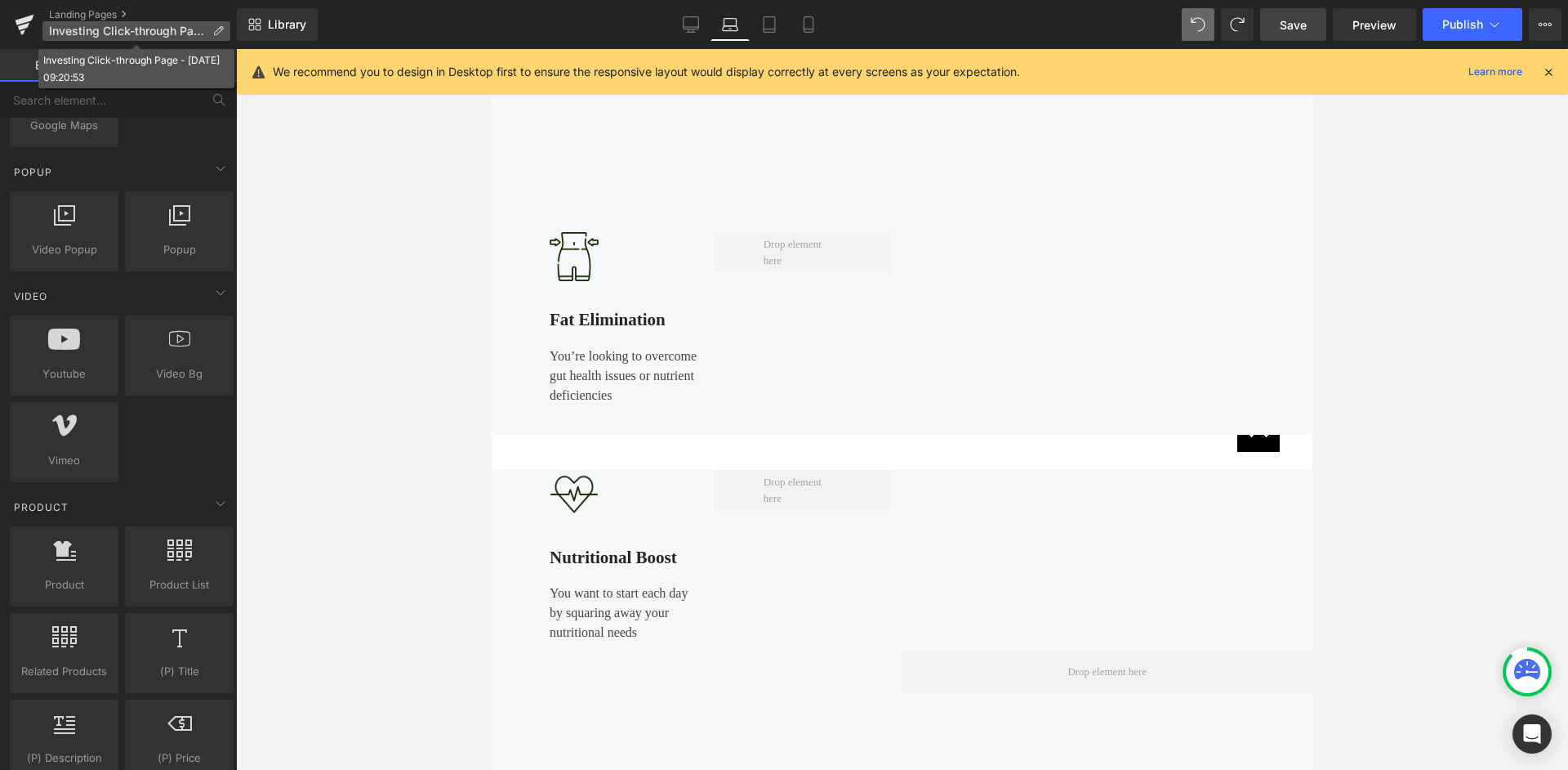
click at [221, 32] on icon at bounding box center [218, 31] width 12 height 12
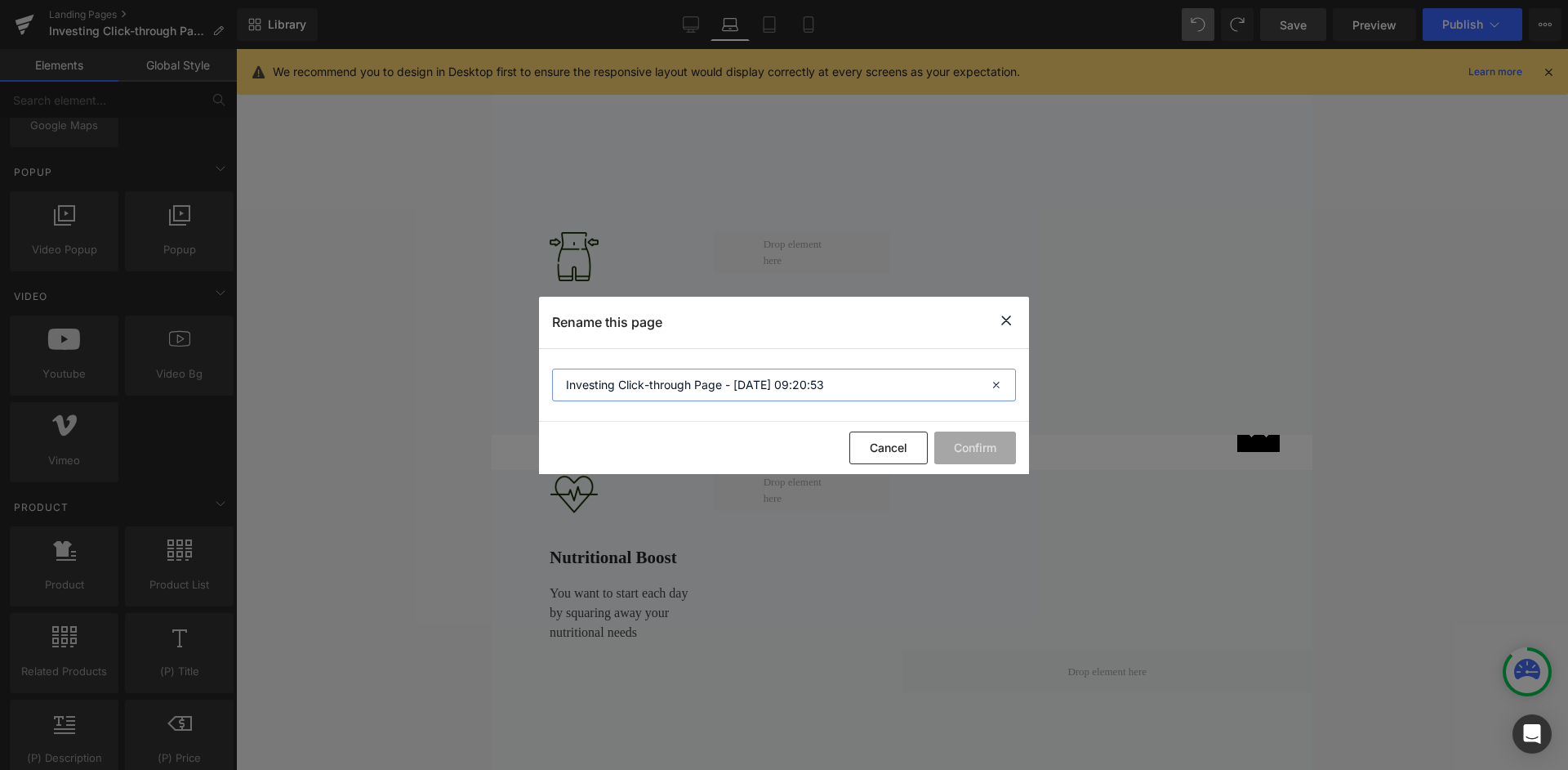
click at [615, 384] on input "Investing Click-through Page - [DATE] 09:20:53" at bounding box center [783, 385] width 464 height 32
type input "Investing In [GEOGRAPHIC_DATA] Click-through Page - [DATE] 09:20:53"
click at [945, 443] on button "Confirm" at bounding box center [975, 448] width 82 height 32
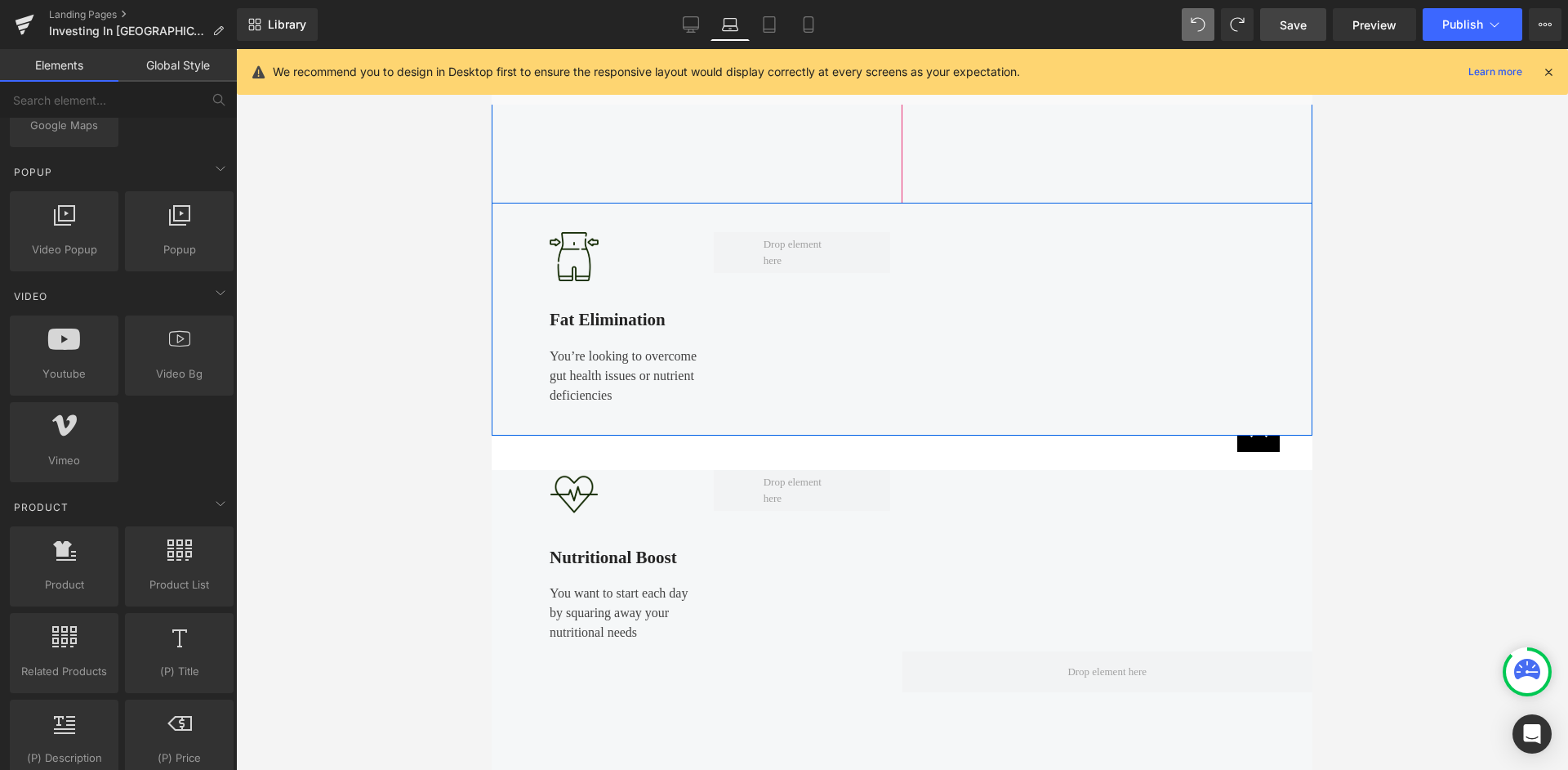
scroll to position [935, 0]
